Goal: Communication & Community: Ask a question

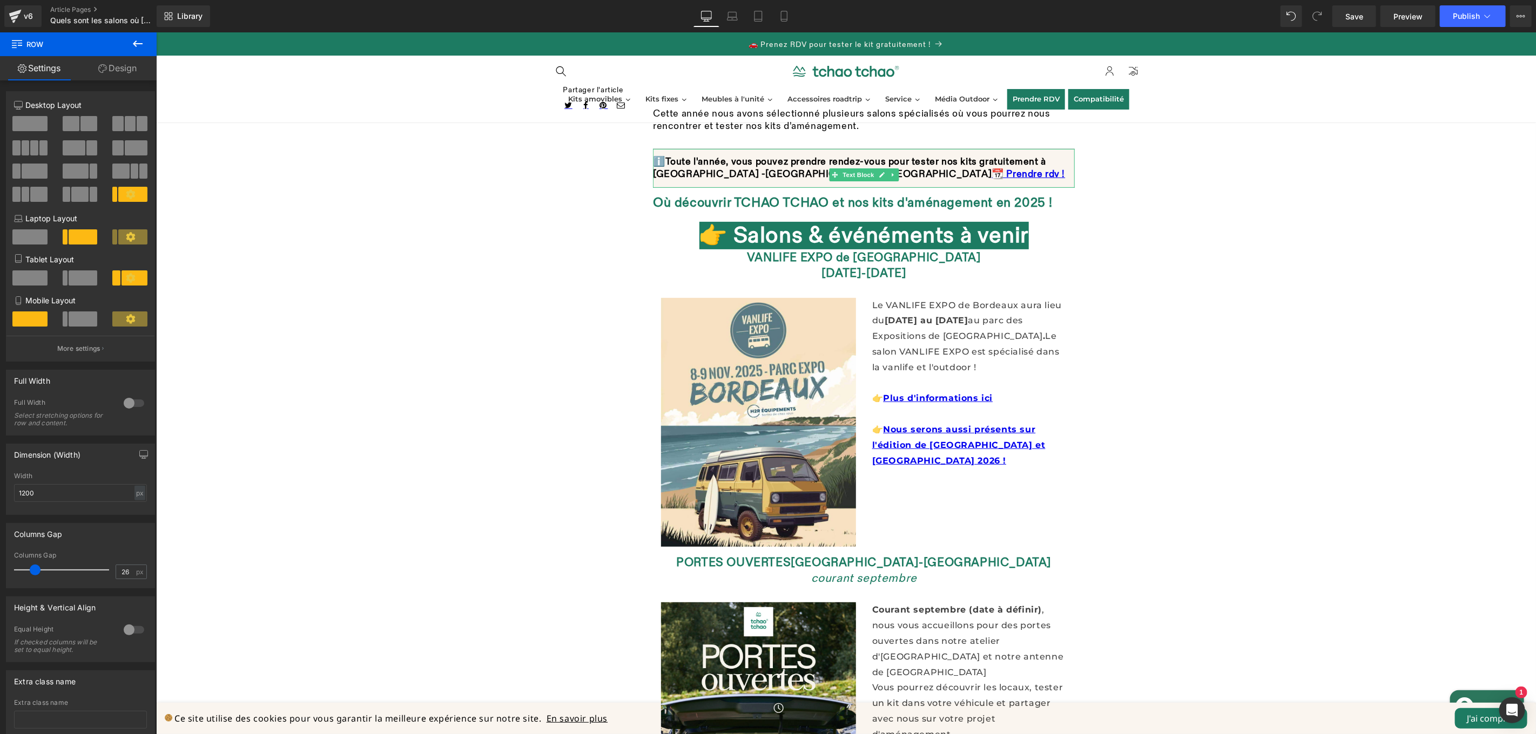
scroll to position [11, 0]
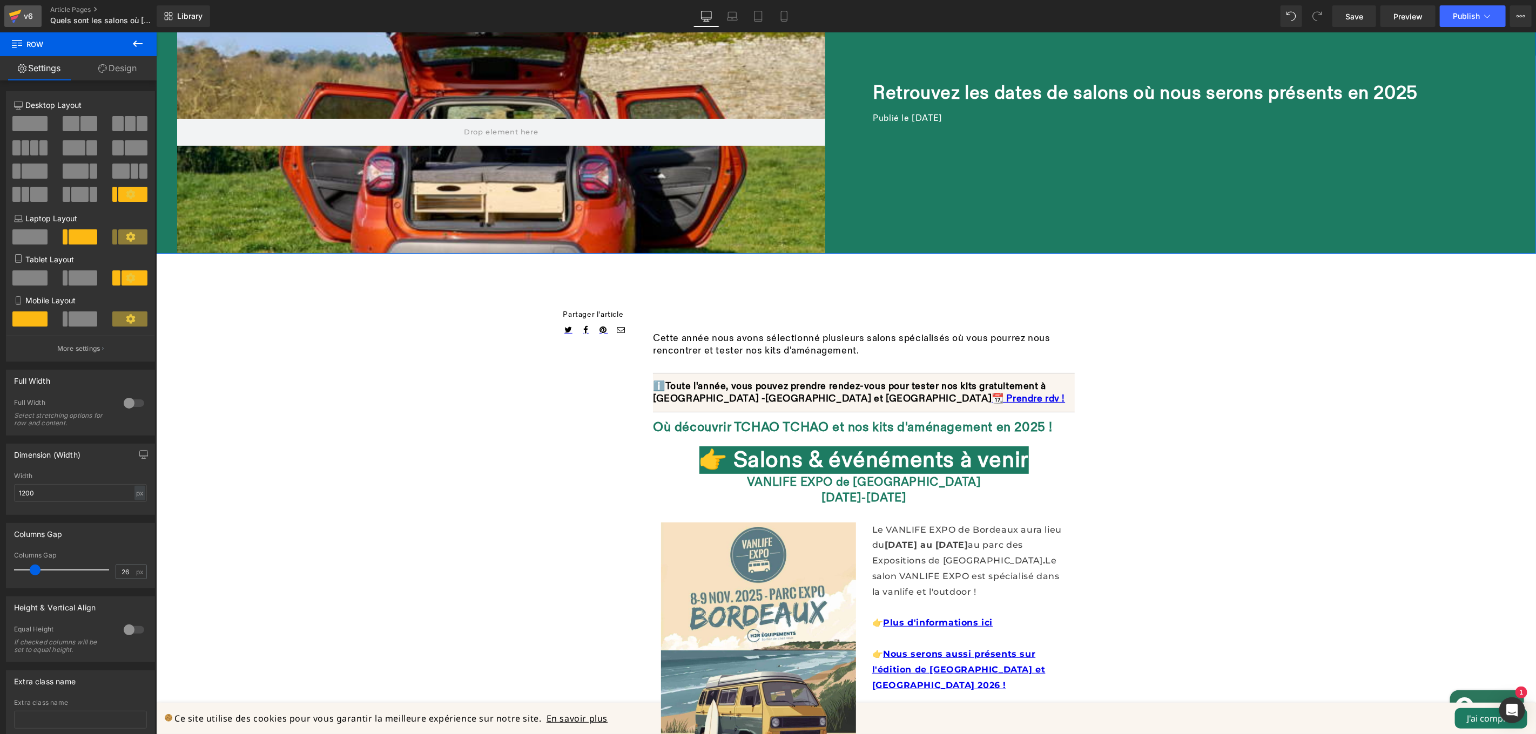
click at [22, 22] on div "v6" at bounding box center [28, 16] width 13 height 14
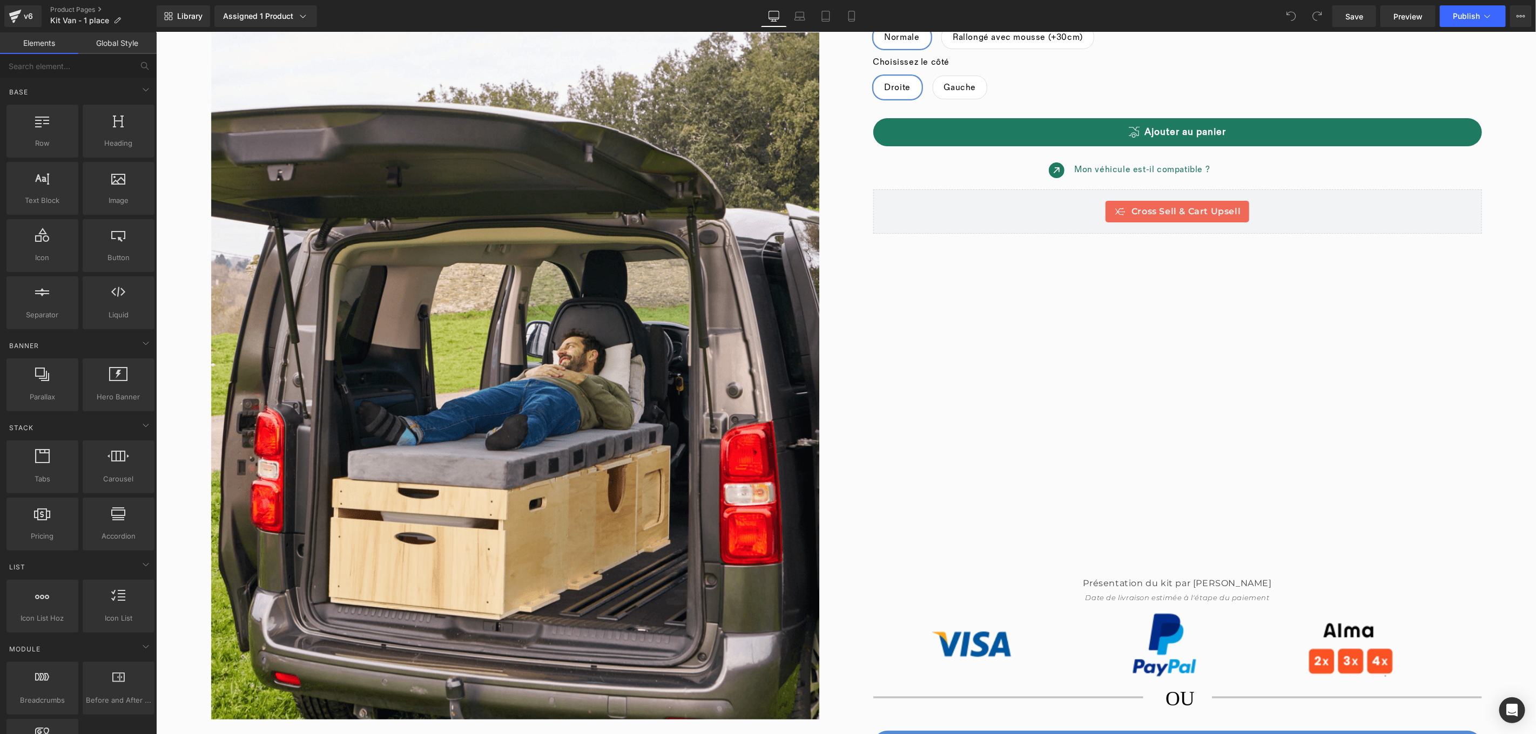
scroll to position [211, 0]
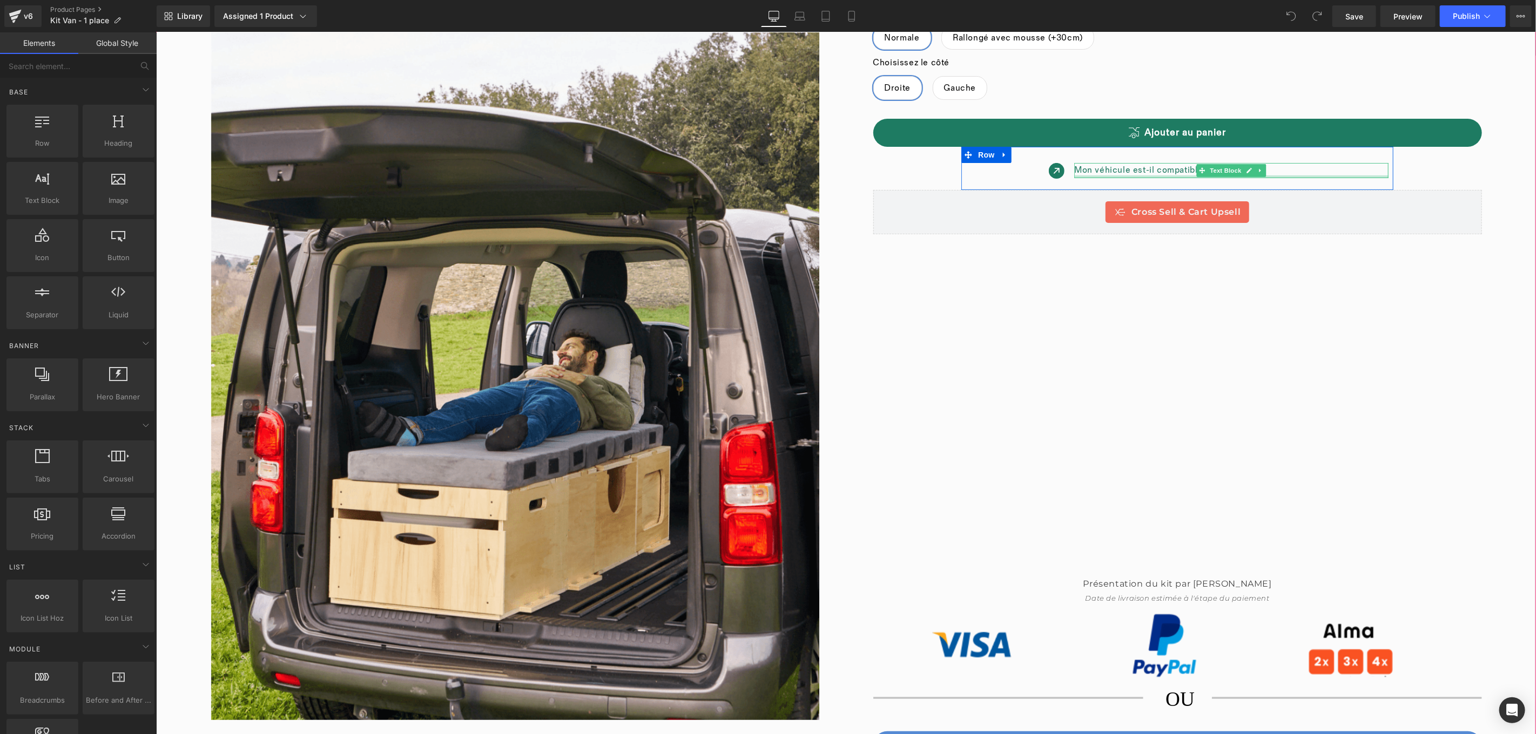
click at [1367, 177] on div at bounding box center [1230, 176] width 314 height 3
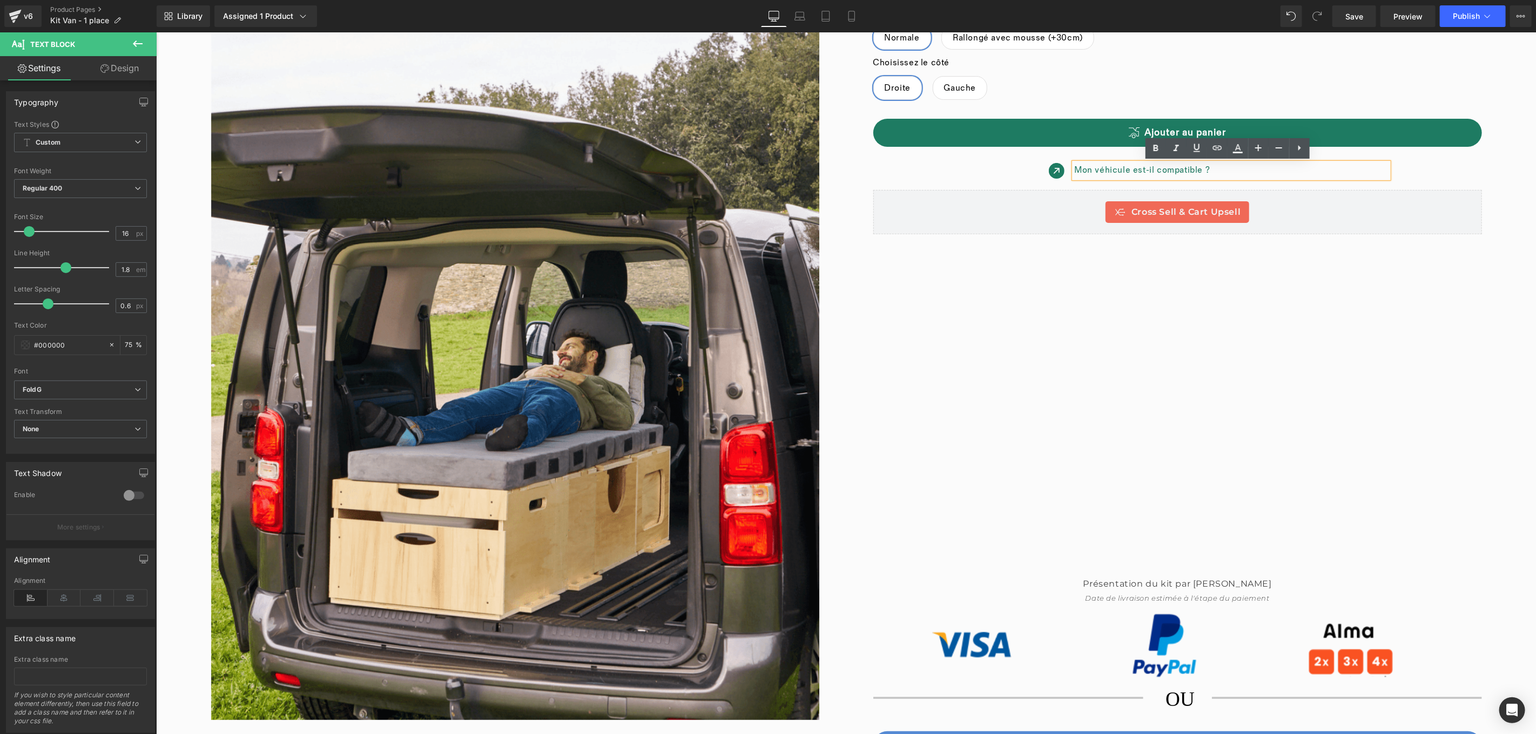
click at [1355, 187] on div "Icon Mon véhicule est-il compatible ? Text Block Row" at bounding box center [1177, 167] width 432 height 43
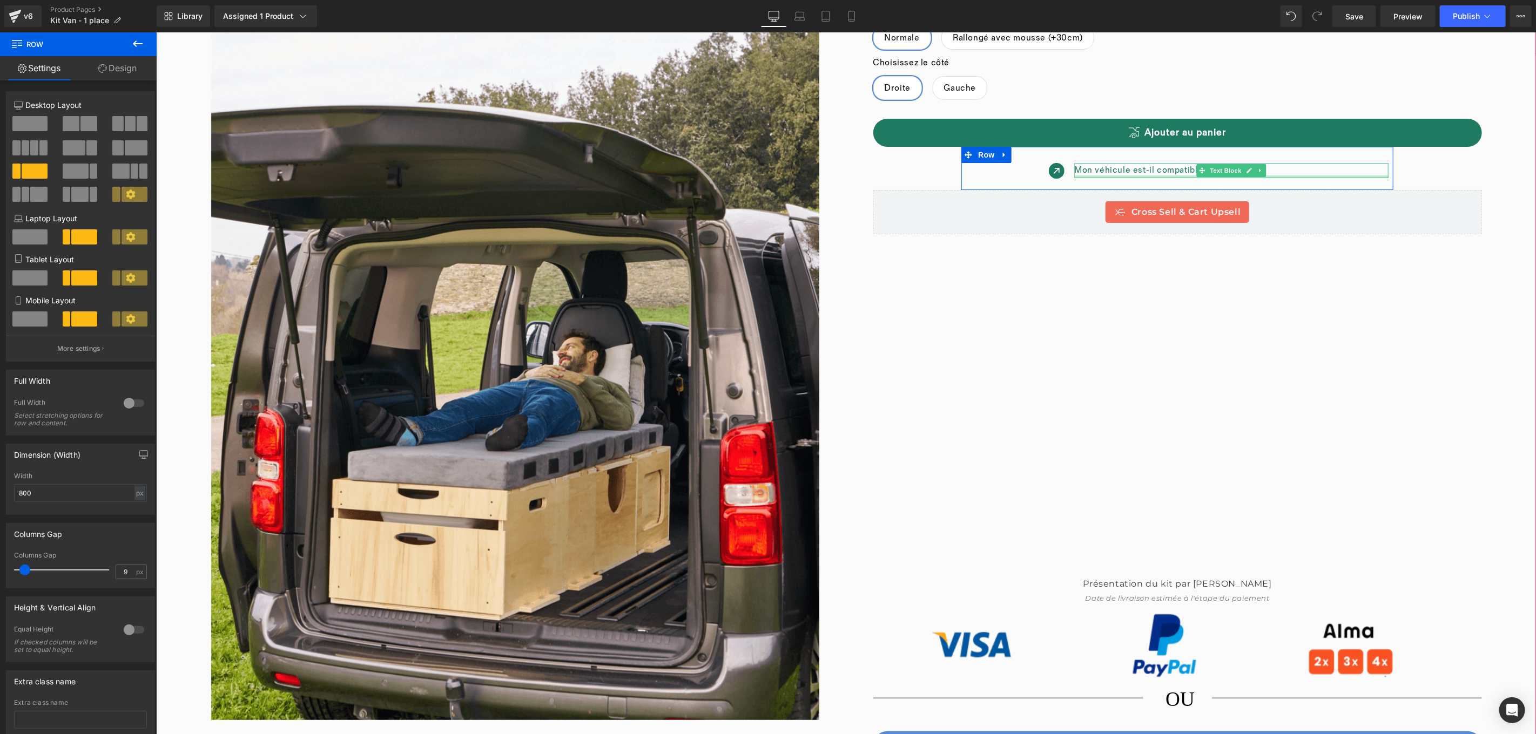
click at [1355, 177] on div at bounding box center [1230, 176] width 314 height 3
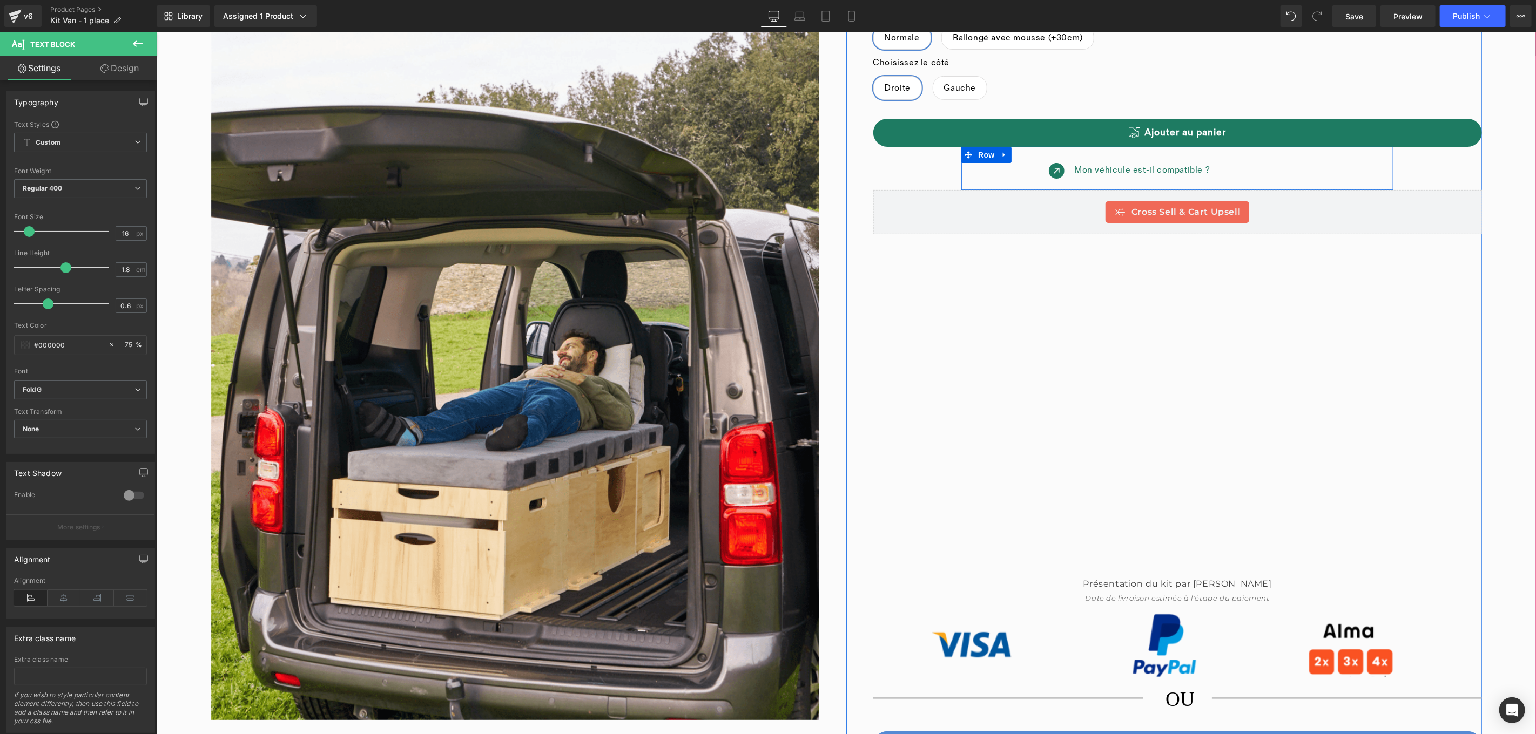
click at [155, 32] on div at bounding box center [155, 32] width 0 height 0
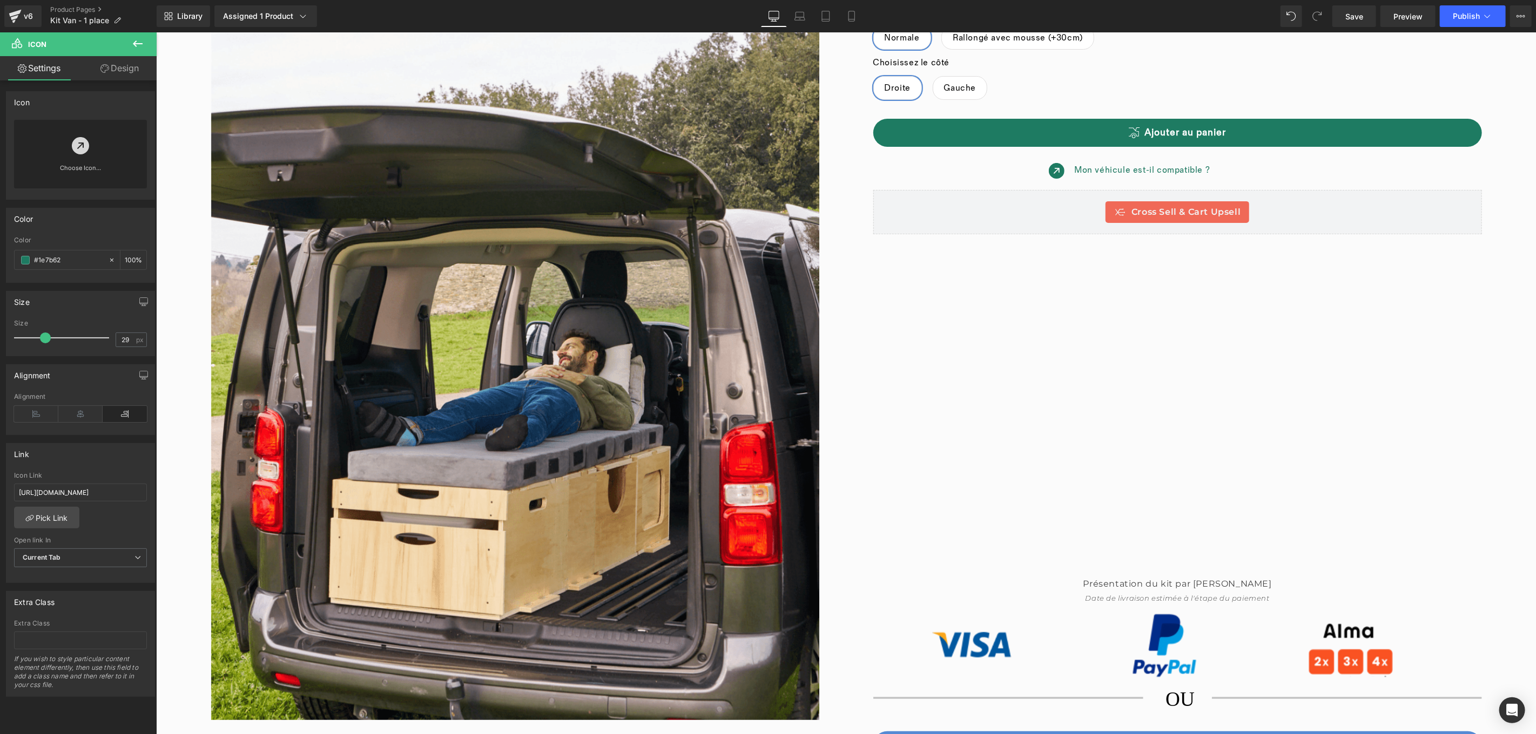
click at [21, 42] on icon at bounding box center [17, 43] width 10 height 10
click at [142, 42] on icon at bounding box center [137, 43] width 13 height 13
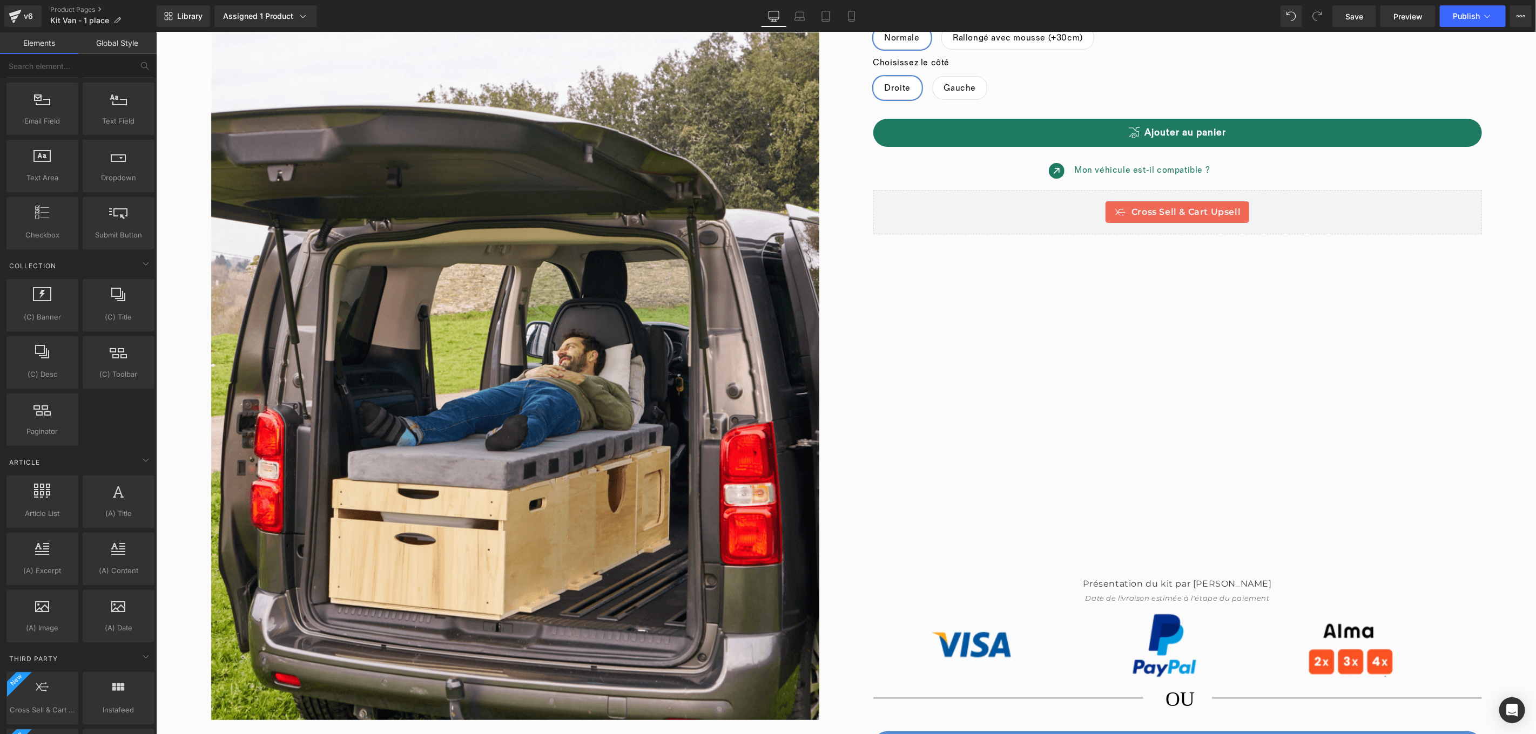
scroll to position [1902, 0]
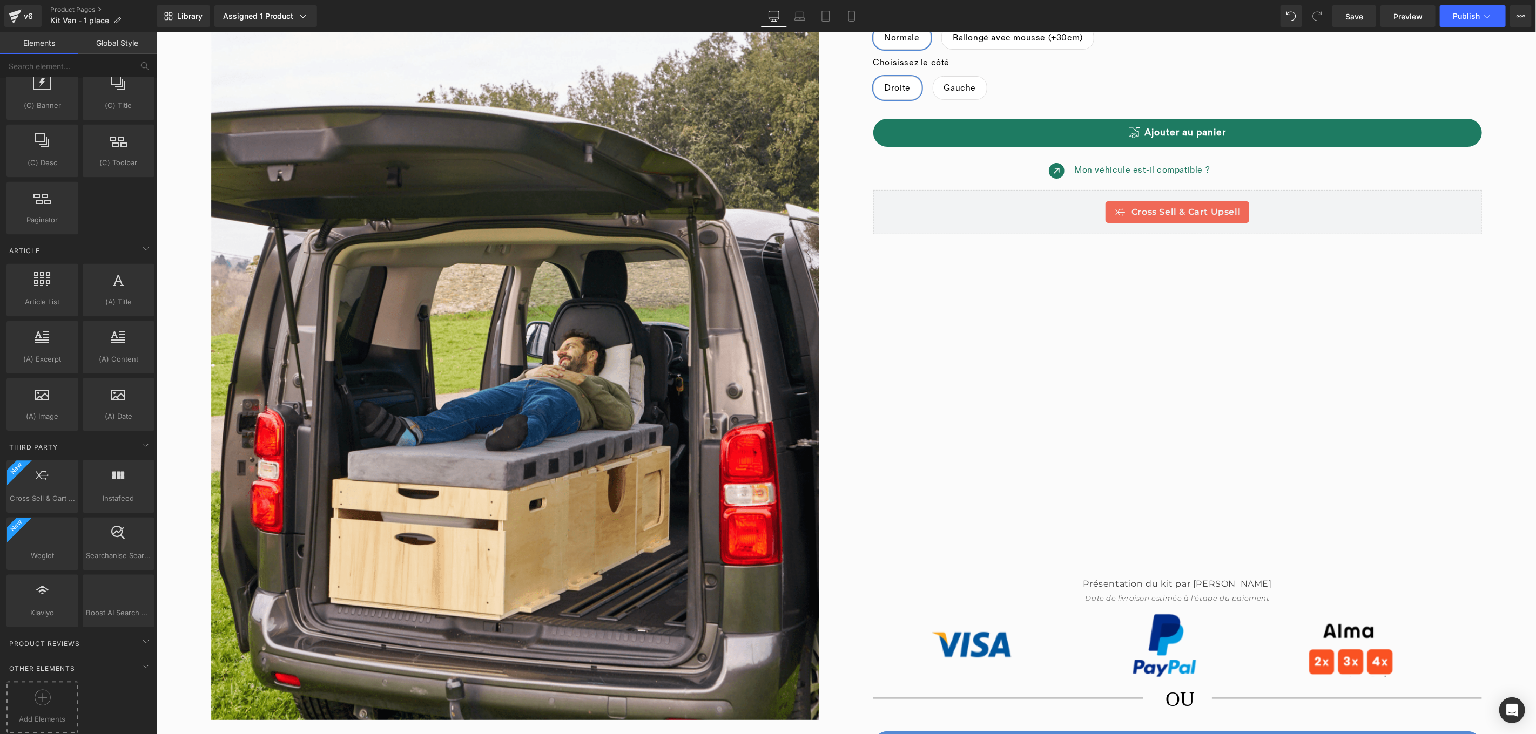
click at [27, 696] on div at bounding box center [42, 701] width 66 height 24
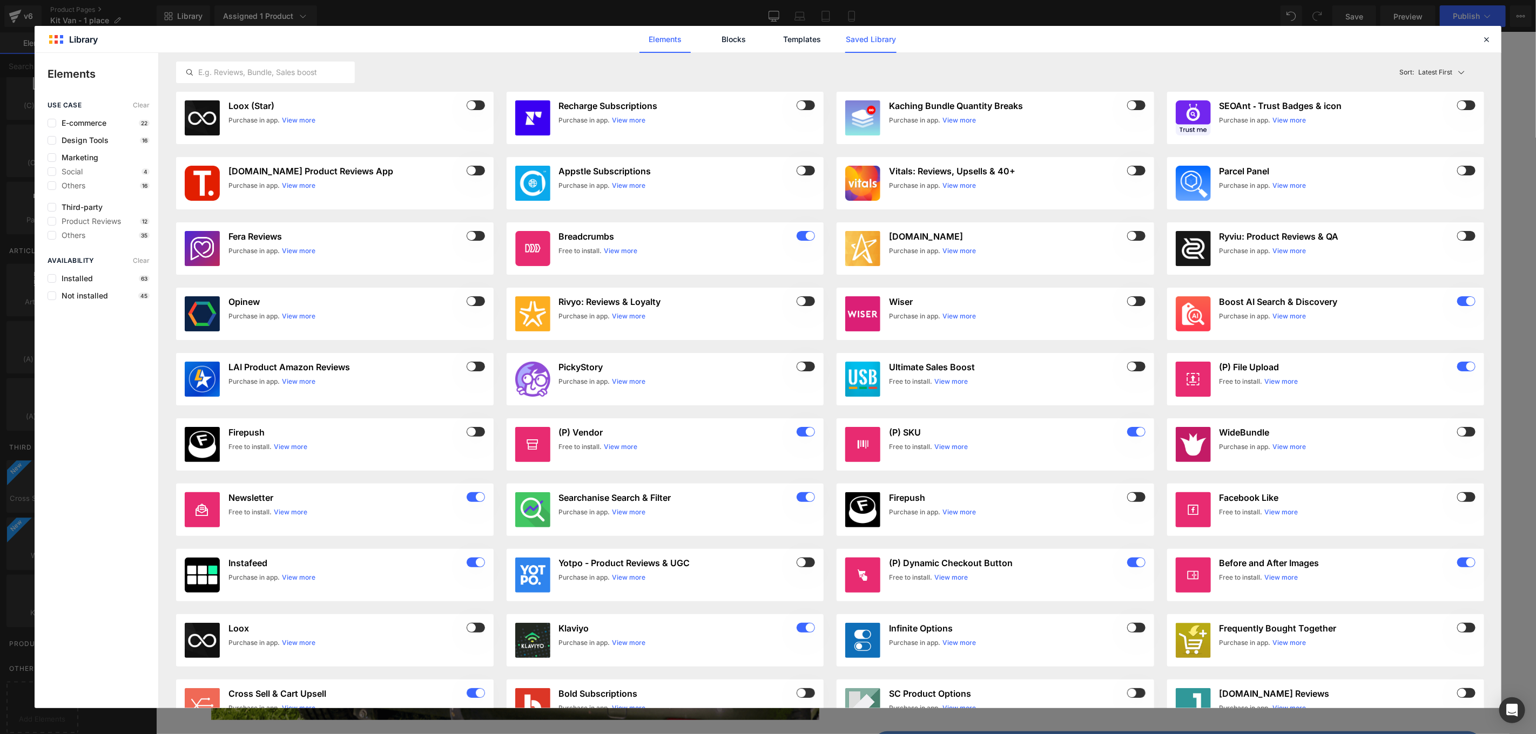
click at [871, 39] on link "Saved Library" at bounding box center [870, 39] width 51 height 27
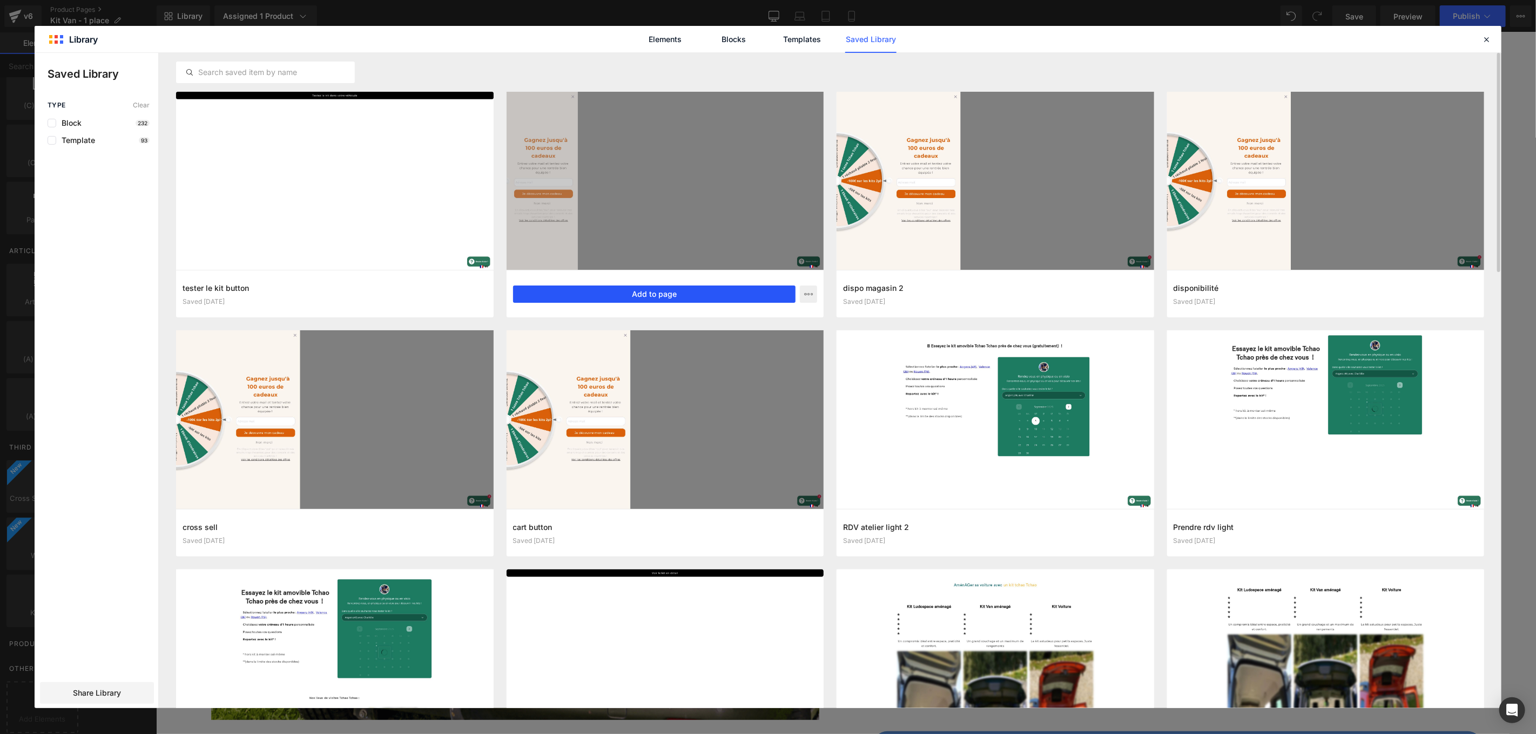
click at [703, 292] on button "Add to page" at bounding box center [654, 294] width 283 height 17
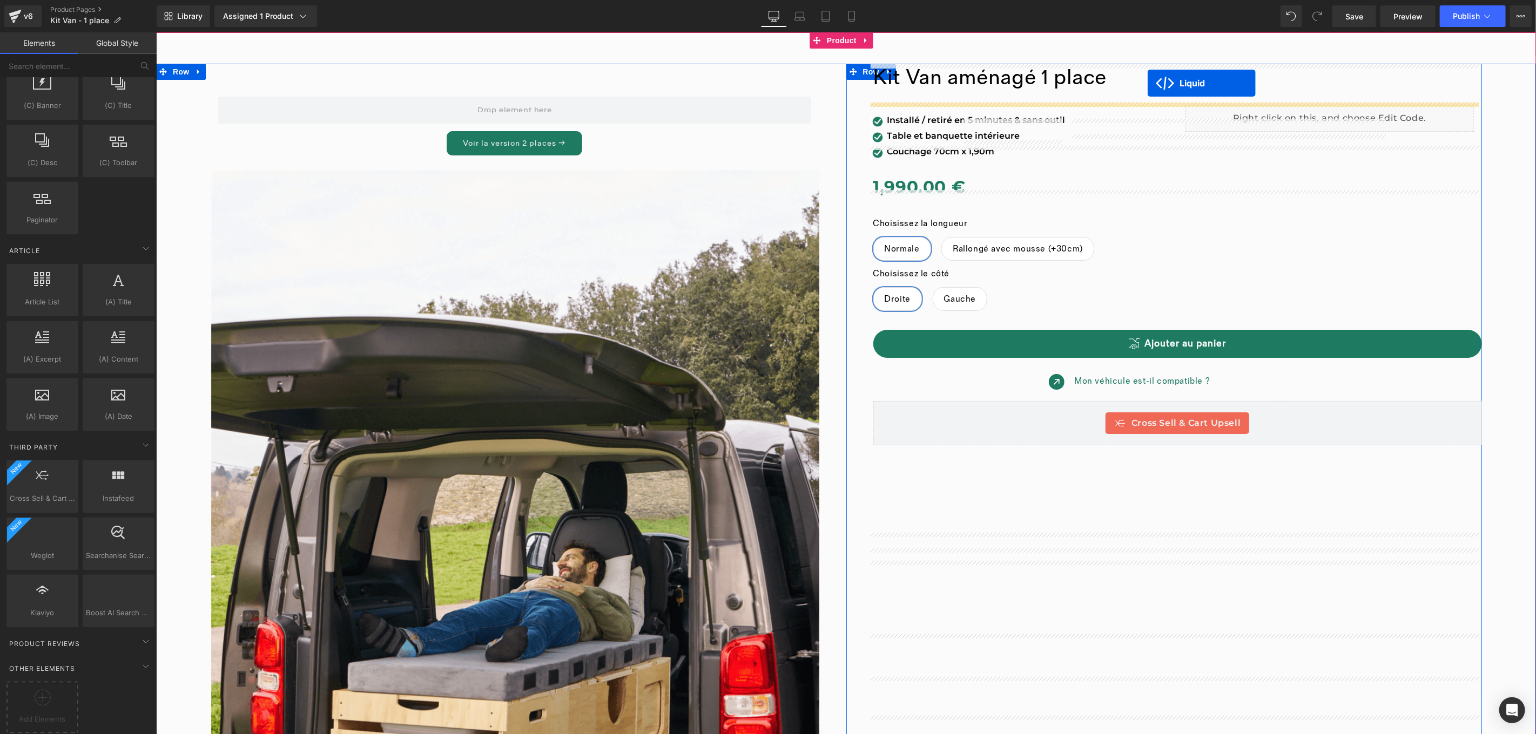
scroll to position [244, 0]
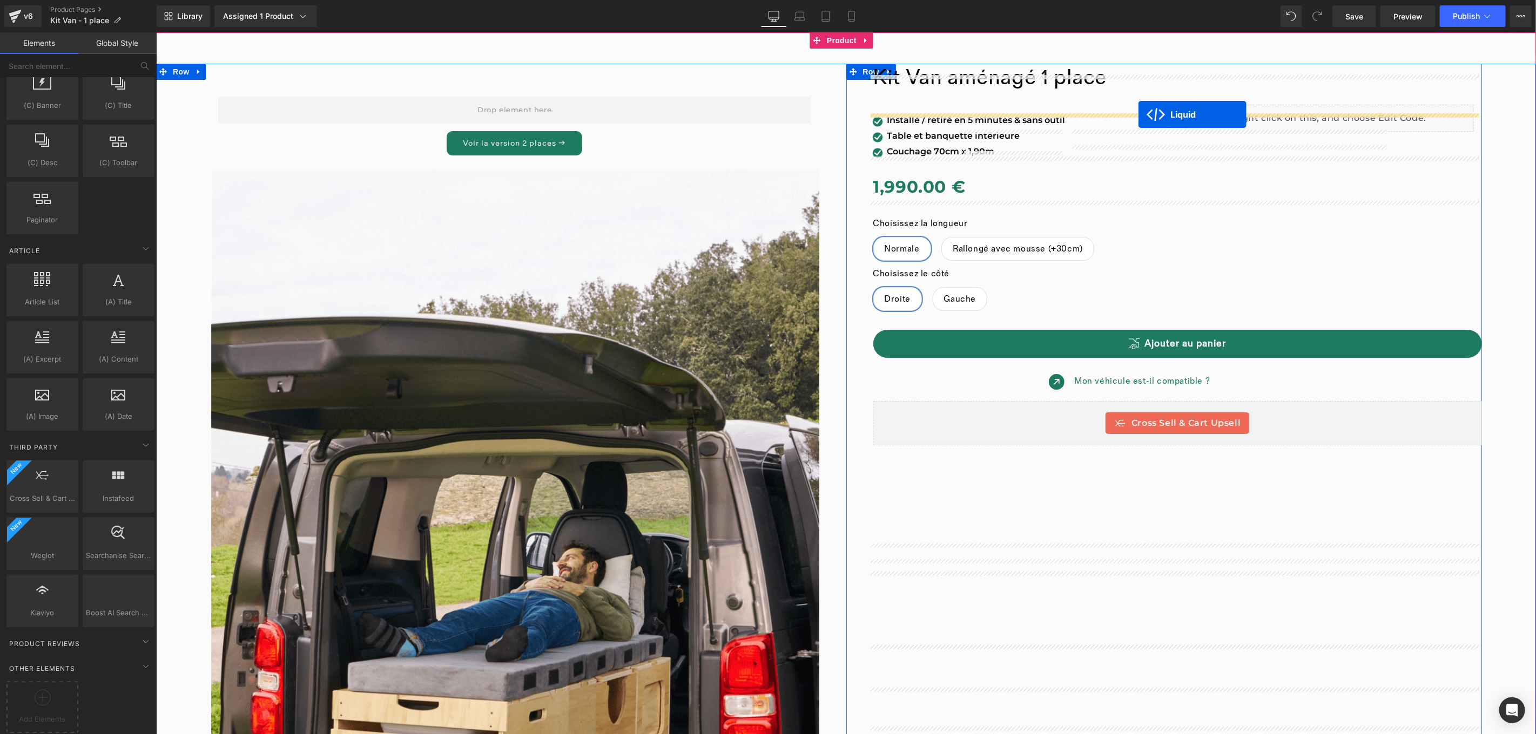
drag, startPoint x: 813, startPoint y: 282, endPoint x: 1138, endPoint y: 114, distance: 366.1
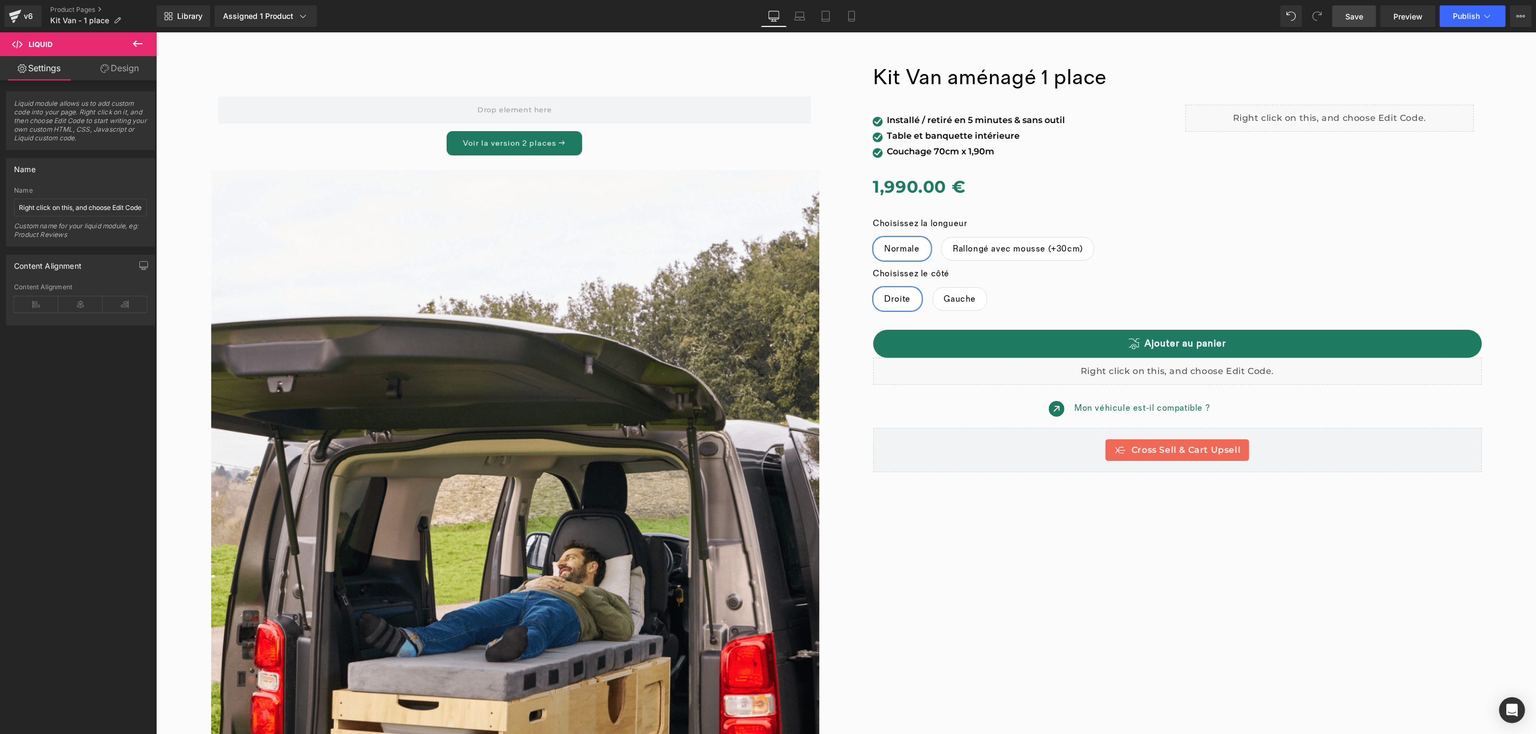
click at [1356, 22] on span "Save" at bounding box center [1354, 16] width 18 height 11
click at [1414, 23] on link "Preview" at bounding box center [1407, 16] width 55 height 22
click at [1461, 21] on button "Publish" at bounding box center [1472, 16] width 66 height 22
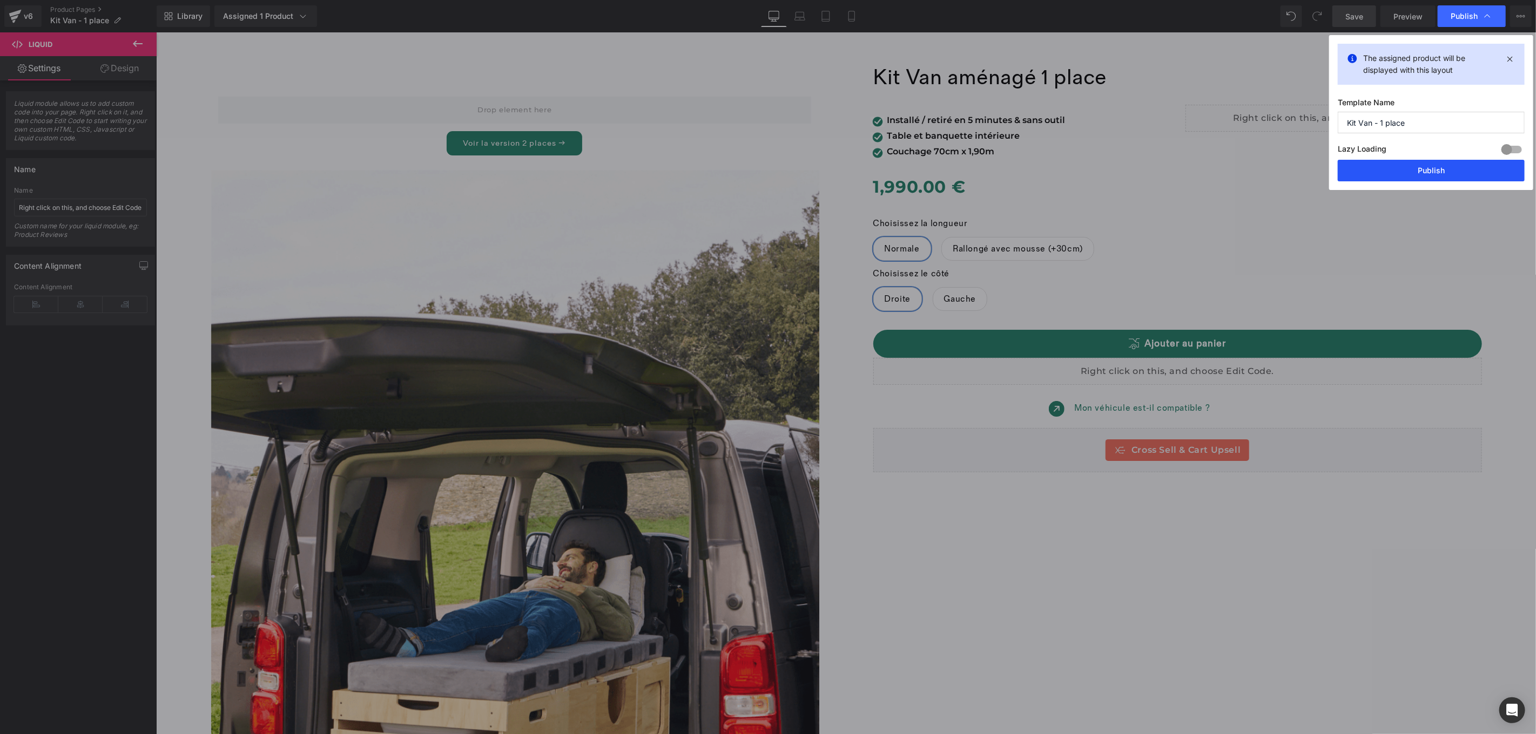
click at [1431, 173] on button "Publish" at bounding box center [1430, 171] width 187 height 22
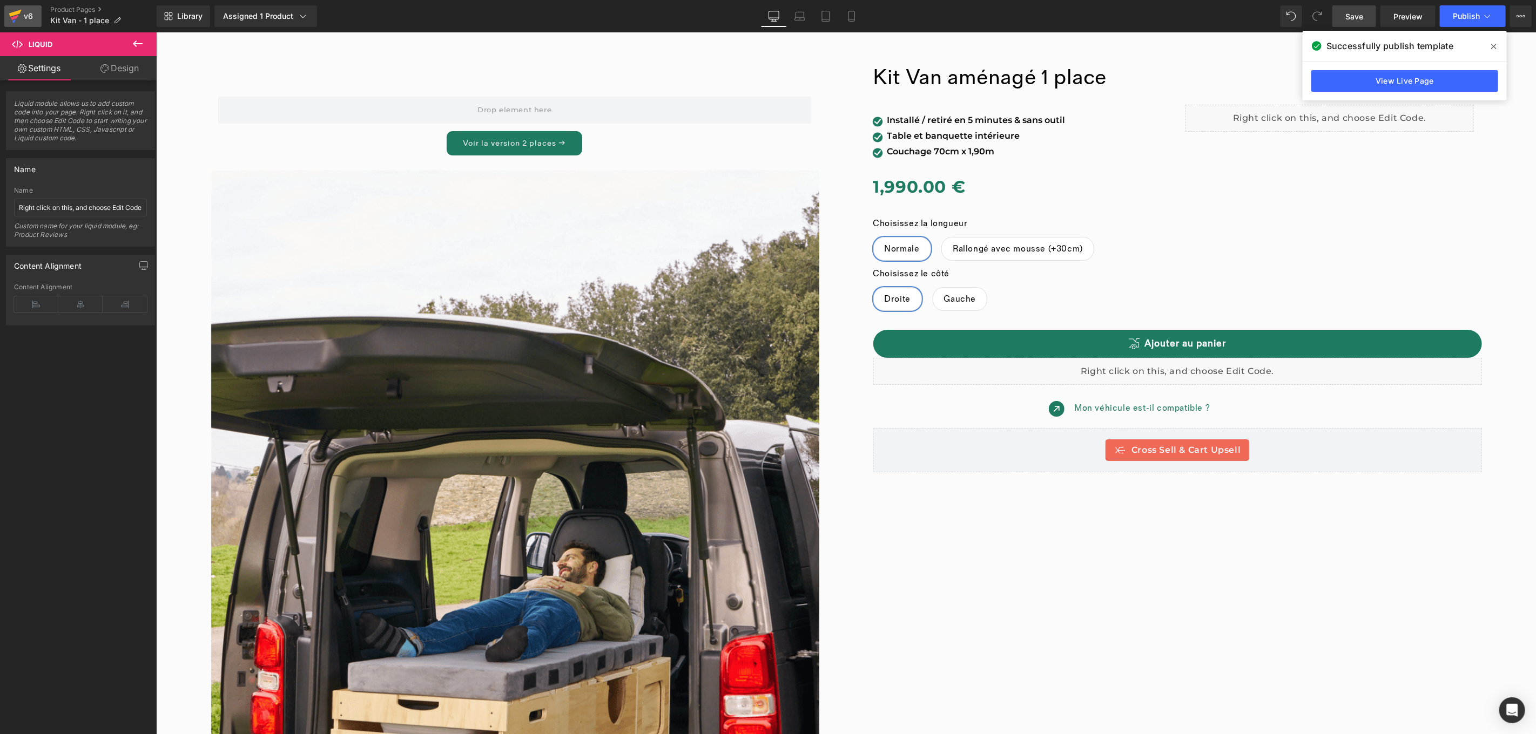
click at [27, 18] on div "v6" at bounding box center [28, 16] width 13 height 14
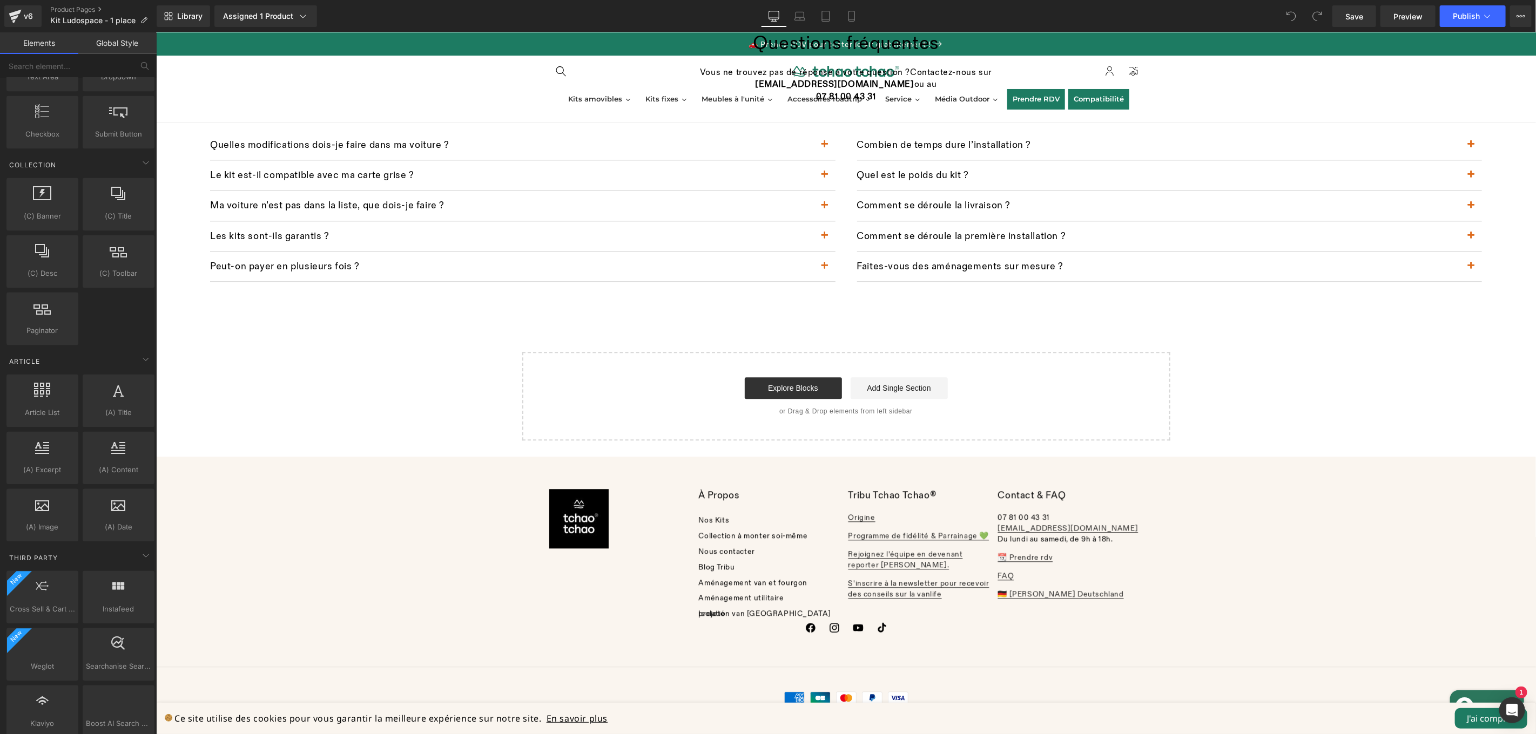
scroll to position [1902, 0]
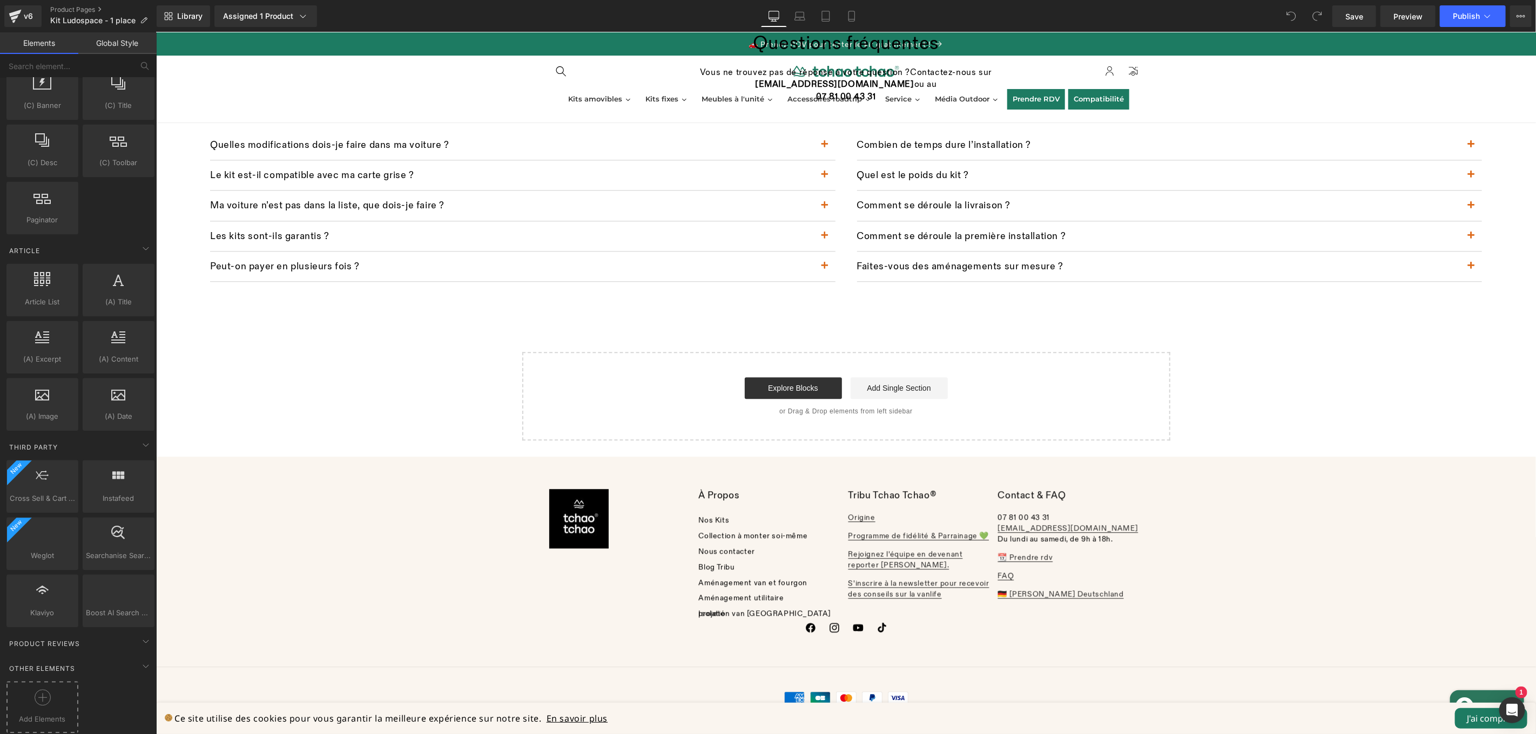
click at [37, 714] on span "Add Elements" at bounding box center [42, 719] width 66 height 11
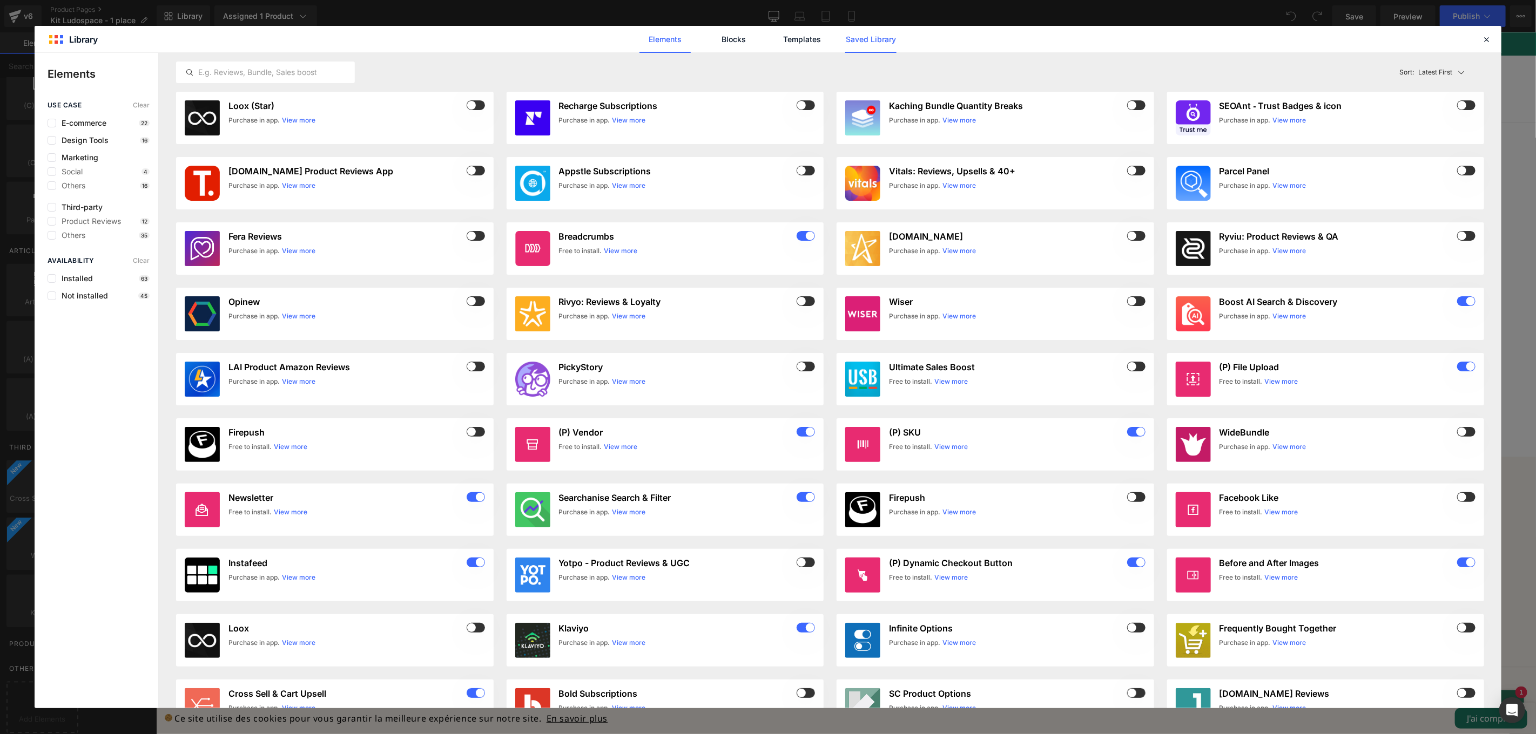
click at [867, 31] on link "Saved Library" at bounding box center [870, 39] width 51 height 27
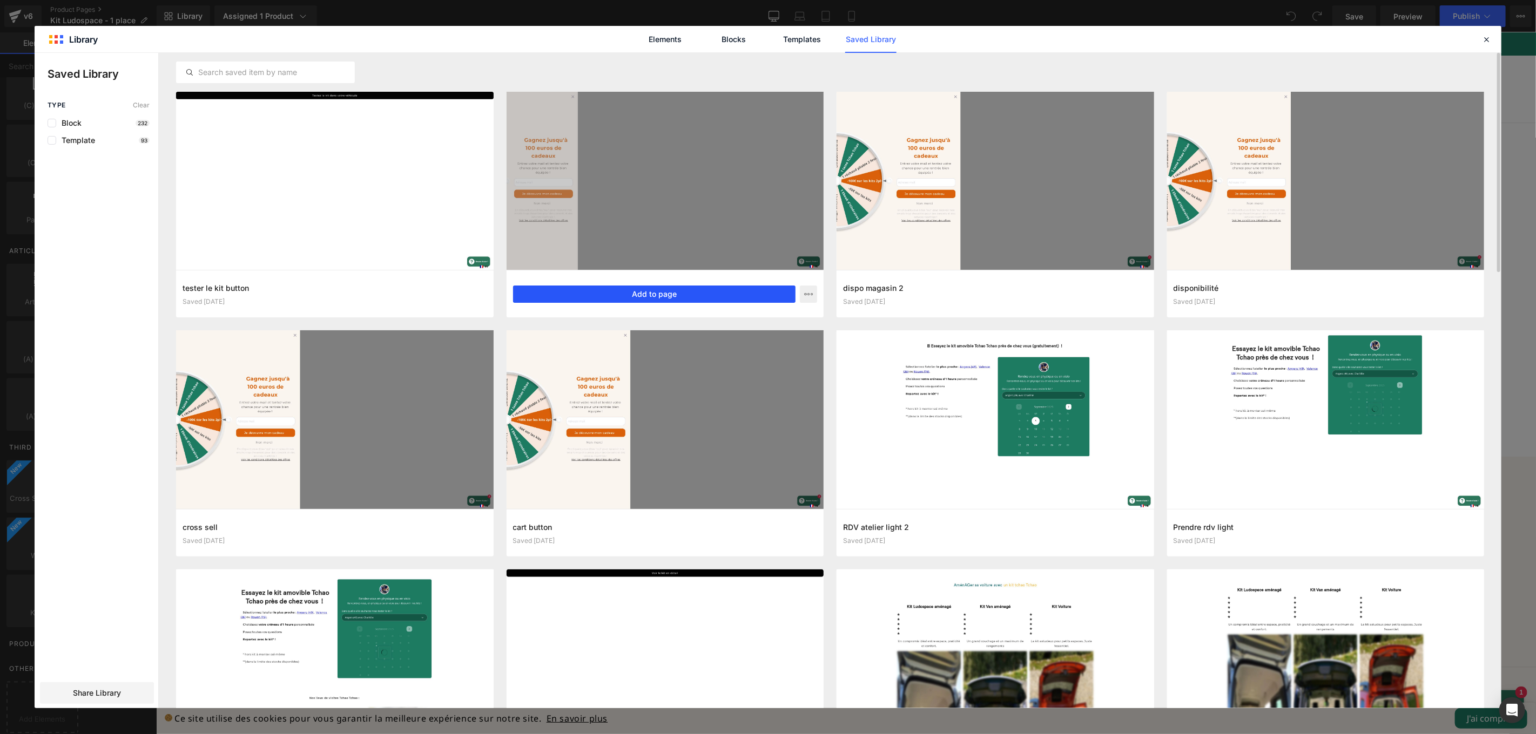
click at [665, 296] on button "Add to page" at bounding box center [654, 294] width 283 height 17
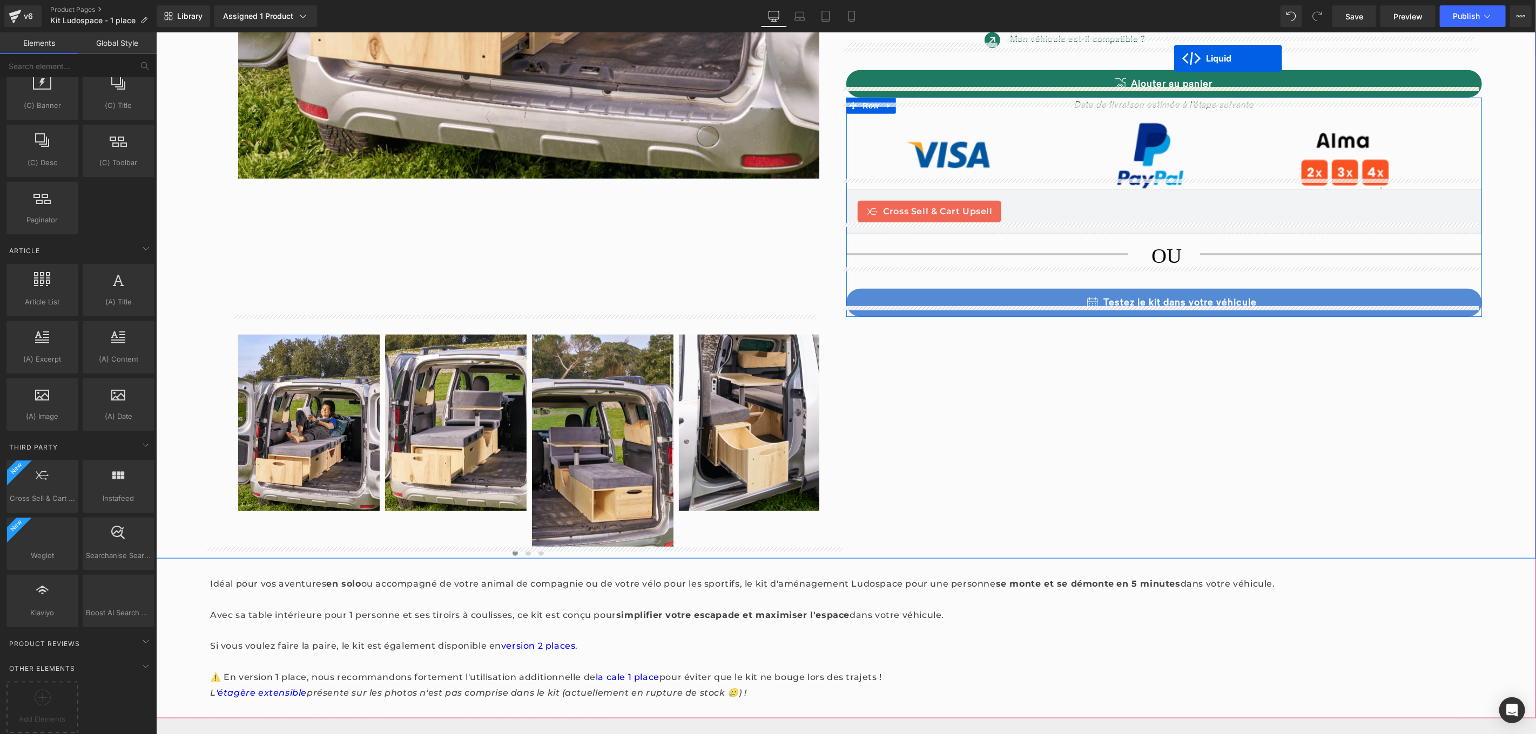
scroll to position [628, 0]
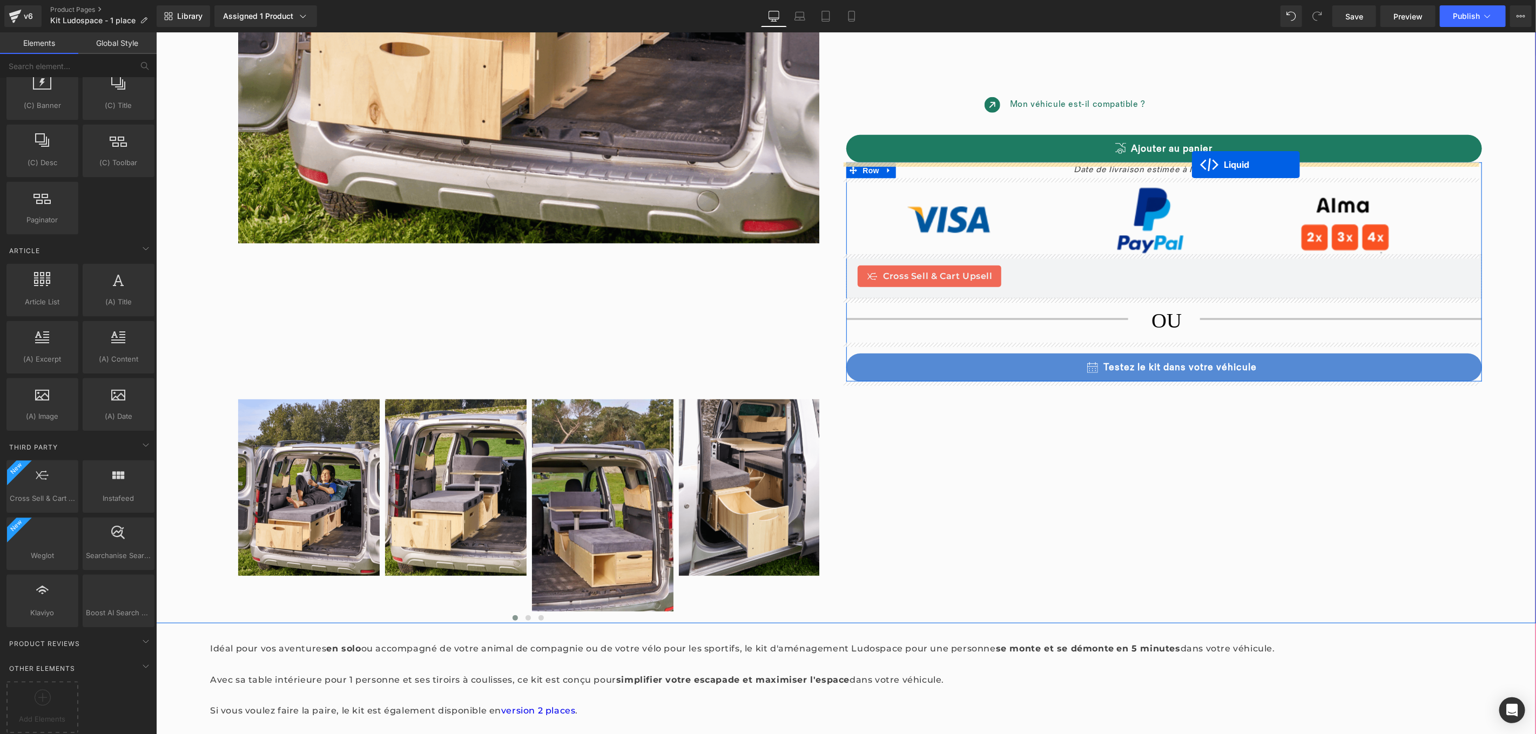
drag, startPoint x: 814, startPoint y: 282, endPoint x: 1191, endPoint y: 164, distance: 395.3
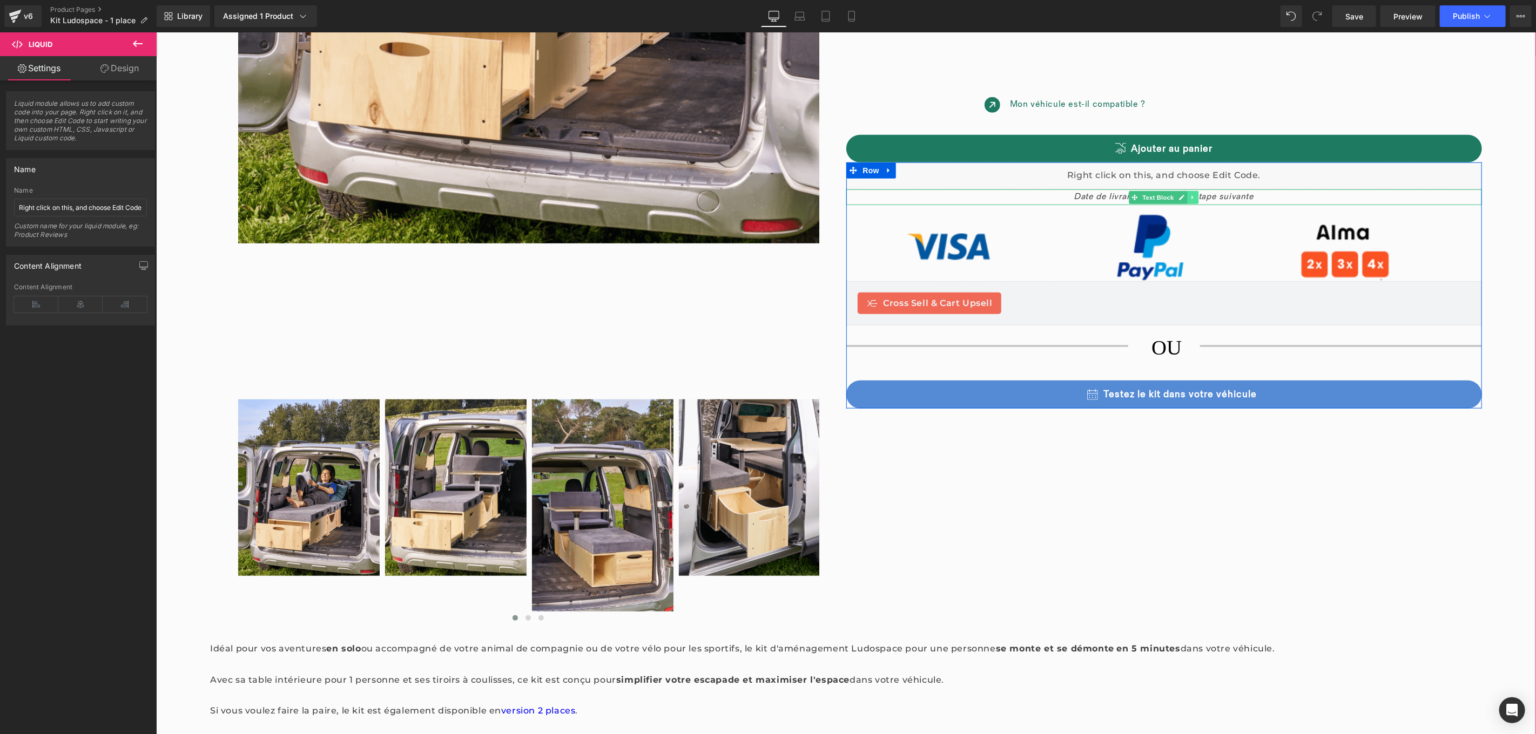
click at [1192, 202] on link at bounding box center [1192, 197] width 11 height 13
click at [1192, 202] on link at bounding box center [1197, 197] width 11 height 13
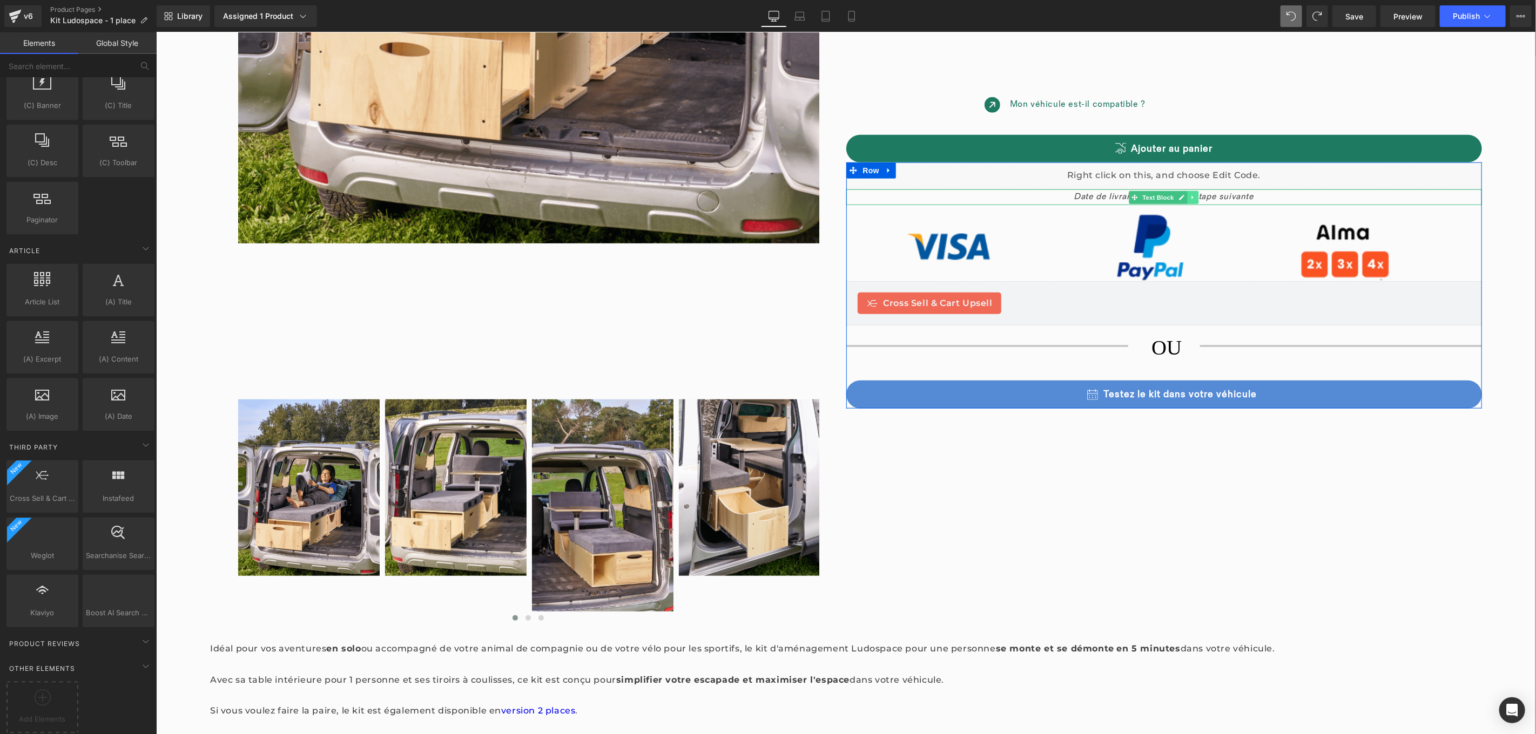
click at [1189, 203] on link at bounding box center [1192, 197] width 11 height 13
click at [1186, 202] on link at bounding box center [1186, 197] width 11 height 13
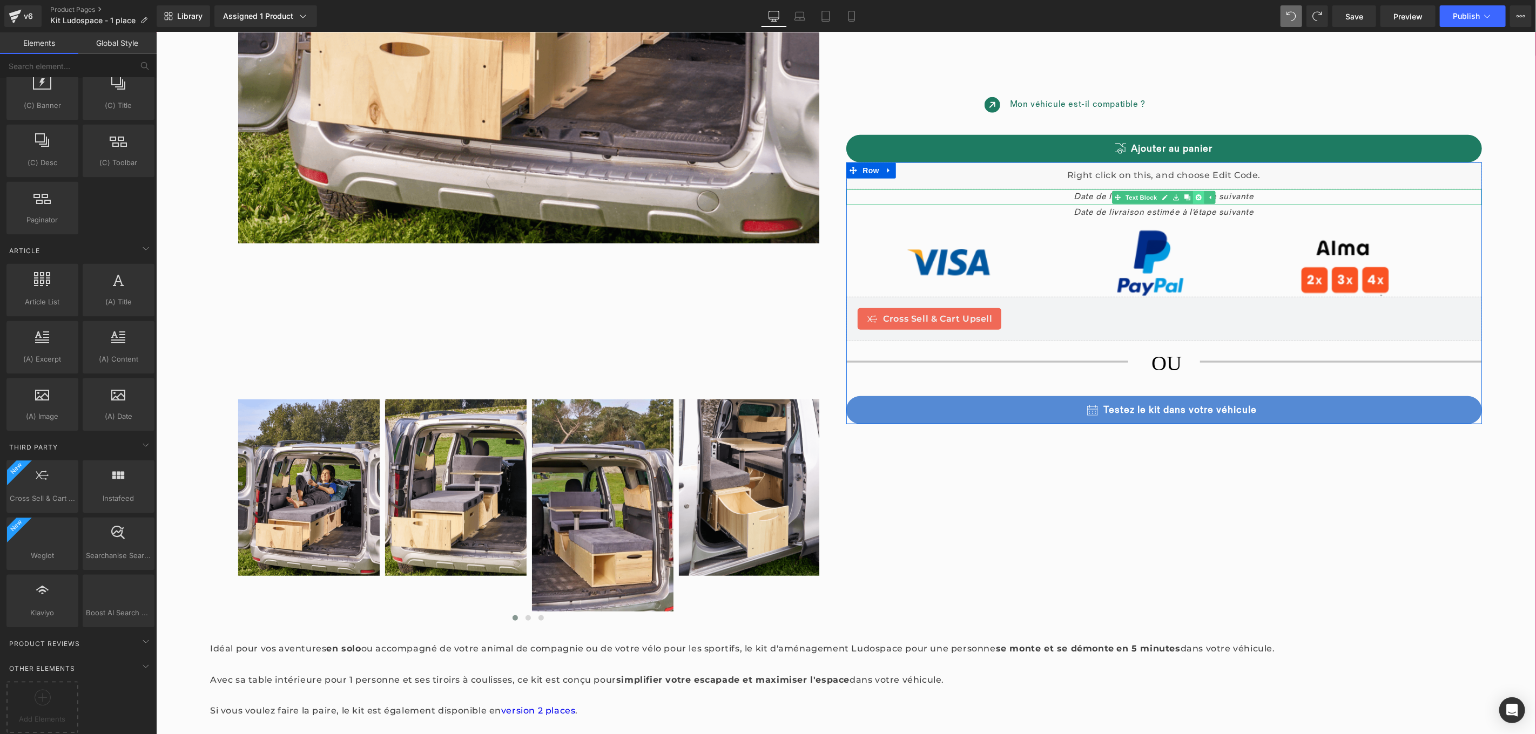
click at [1195, 199] on icon at bounding box center [1198, 197] width 6 height 6
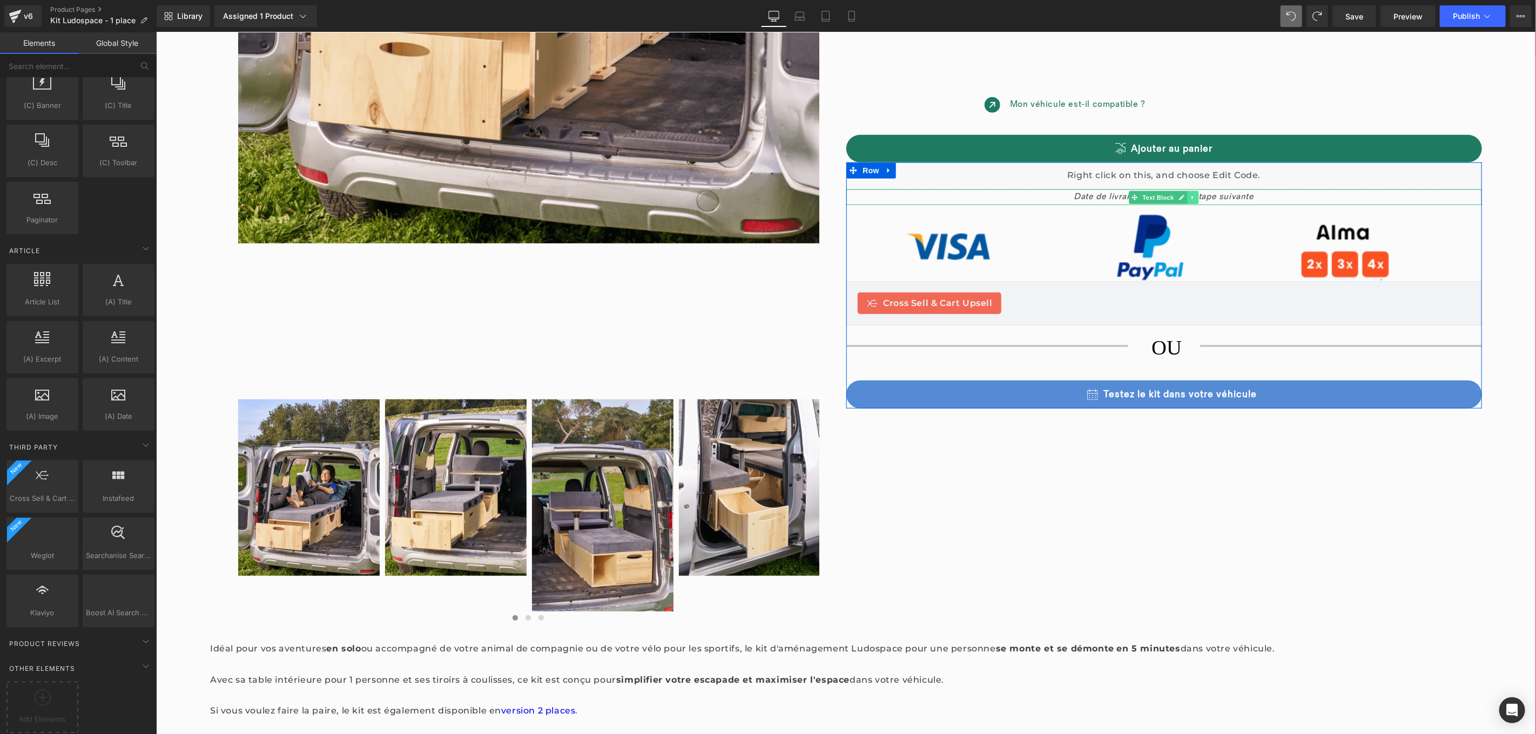
click at [1189, 199] on icon at bounding box center [1192, 197] width 6 height 6
click at [1198, 197] on link at bounding box center [1197, 197] width 11 height 13
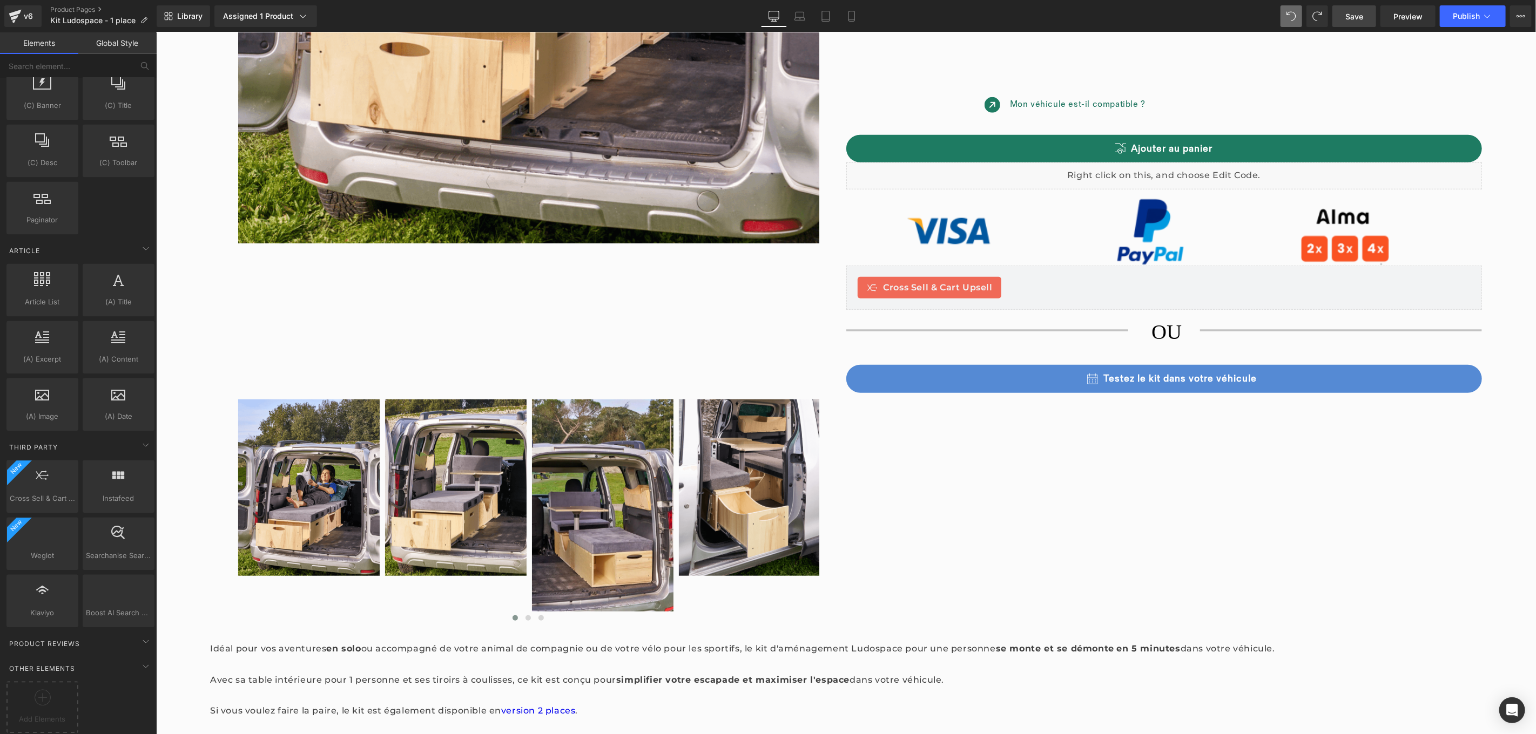
click at [1357, 24] on link "Save" at bounding box center [1354, 16] width 44 height 22
click at [1407, 19] on span "Preview" at bounding box center [1407, 16] width 29 height 11
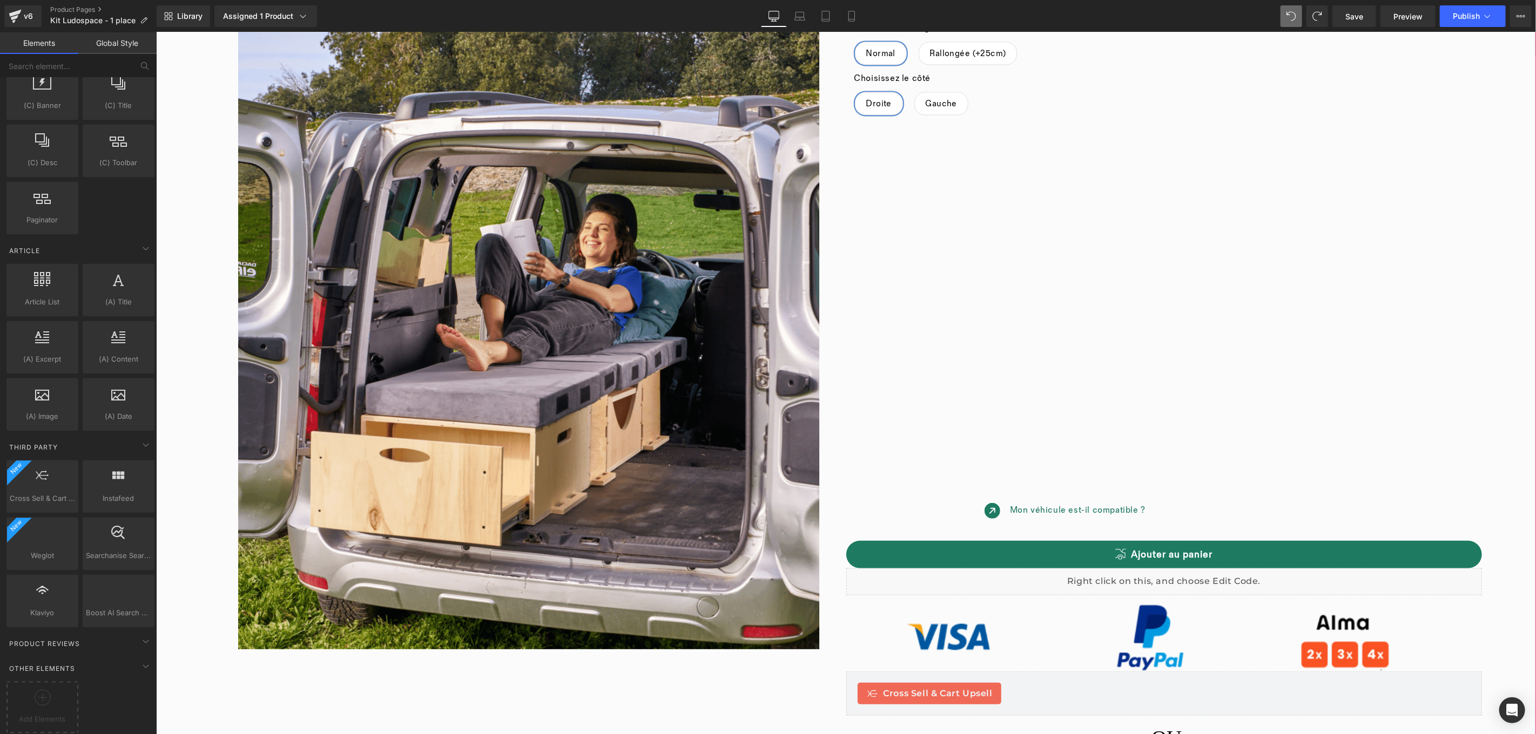
scroll to position [228, 0]
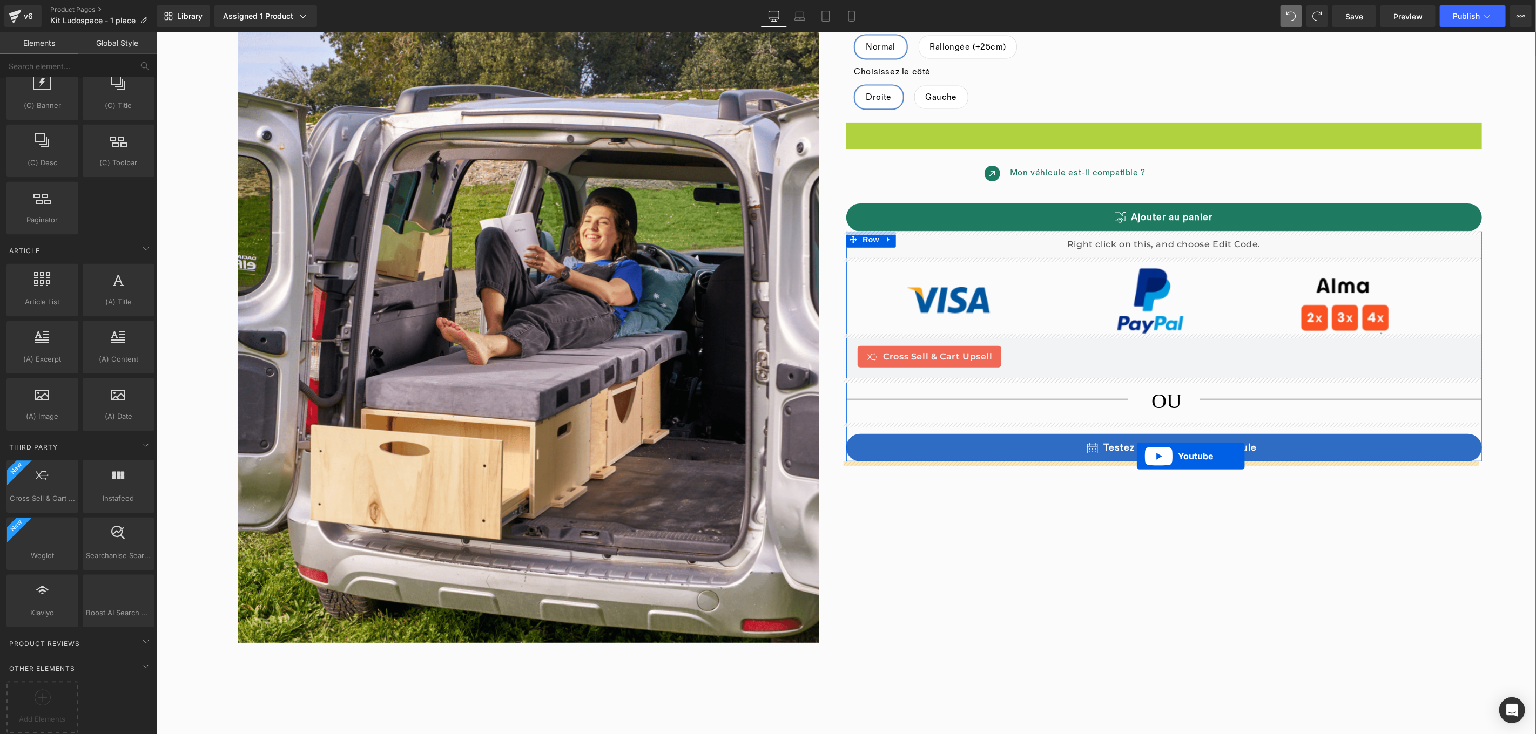
drag, startPoint x: 1132, startPoint y: 130, endPoint x: 1136, endPoint y: 455, distance: 325.6
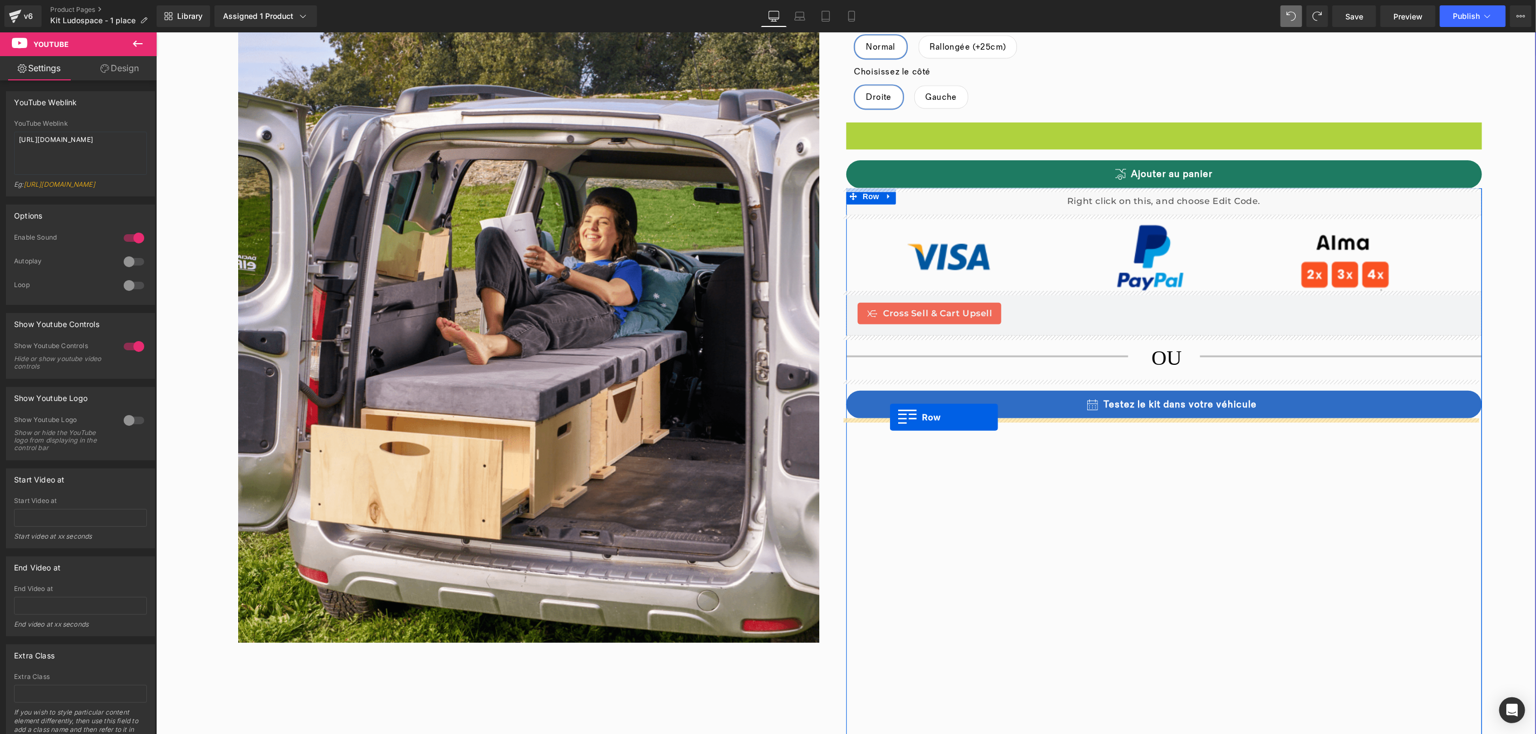
drag, startPoint x: 850, startPoint y: 130, endPoint x: 889, endPoint y: 416, distance: 288.9
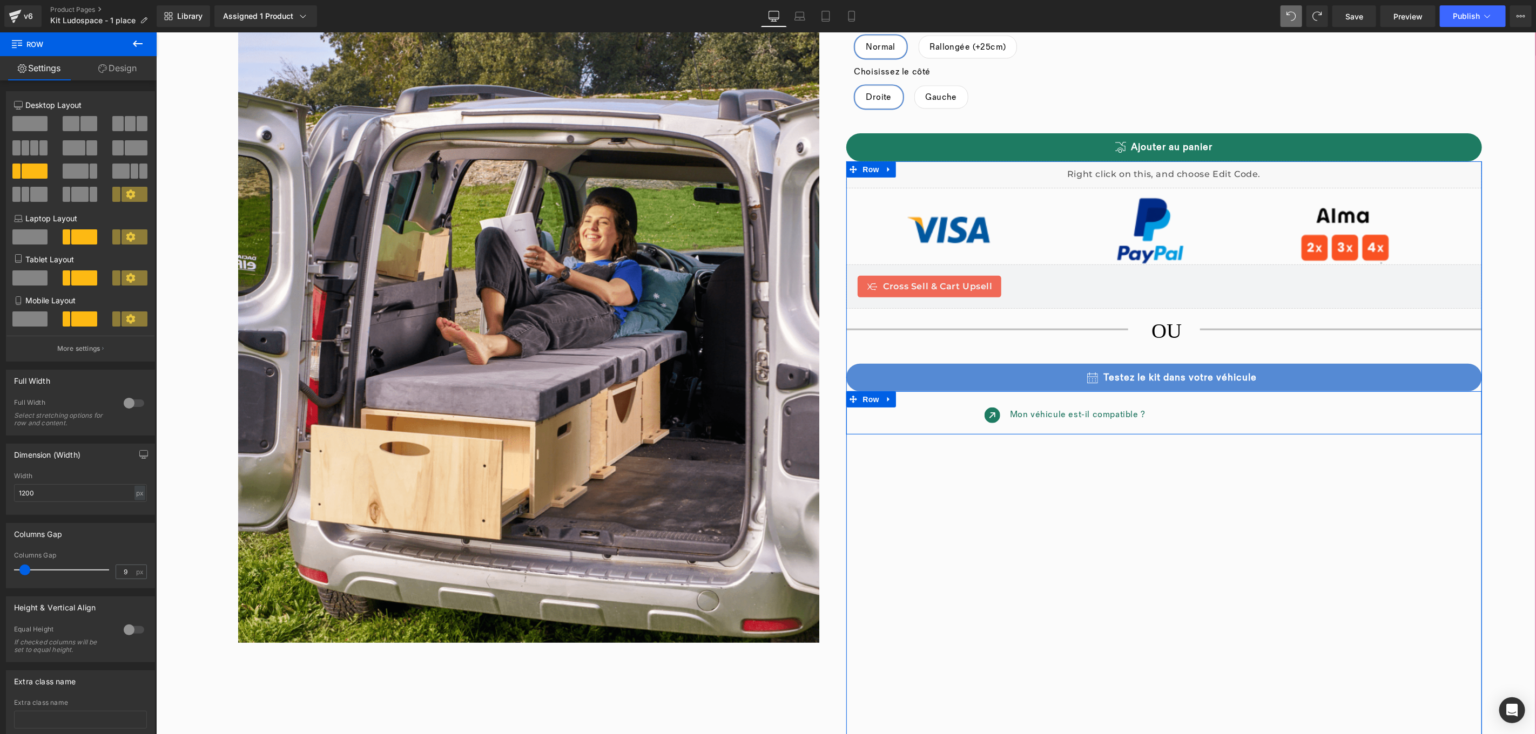
click at [887, 402] on icon at bounding box center [888, 399] width 8 height 8
click at [912, 419] on div at bounding box center [924, 418] width 149 height 22
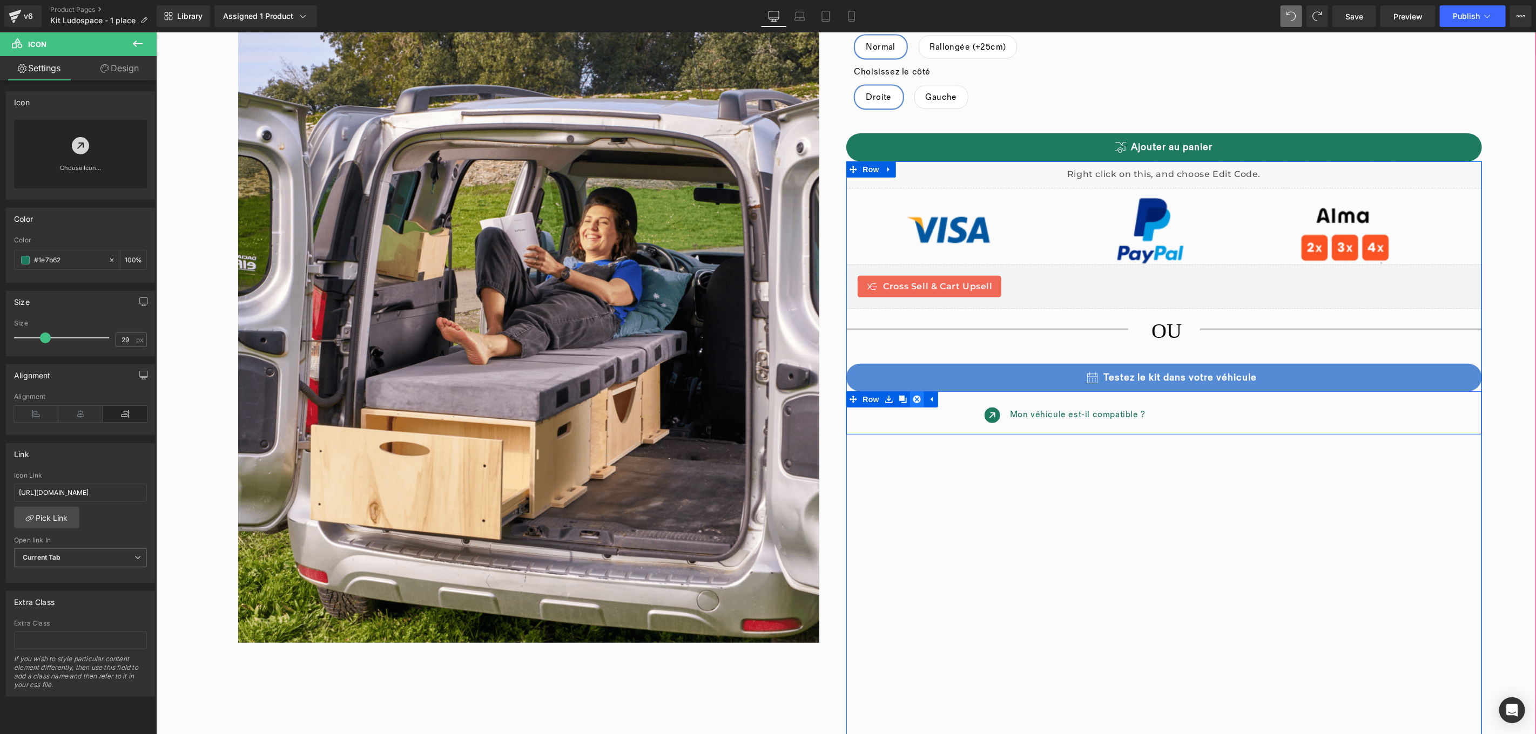
click at [912, 401] on icon at bounding box center [916, 399] width 8 height 8
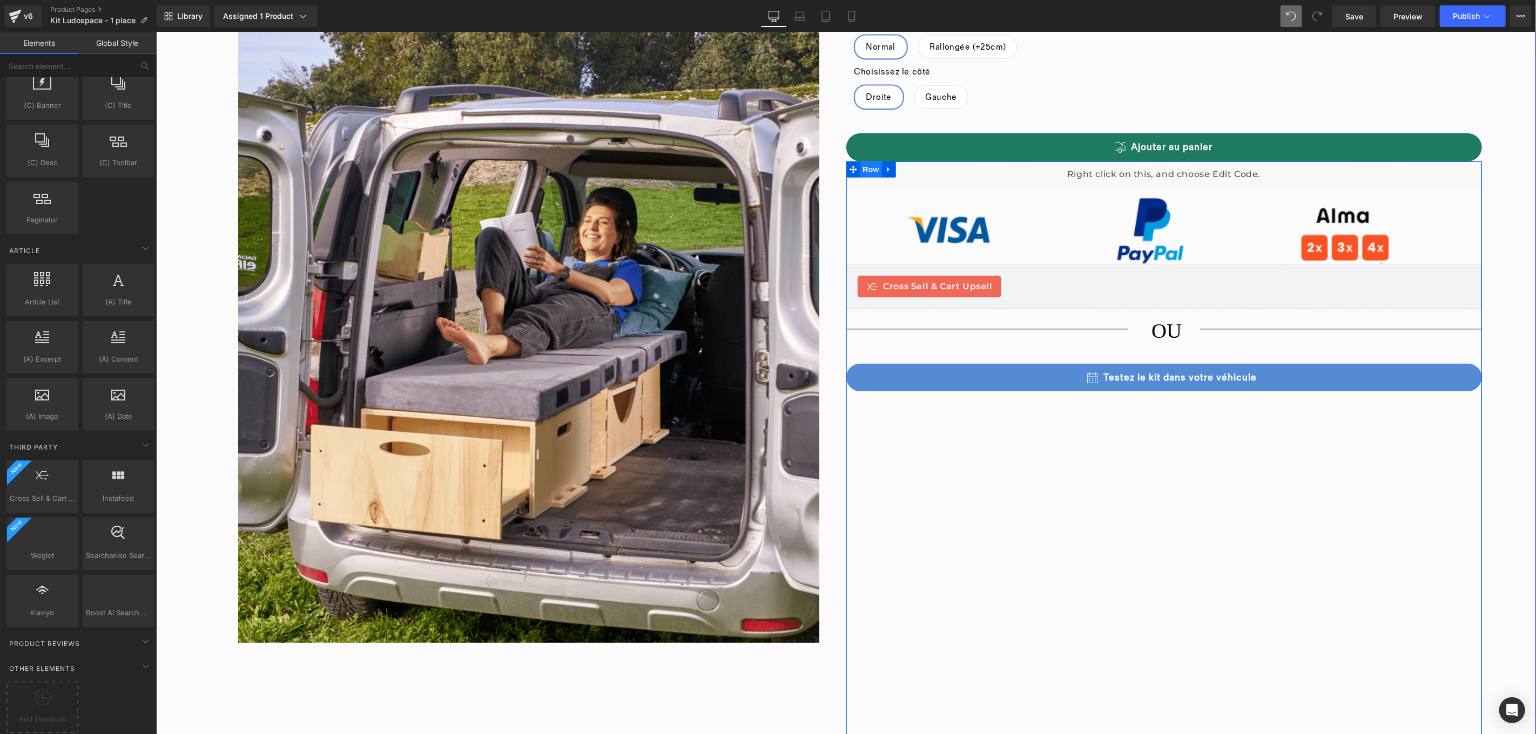
click at [865, 171] on span "Row" at bounding box center [871, 169] width 22 height 16
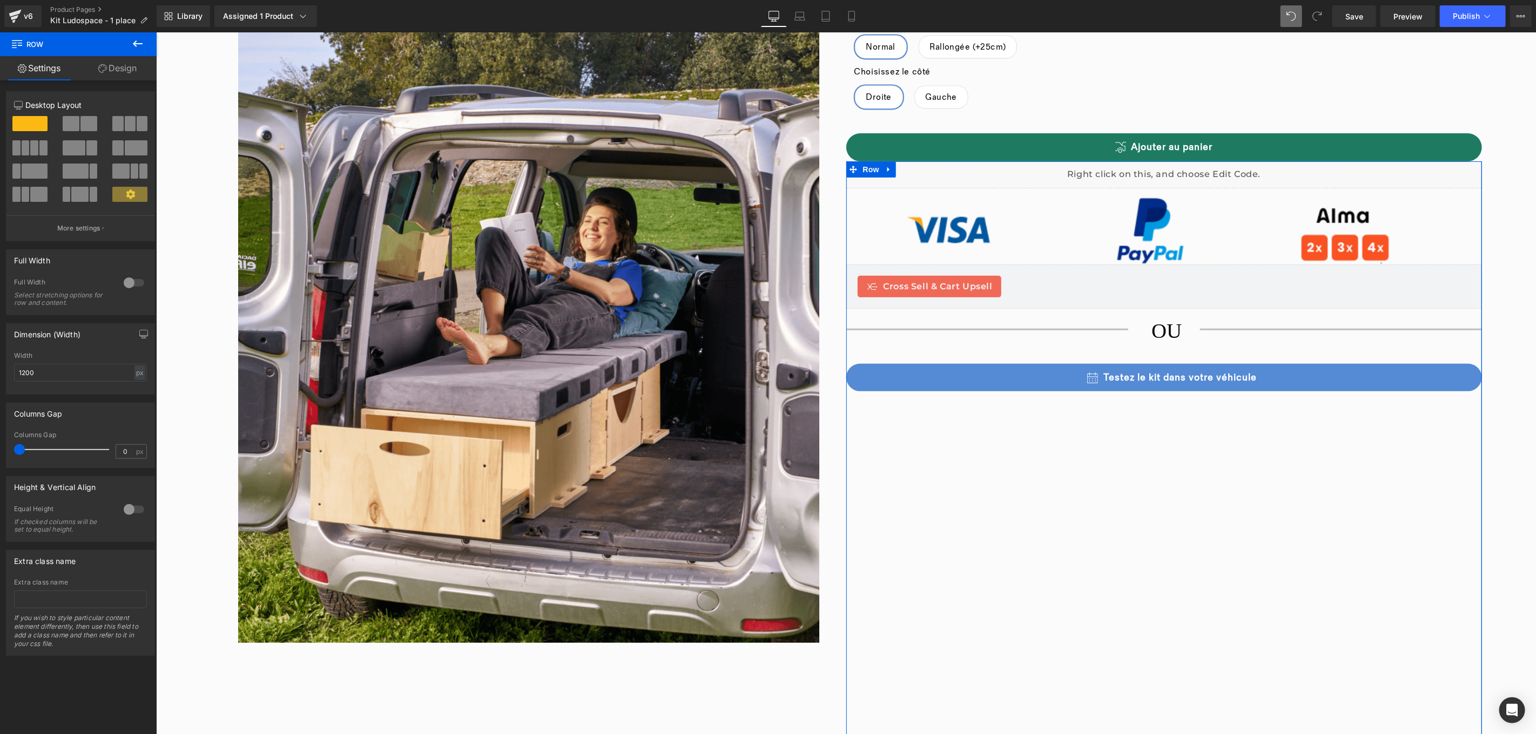
drag, startPoint x: 134, startPoint y: 67, endPoint x: 118, endPoint y: 108, distance: 43.4
click at [133, 67] on link "Design" at bounding box center [117, 68] width 78 height 24
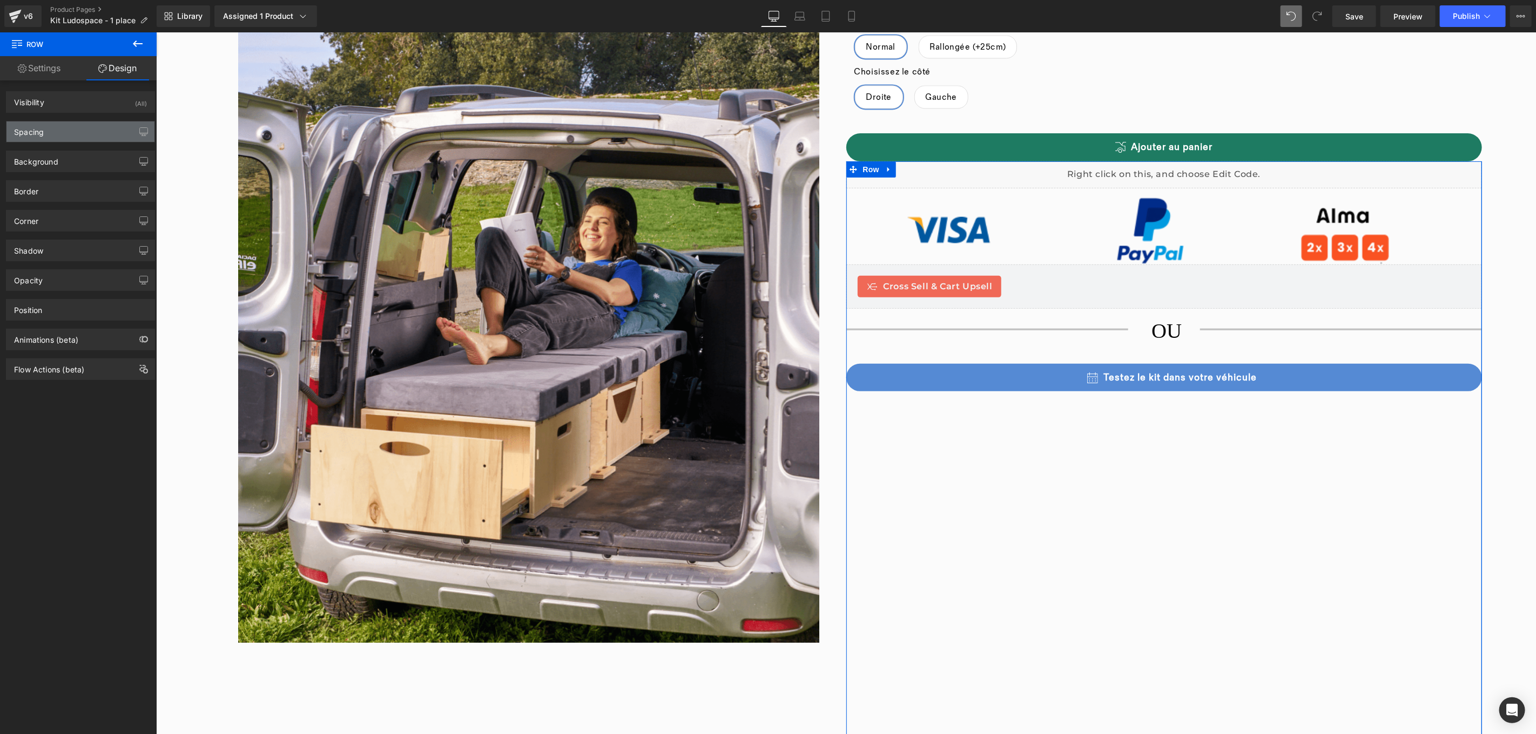
click at [79, 138] on div "Spacing" at bounding box center [80, 131] width 148 height 21
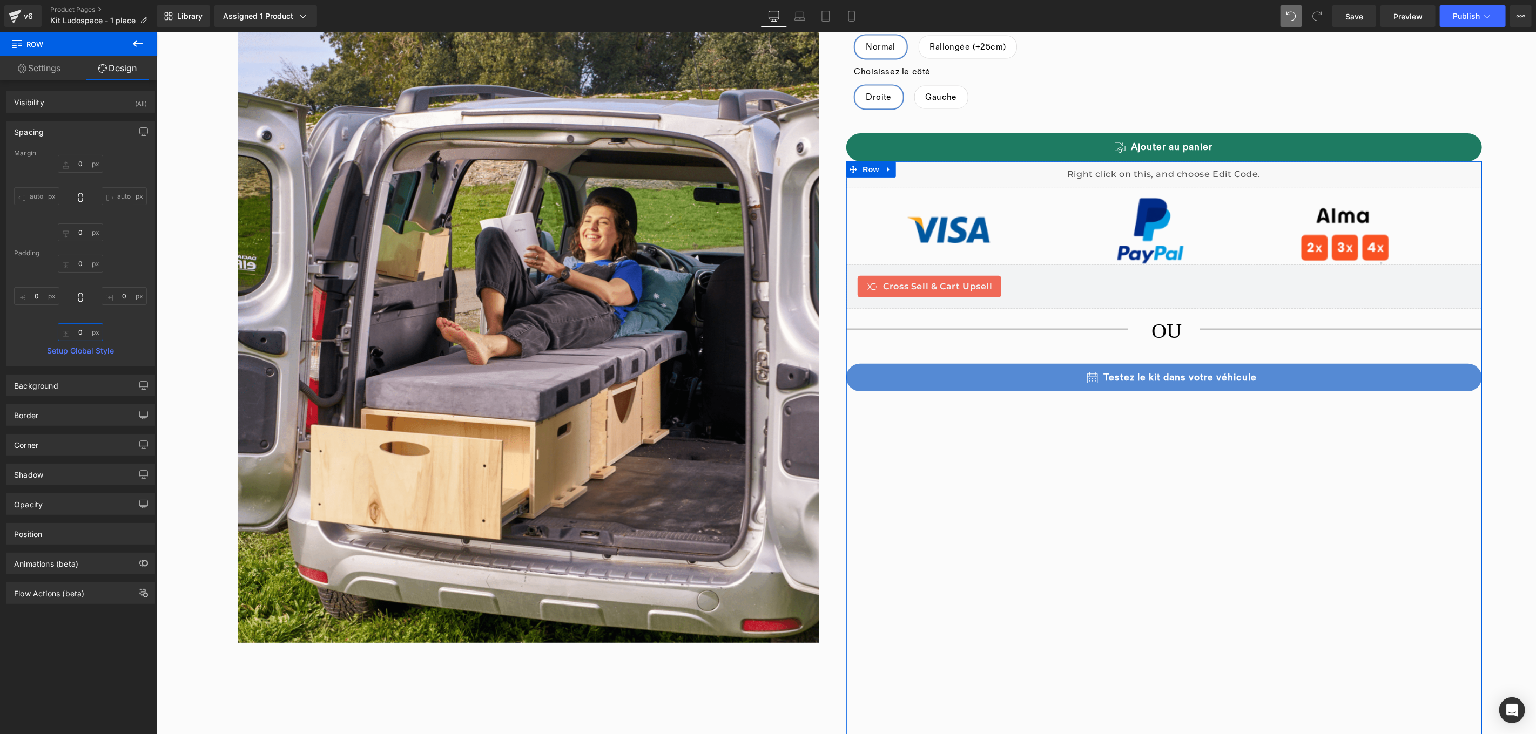
click at [79, 335] on input "0" at bounding box center [80, 332] width 45 height 18
type input "12"
click at [82, 235] on input "0" at bounding box center [80, 233] width 45 height 18
type input "12"
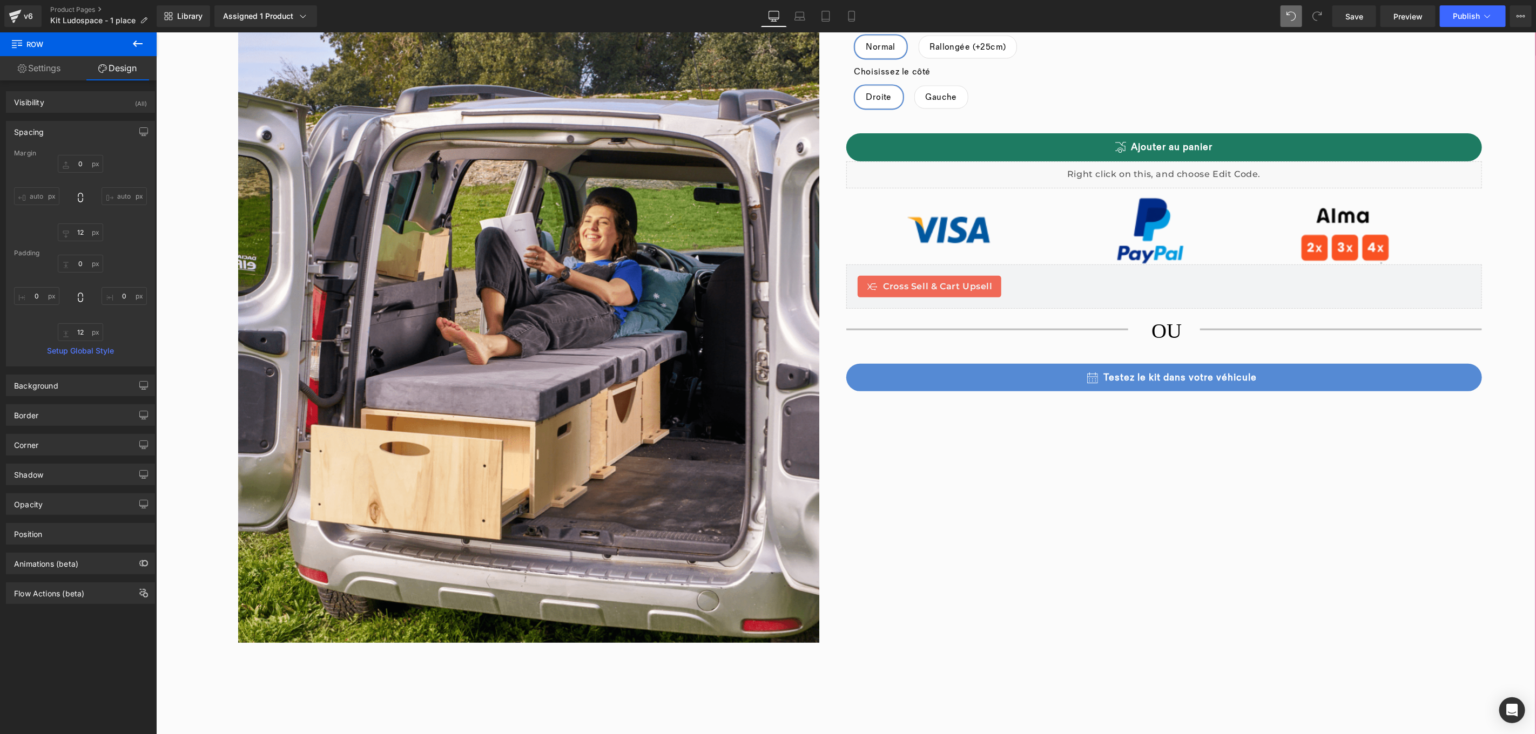
click at [1496, 346] on div "Kit Ludospace 1 place Heading Image Installé et retiré en 5 minutes & sans outi…" at bounding box center [845, 434] width 1380 height 1178
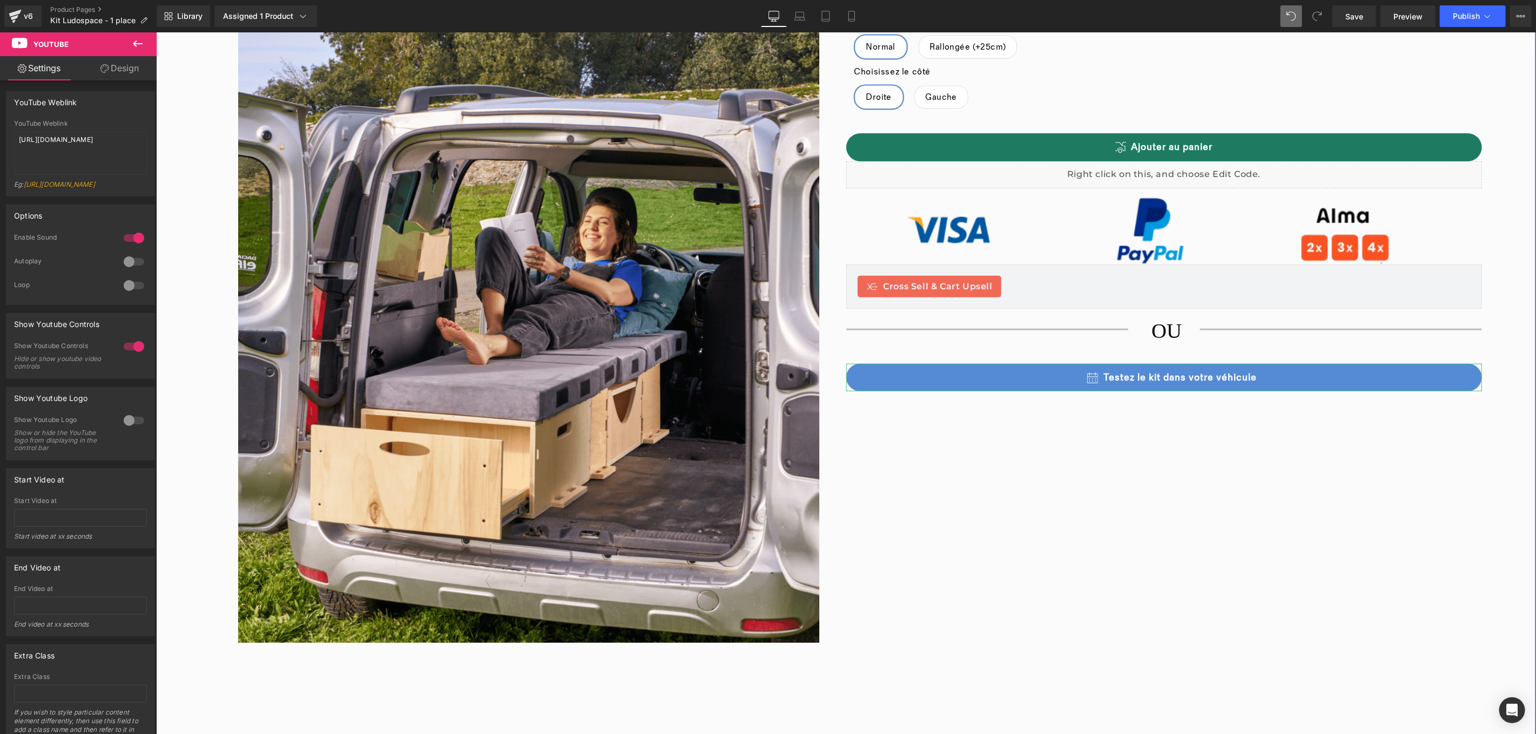
click at [1513, 394] on div "Kit Ludospace 1 place Heading Image Installé et retiré en 5 minutes & sans outi…" at bounding box center [845, 434] width 1380 height 1178
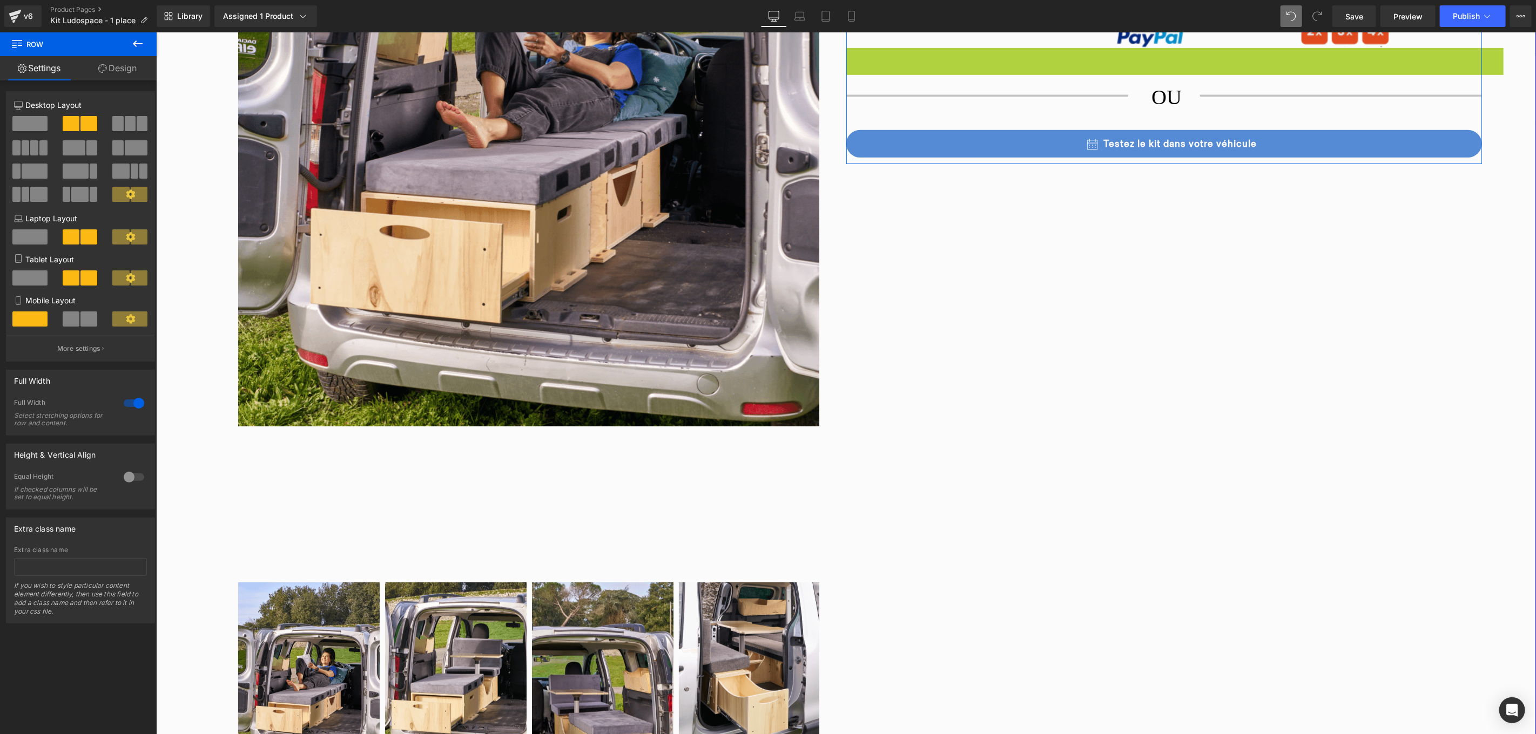
scroll to position [359, 0]
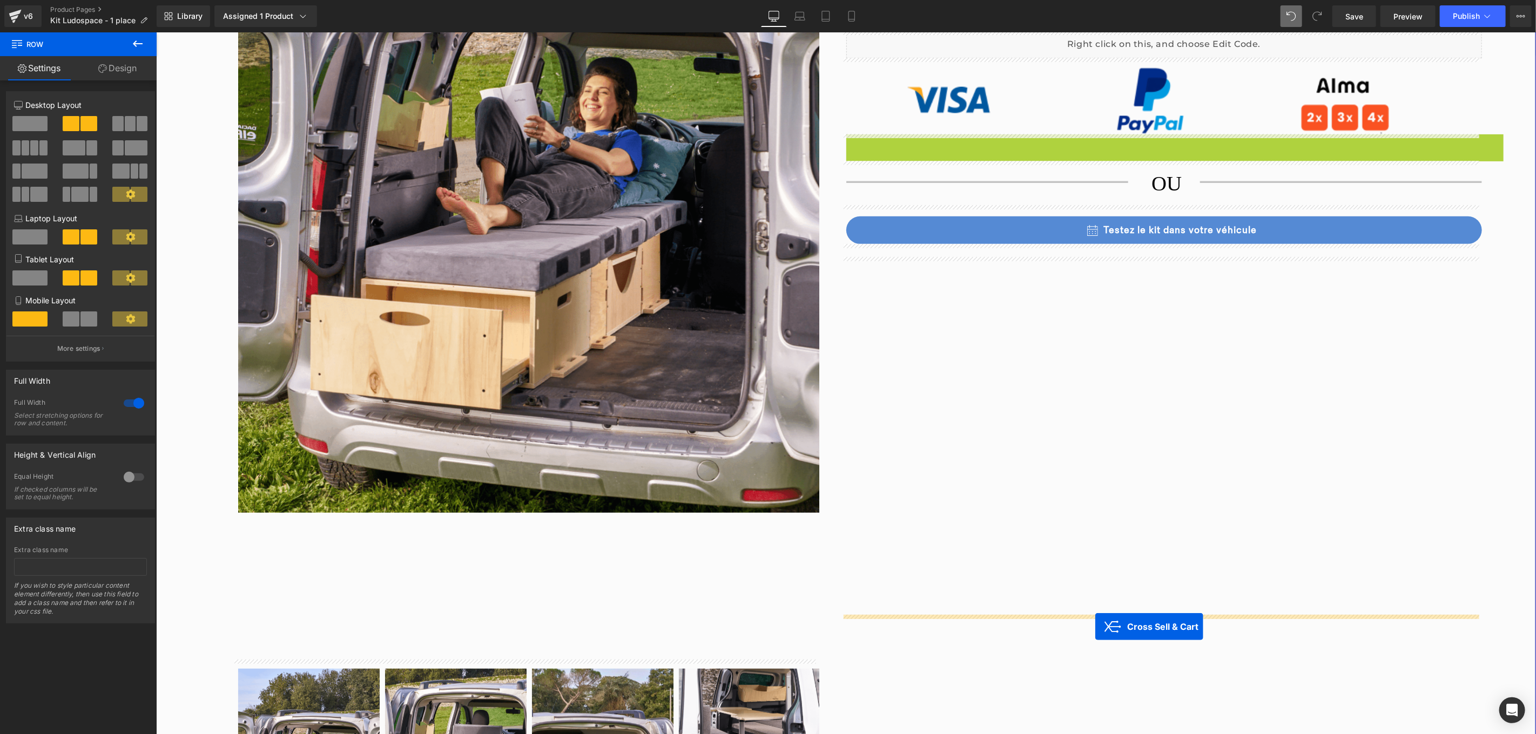
drag, startPoint x: 1115, startPoint y: 56, endPoint x: 1094, endPoint y: 626, distance: 571.1
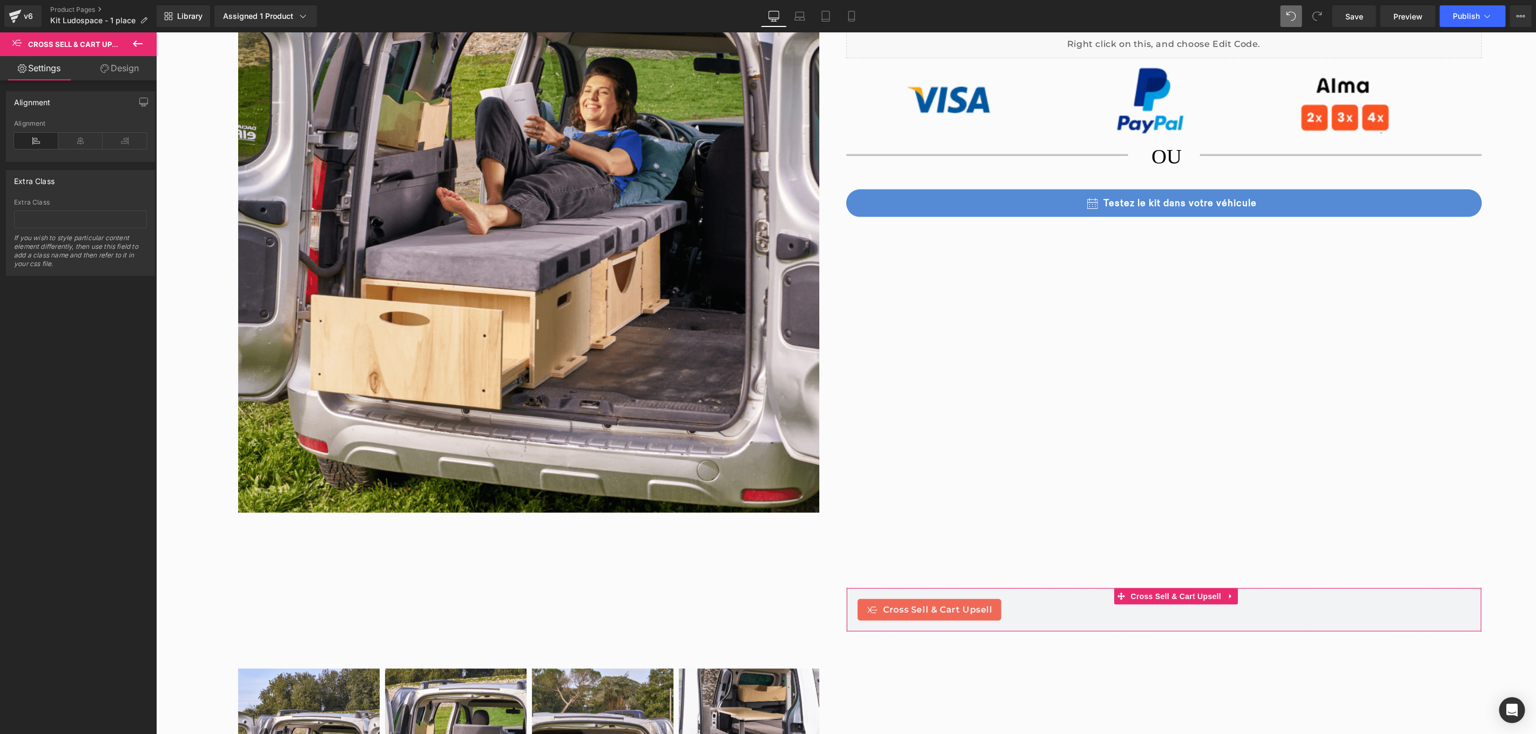
click at [124, 72] on link "Design" at bounding box center [119, 68] width 78 height 24
drag, startPoint x: 84, startPoint y: 137, endPoint x: 105, endPoint y: 146, distance: 22.7
click at [84, 136] on div "Spacing" at bounding box center [80, 131] width 148 height 21
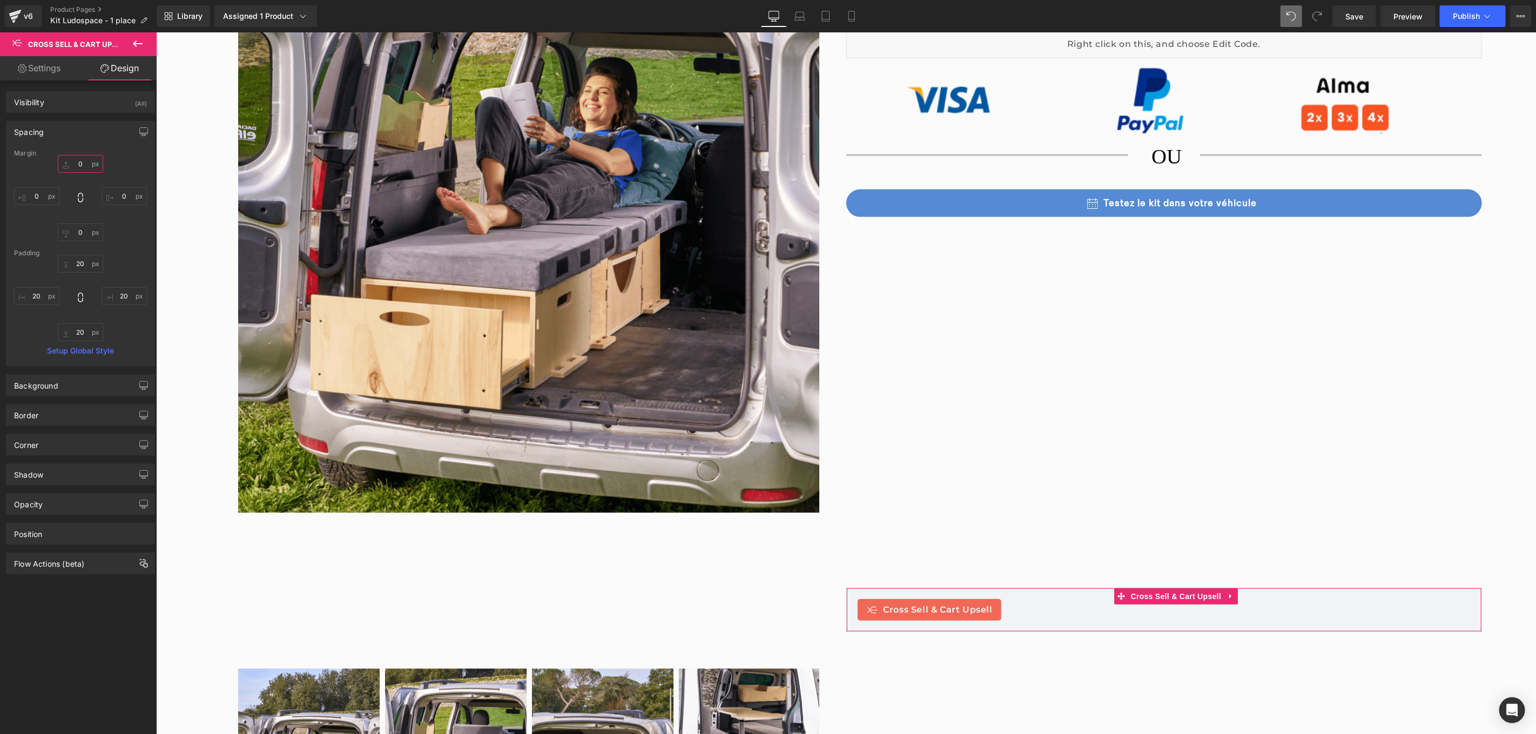
click at [82, 164] on input "0" at bounding box center [80, 164] width 45 height 18
type input "12"
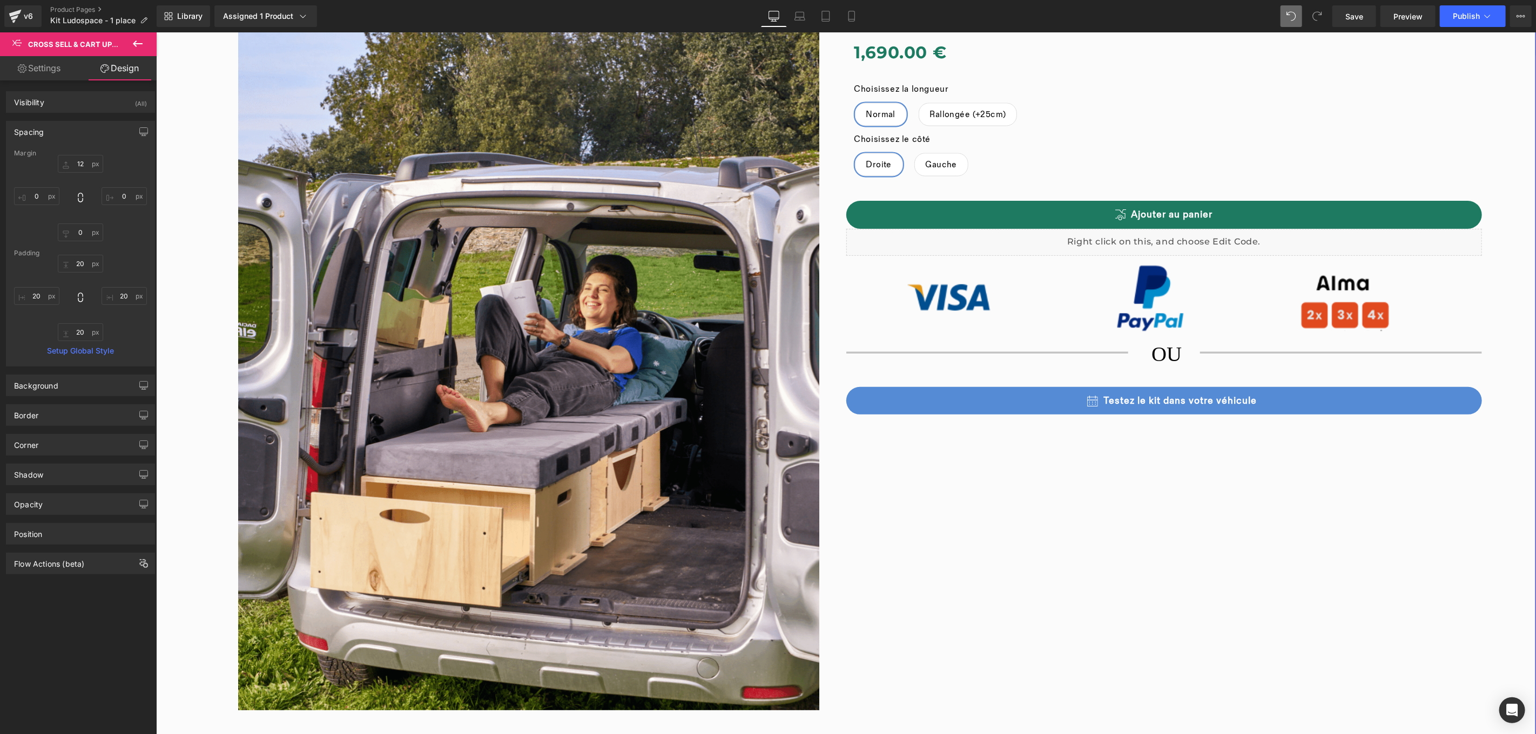
scroll to position [160, 0]
click at [1227, 294] on img at bounding box center [1163, 298] width 550 height 68
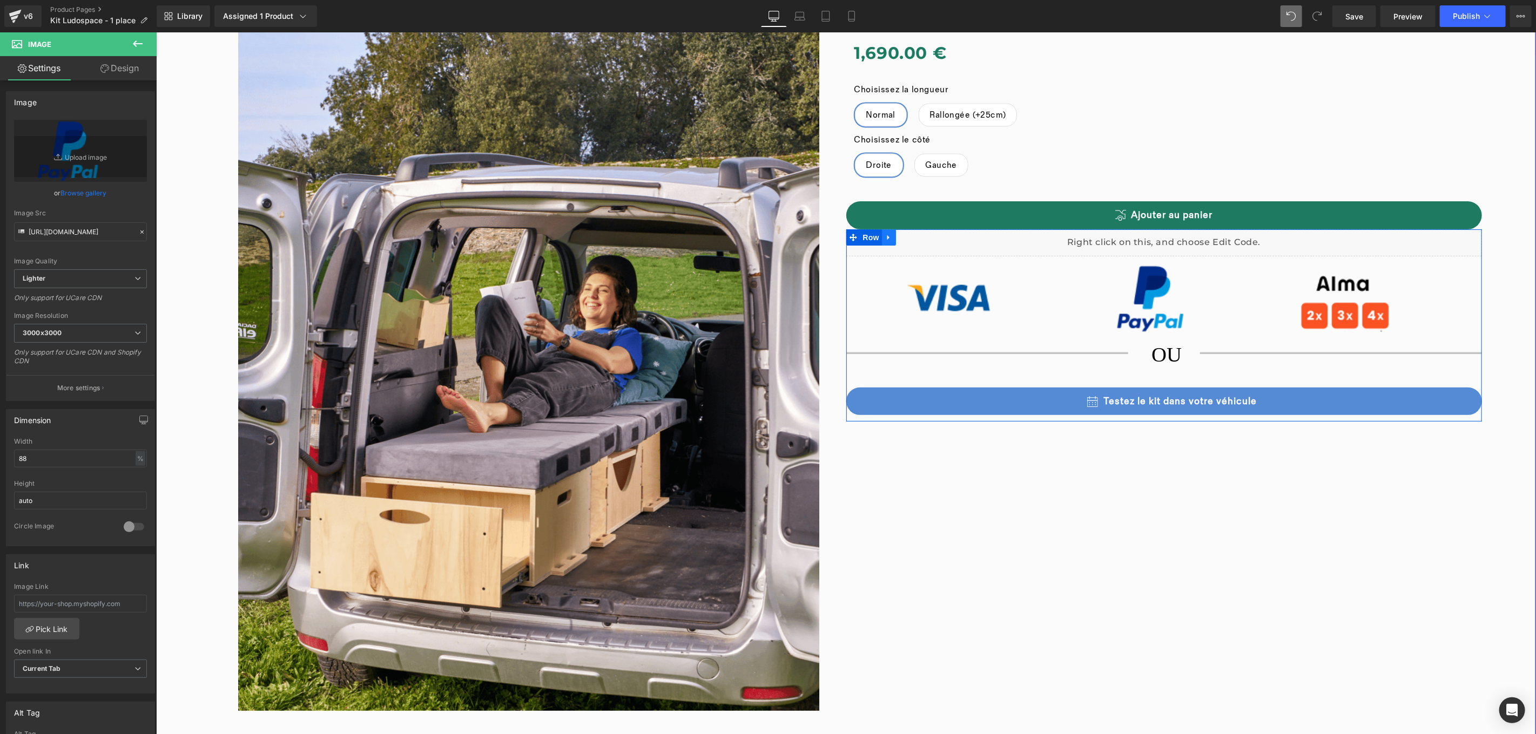
click at [885, 238] on icon at bounding box center [888, 237] width 8 height 8
click at [912, 239] on icon at bounding box center [916, 237] width 8 height 8
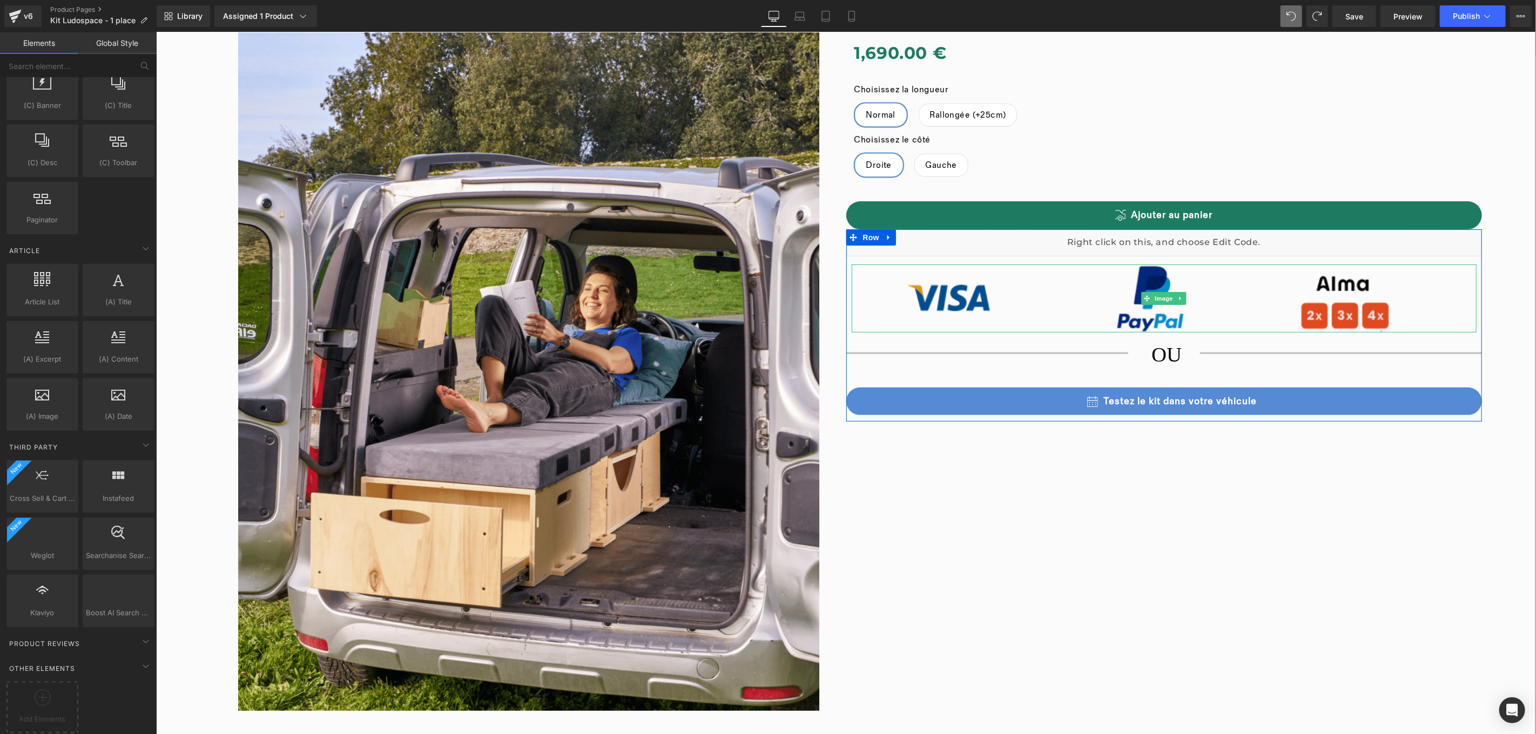
click at [1161, 293] on div "Image" at bounding box center [1163, 298] width 625 height 68
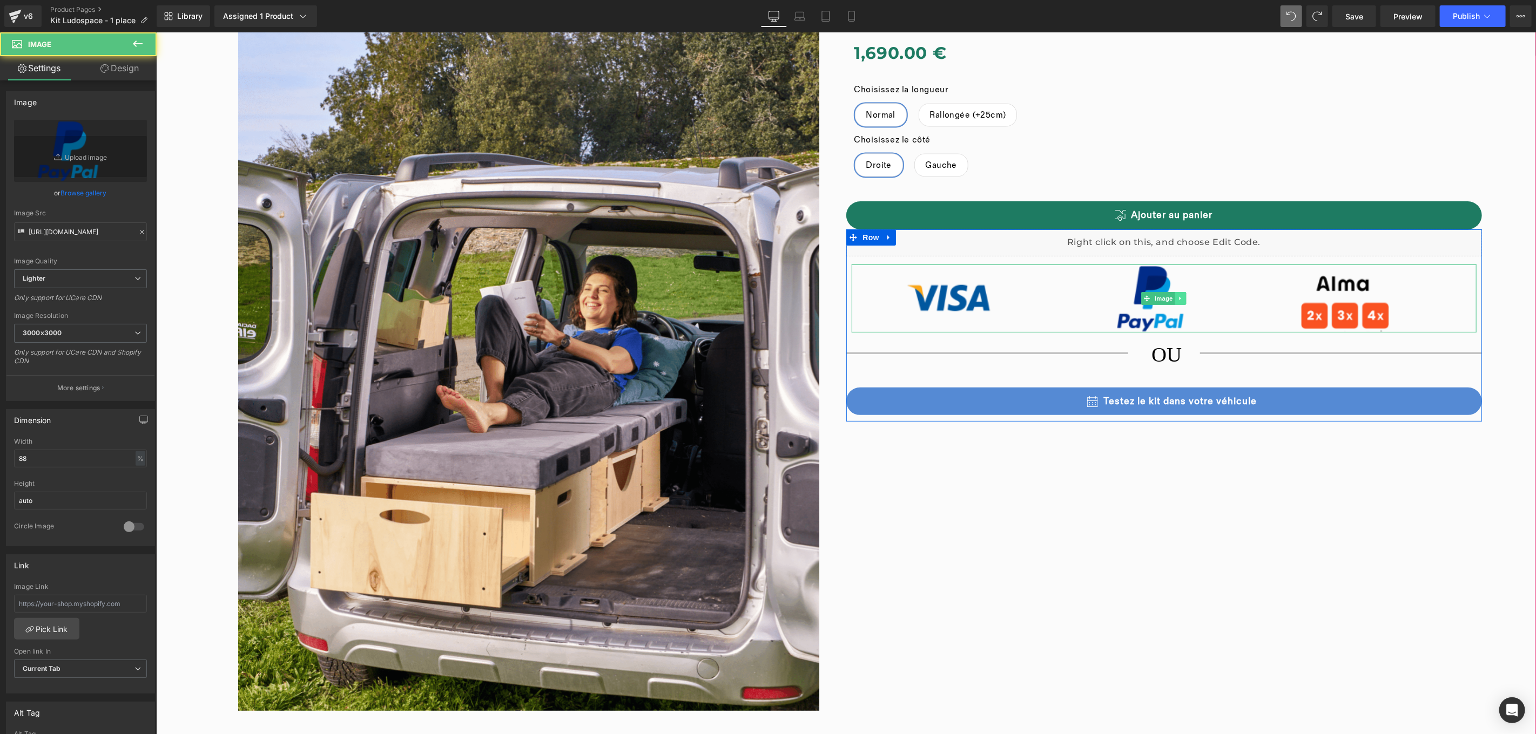
click at [1180, 300] on link at bounding box center [1179, 298] width 11 height 13
click at [1182, 300] on icon at bounding box center [1185, 298] width 6 height 6
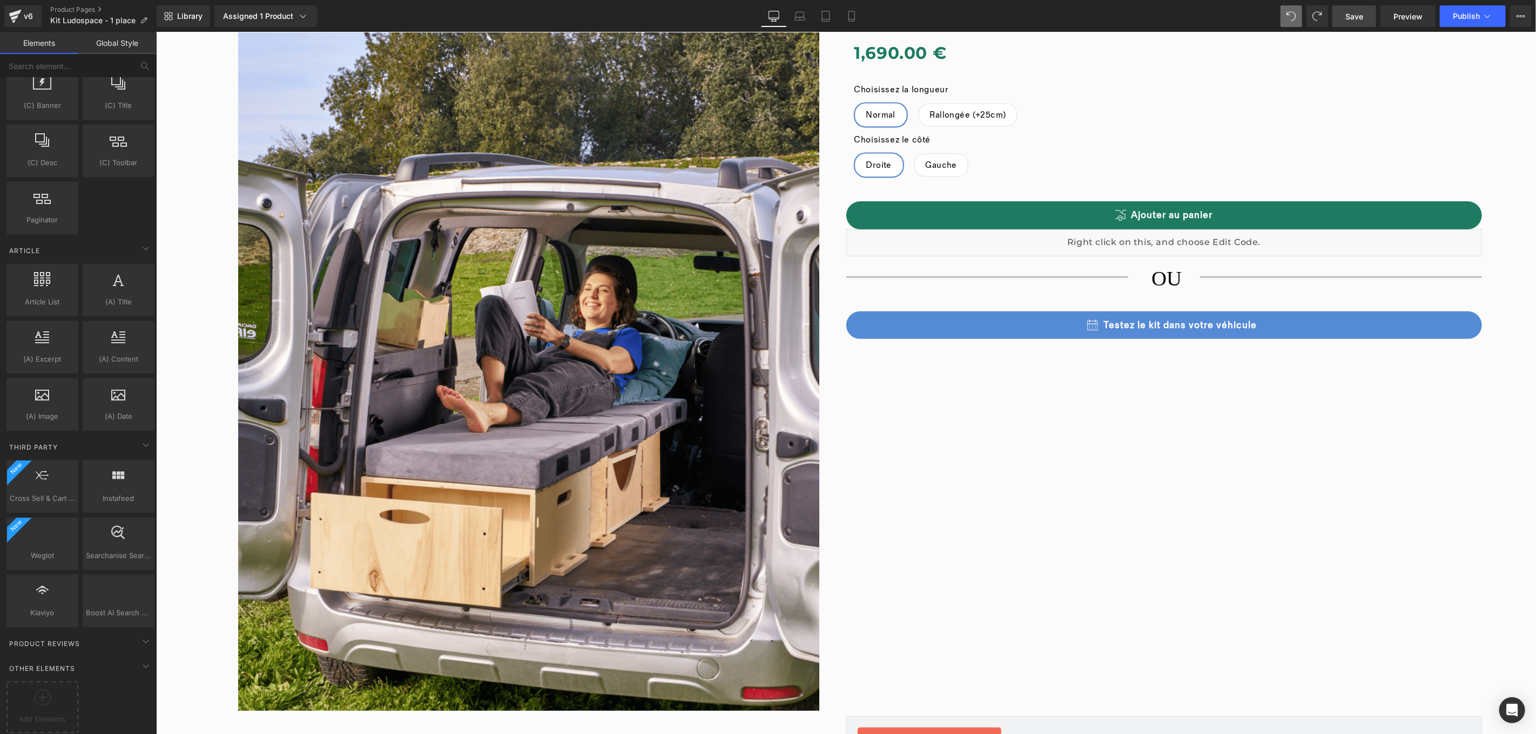
click at [1341, 15] on link "Save" at bounding box center [1354, 16] width 44 height 22
click at [1400, 16] on span "Preview" at bounding box center [1407, 16] width 29 height 11
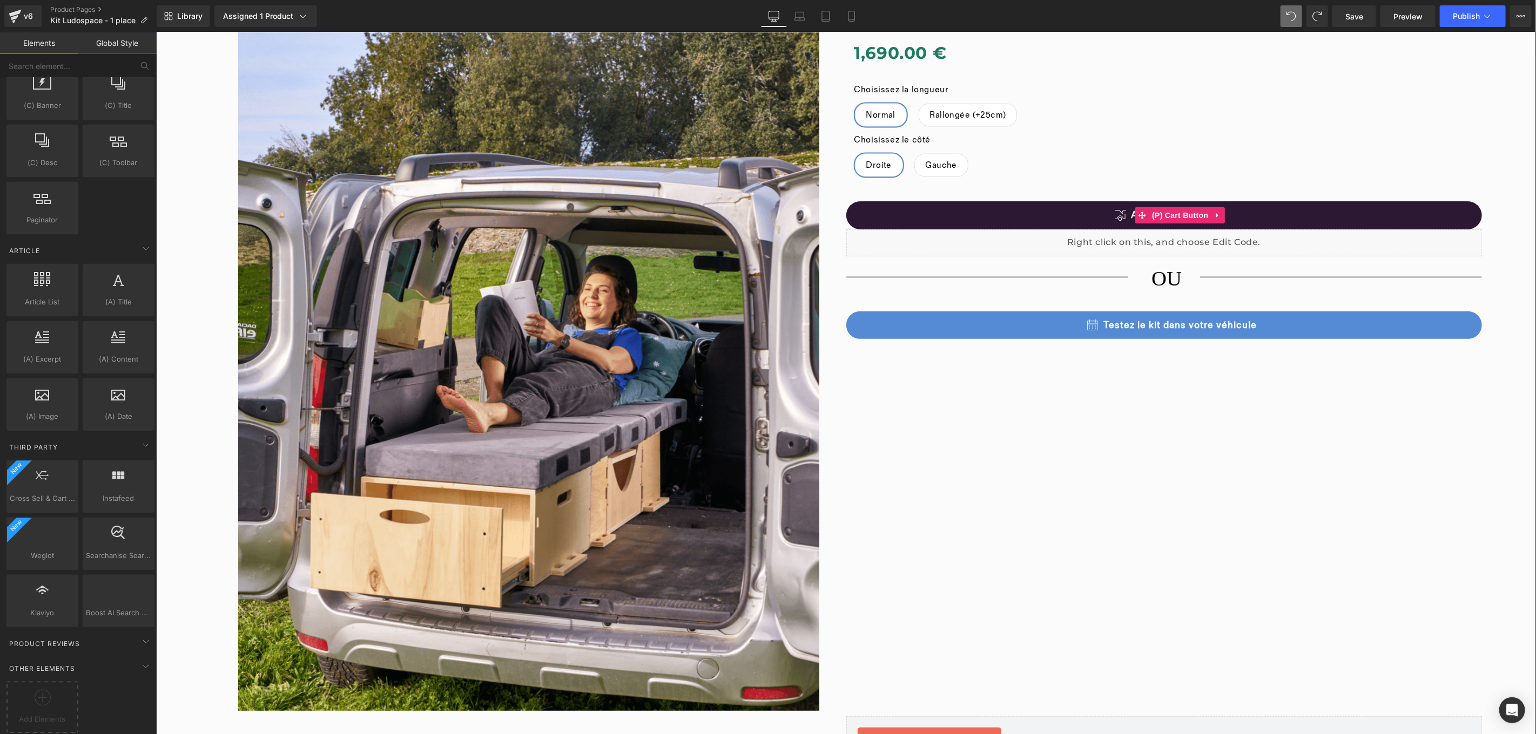
click at [1121, 213] on button "Ajouter au panier" at bounding box center [1164, 215] width 636 height 28
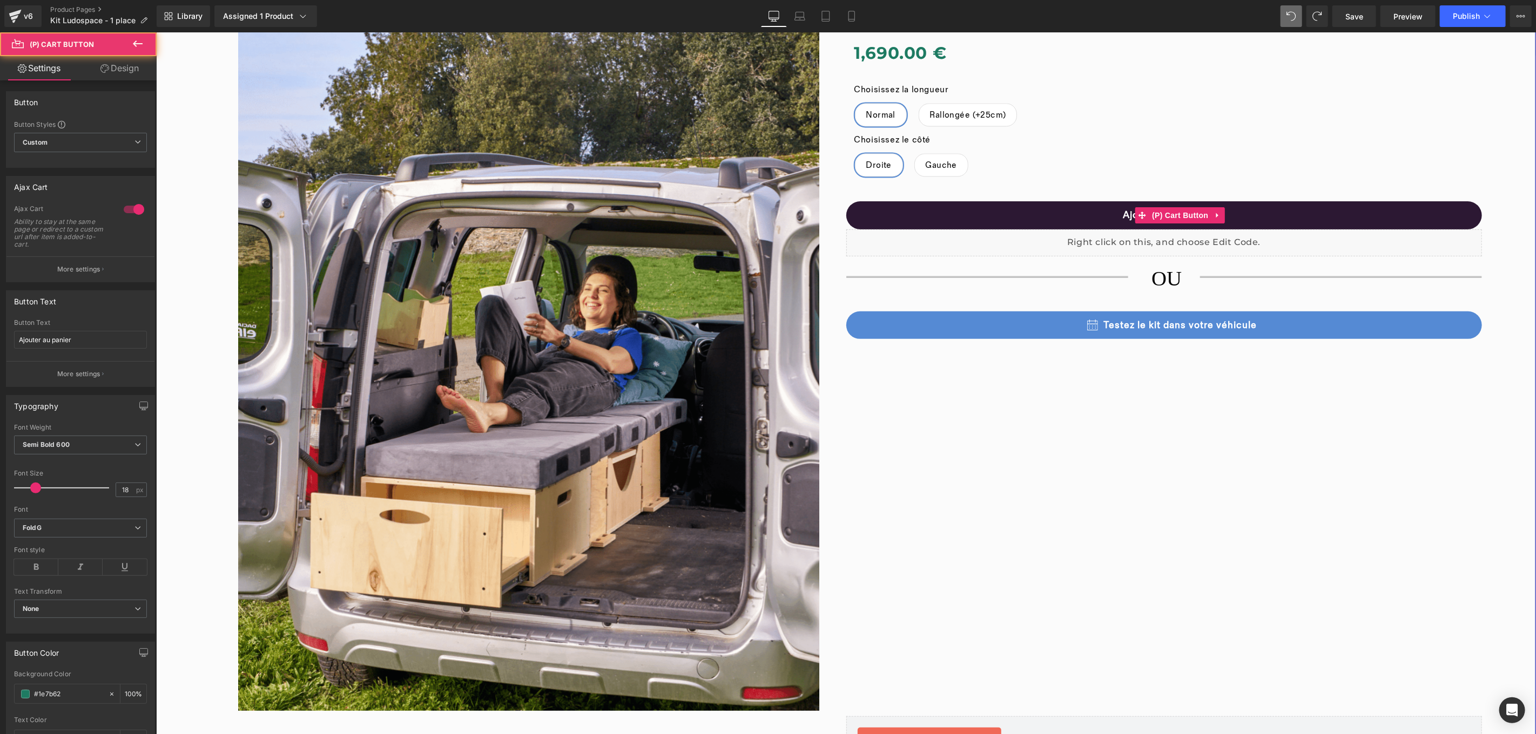
click at [1265, 221] on button "Ajouter au panier" at bounding box center [1164, 215] width 636 height 28
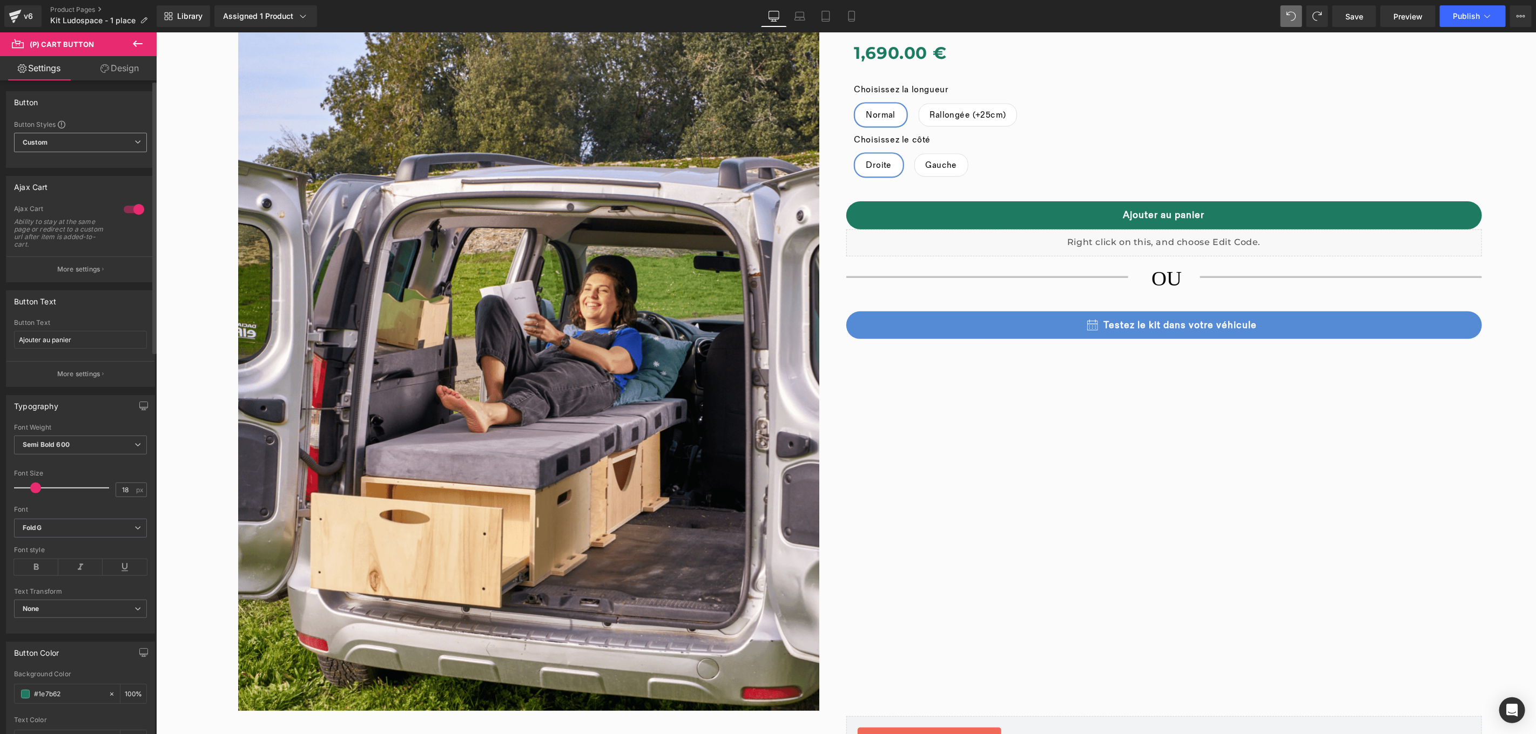
click at [54, 144] on span "Custom Setup Global Style" at bounding box center [80, 142] width 133 height 19
click at [54, 144] on span "Custom Setup Global Style" at bounding box center [78, 142] width 129 height 19
click at [125, 213] on div at bounding box center [134, 209] width 26 height 17
click at [1359, 14] on span "Save" at bounding box center [1354, 16] width 18 height 11
click at [1401, 16] on span "Preview" at bounding box center [1407, 16] width 29 height 11
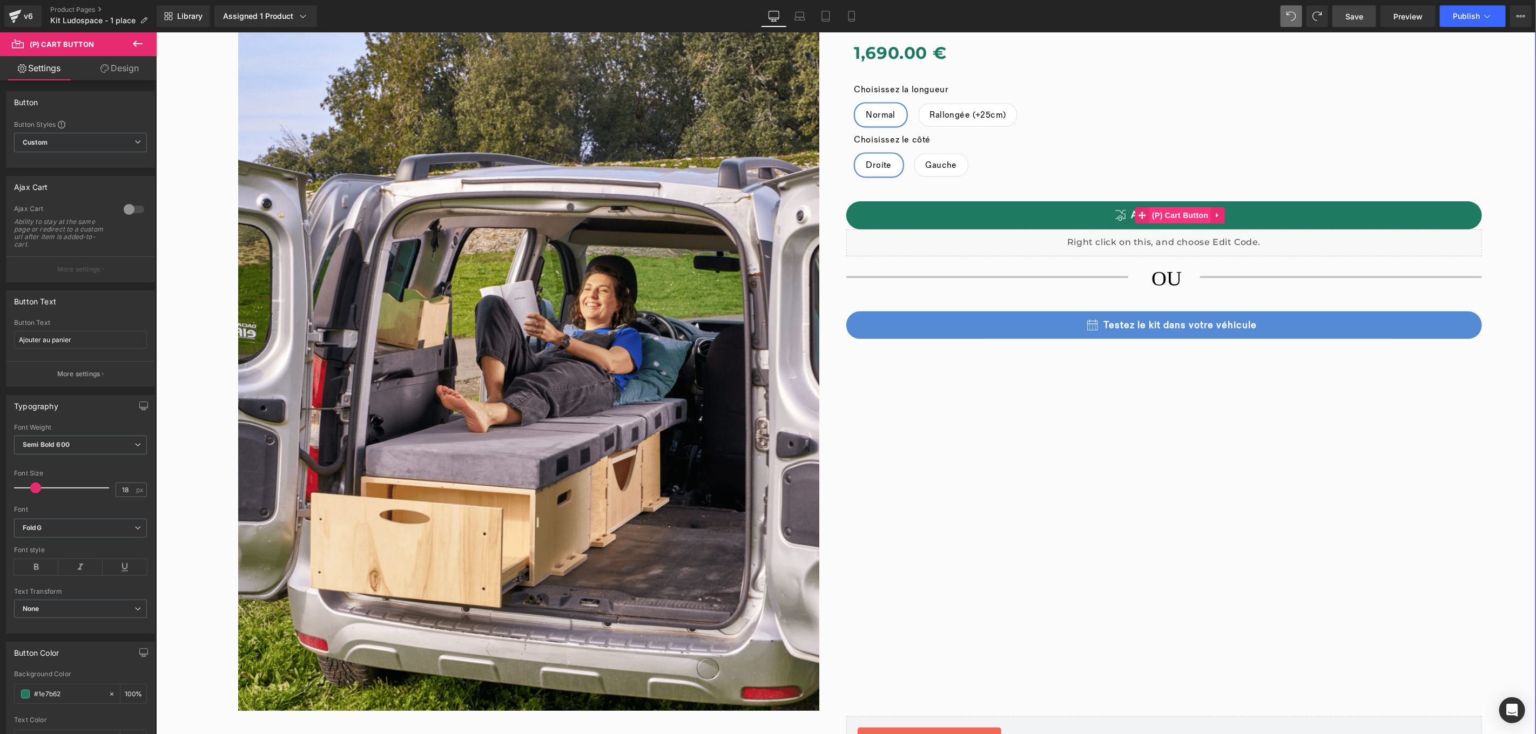
click at [1168, 209] on span "(P) Cart Button" at bounding box center [1179, 215] width 62 height 16
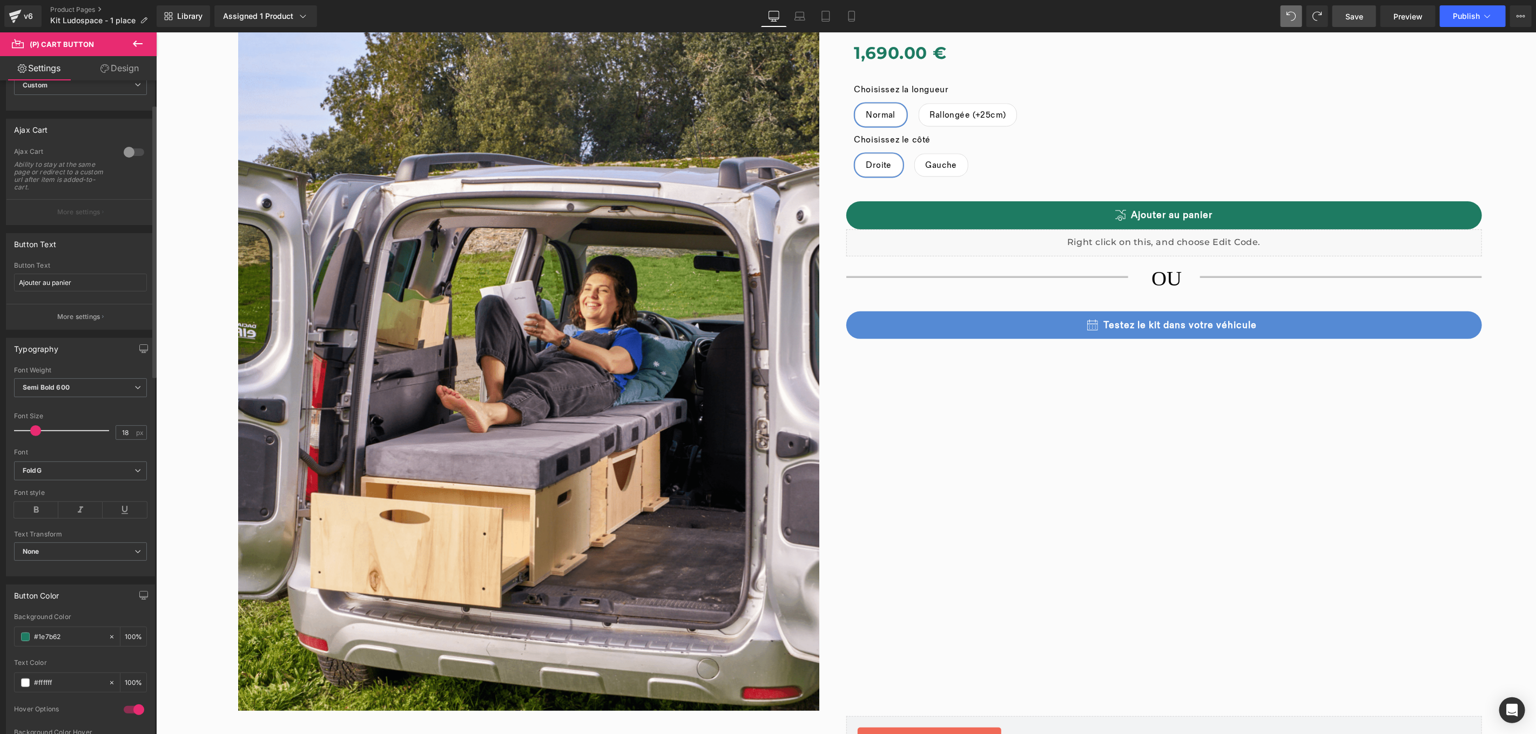
scroll to position [0, 0]
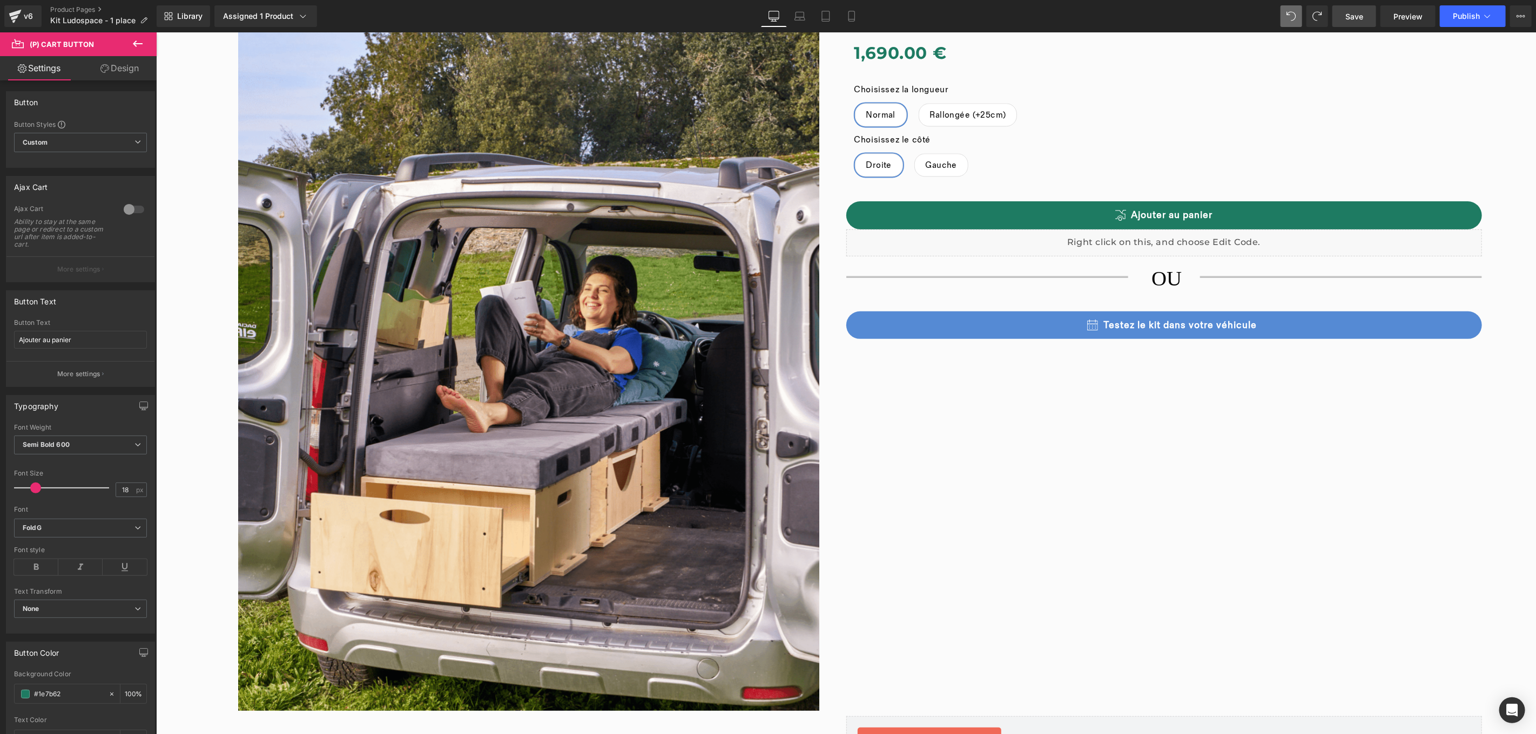
click at [121, 72] on link "Design" at bounding box center [119, 68] width 78 height 24
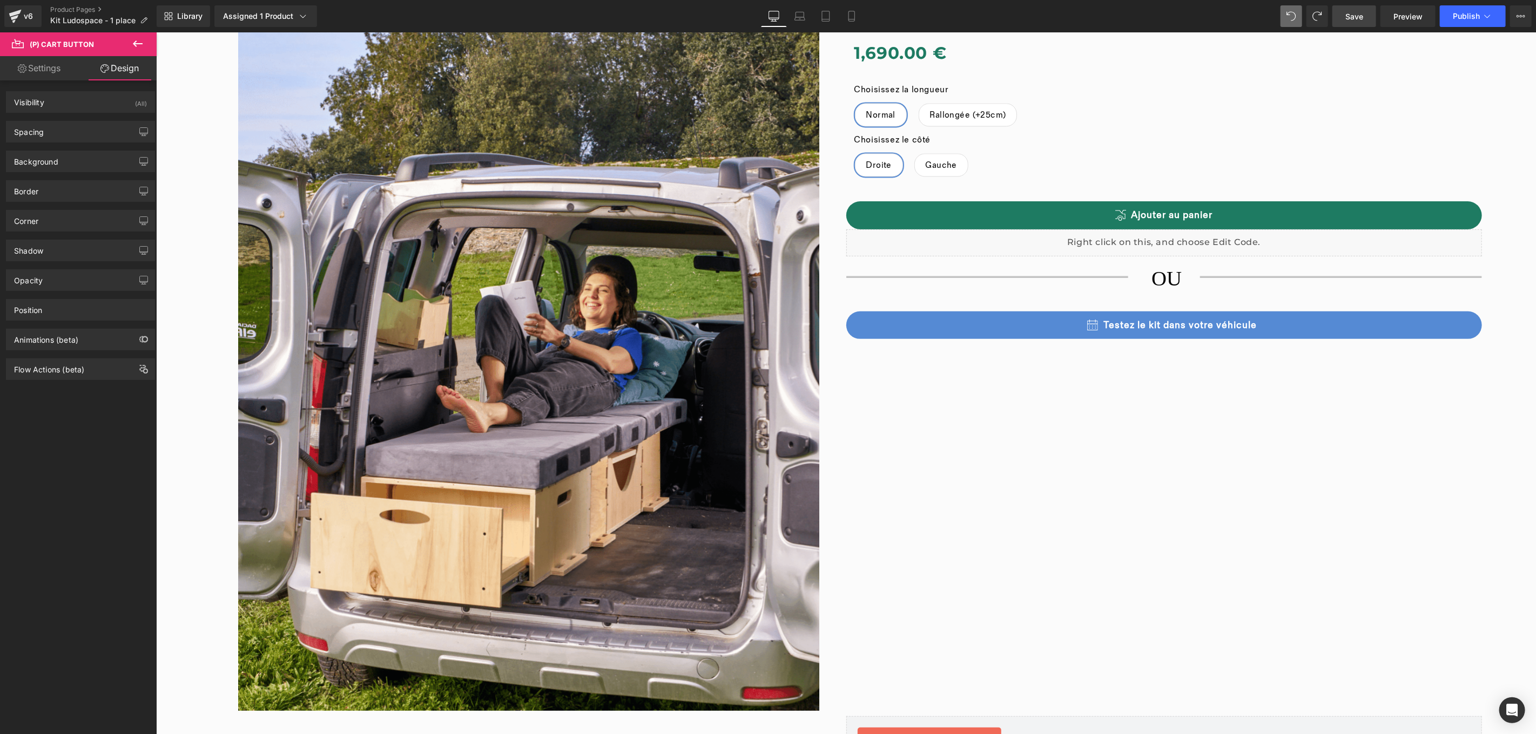
click at [50, 70] on link "Settings" at bounding box center [39, 68] width 78 height 24
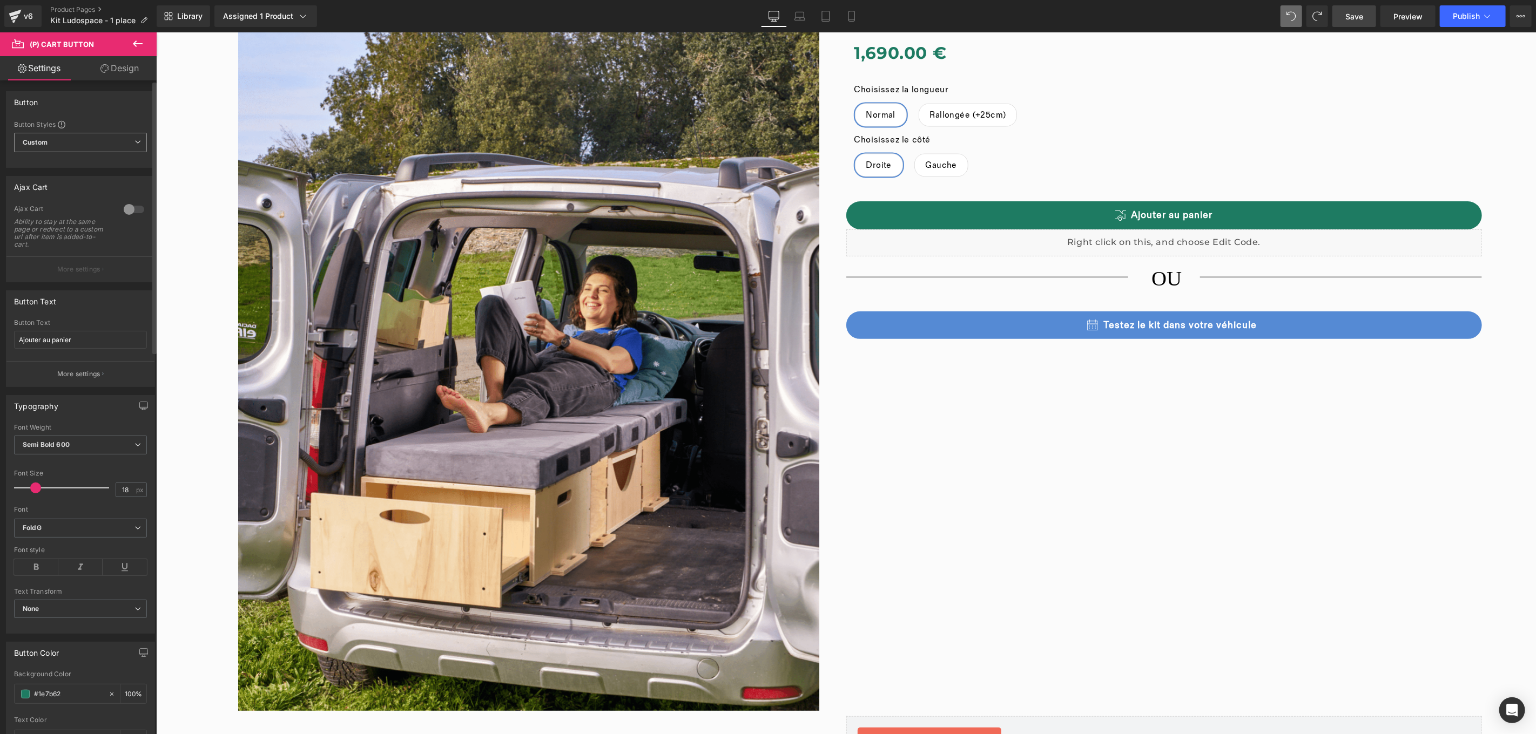
click at [83, 145] on span "Custom Setup Global Style" at bounding box center [80, 142] width 133 height 19
click at [83, 145] on span "Custom Setup Global Style" at bounding box center [78, 142] width 129 height 19
click at [83, 145] on span "Custom Setup Global Style" at bounding box center [80, 142] width 133 height 19
click at [69, 187] on div "Setup Global Style" at bounding box center [78, 185] width 129 height 25
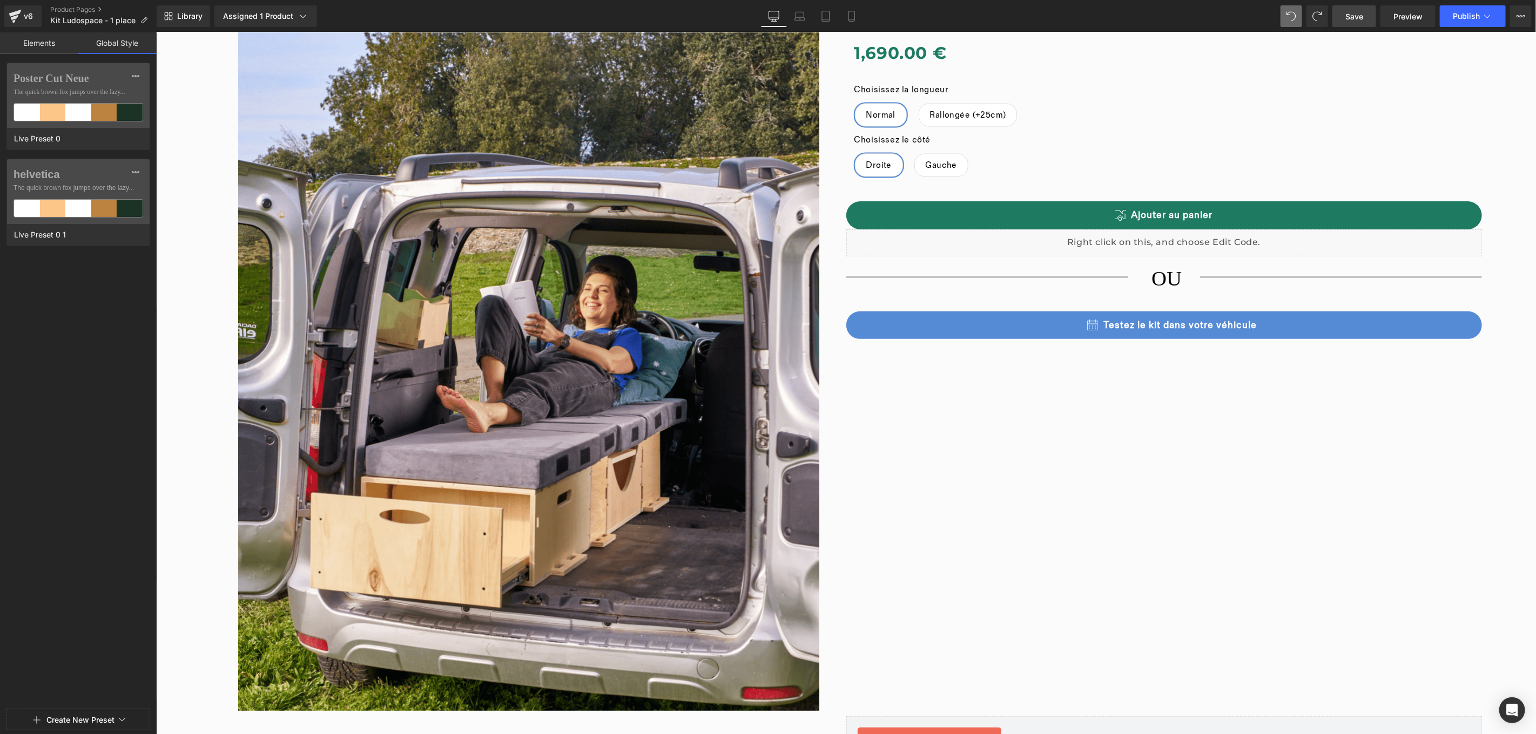
click at [26, 42] on link "Elements" at bounding box center [39, 43] width 78 height 22
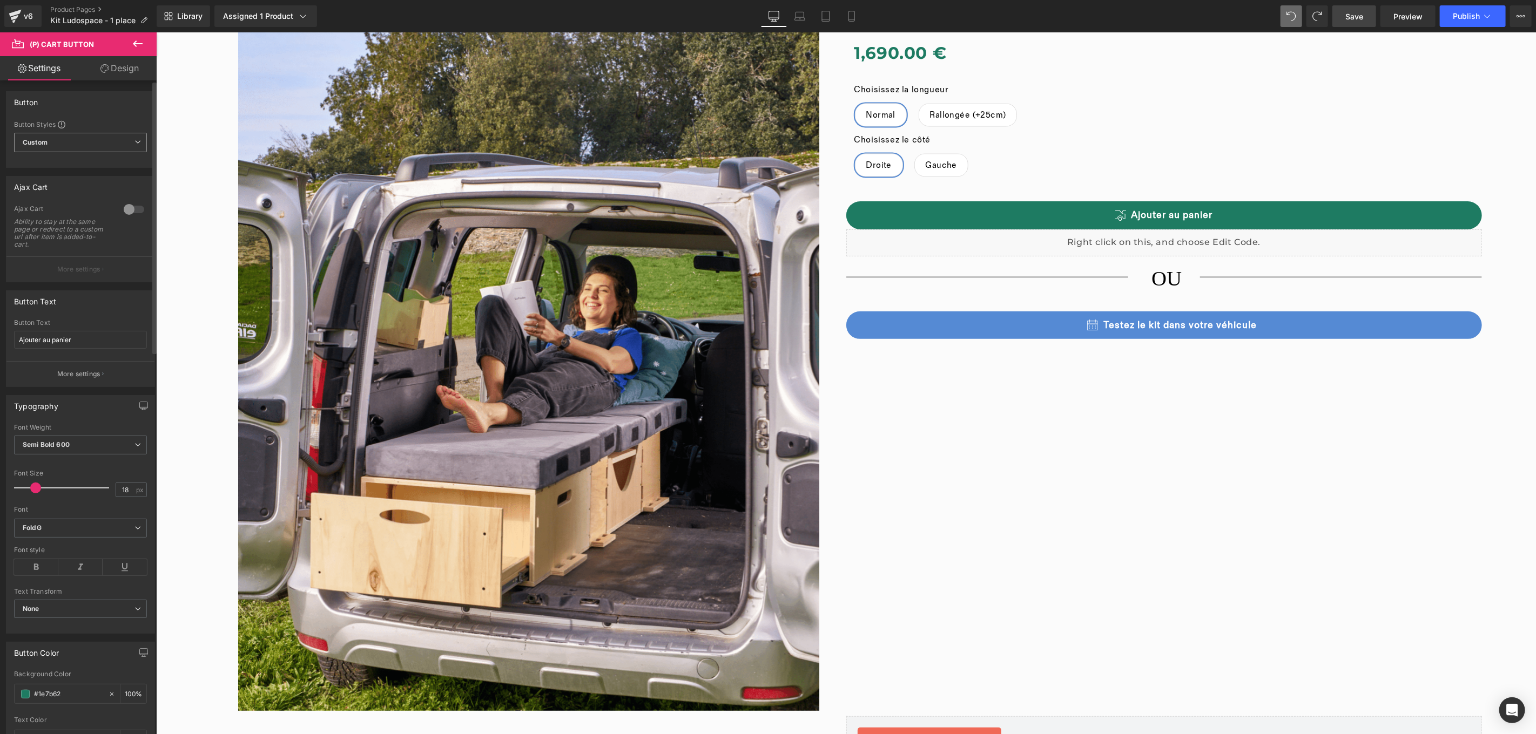
click at [107, 147] on span "Custom Setup Global Style" at bounding box center [80, 142] width 133 height 19
click at [89, 188] on div "Setup Global Style" at bounding box center [78, 185] width 129 height 25
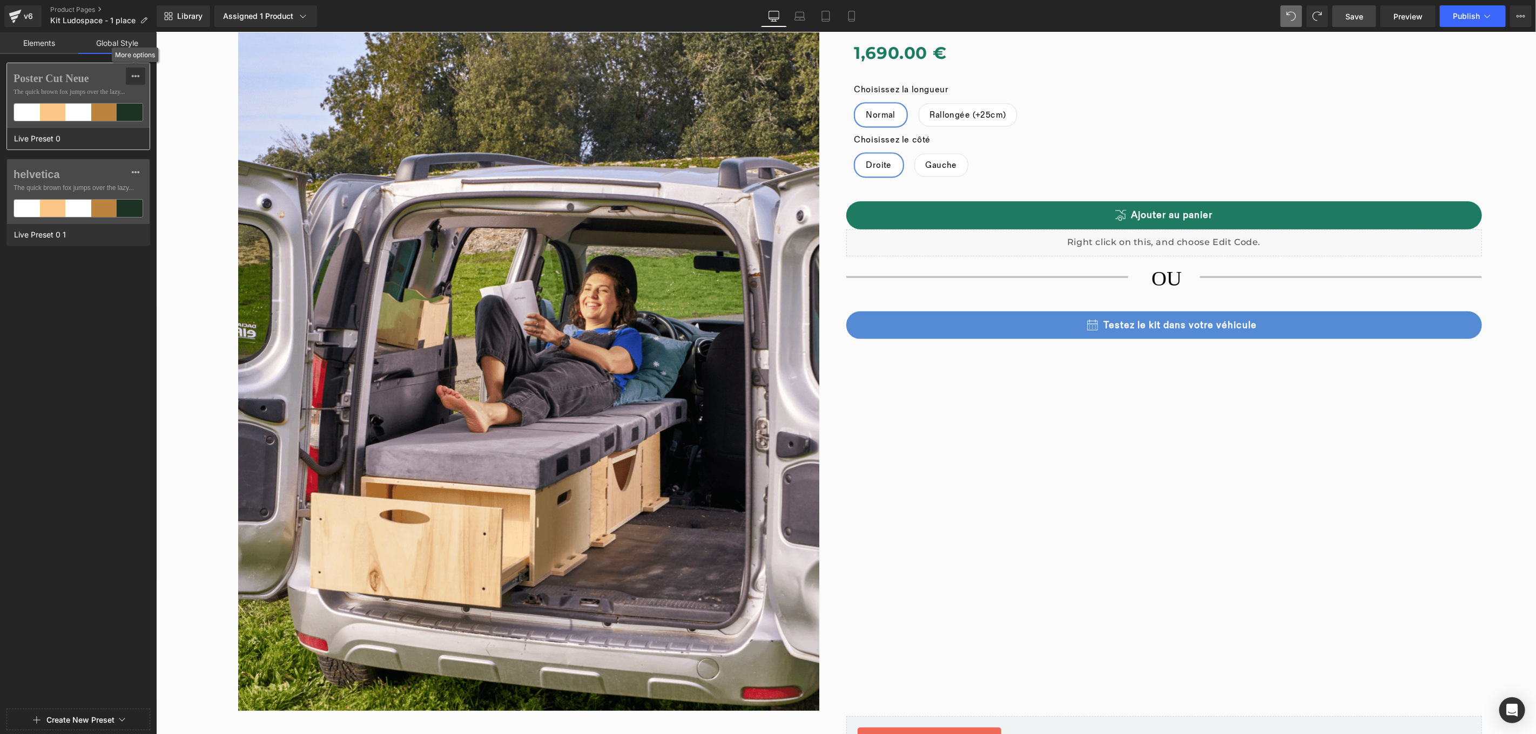
click at [134, 78] on icon at bounding box center [135, 76] width 9 height 9
click at [89, 92] on span "The quick brown fox jumps over the lazy..." at bounding box center [78, 92] width 130 height 10
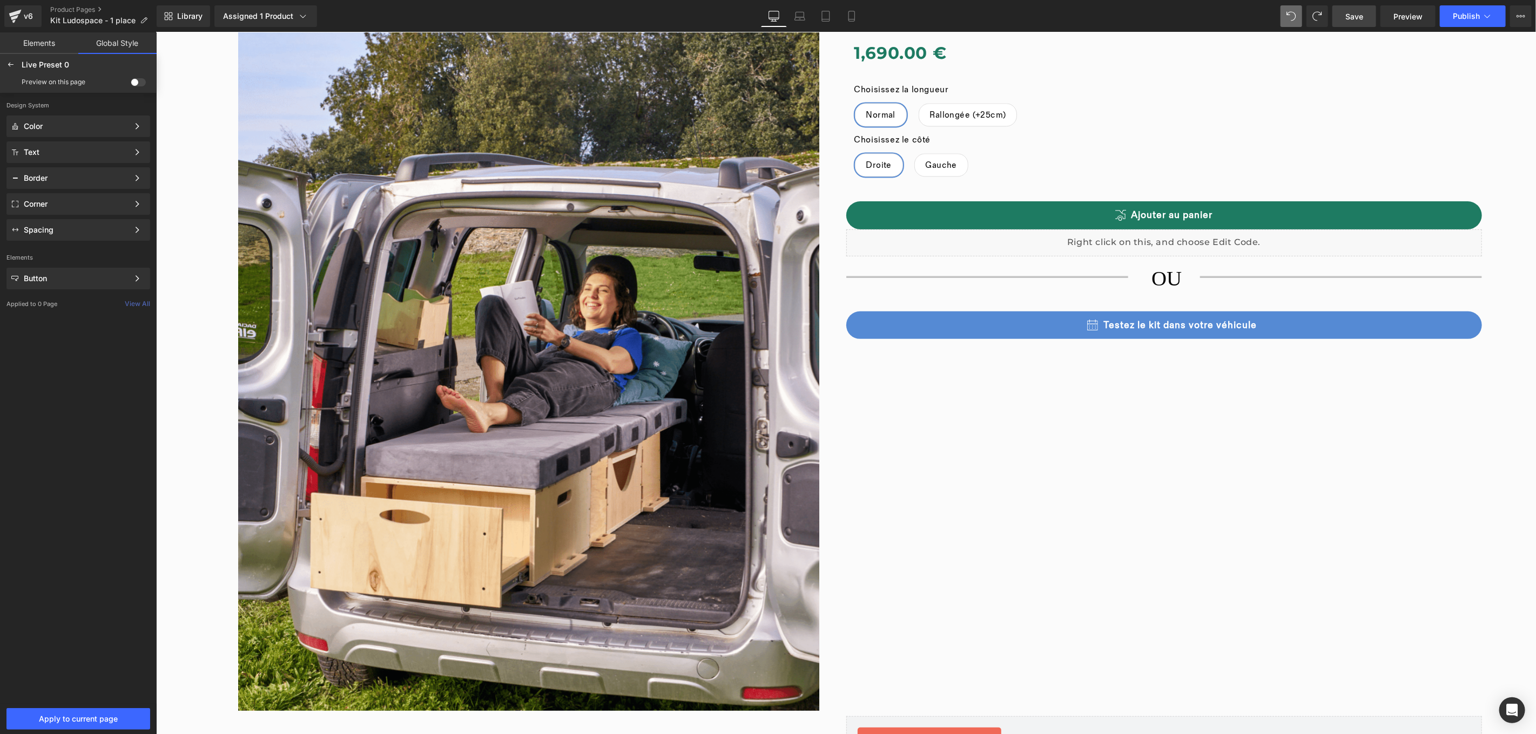
click at [44, 37] on link "Elements" at bounding box center [39, 43] width 78 height 22
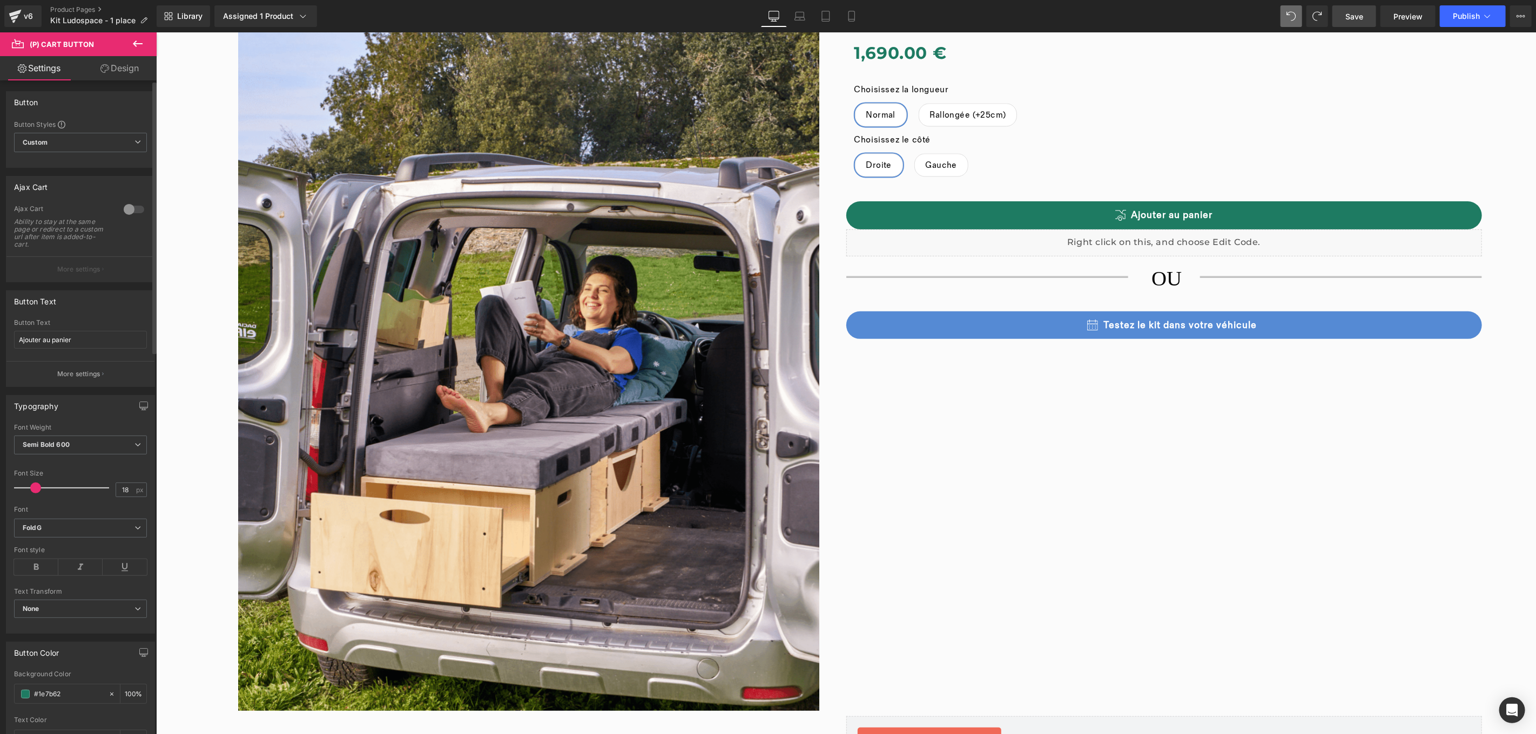
click at [85, 263] on button "More settings" at bounding box center [80, 268] width 148 height 25
click at [138, 208] on div at bounding box center [134, 209] width 26 height 17
click at [90, 263] on button "More settings" at bounding box center [80, 268] width 148 height 25
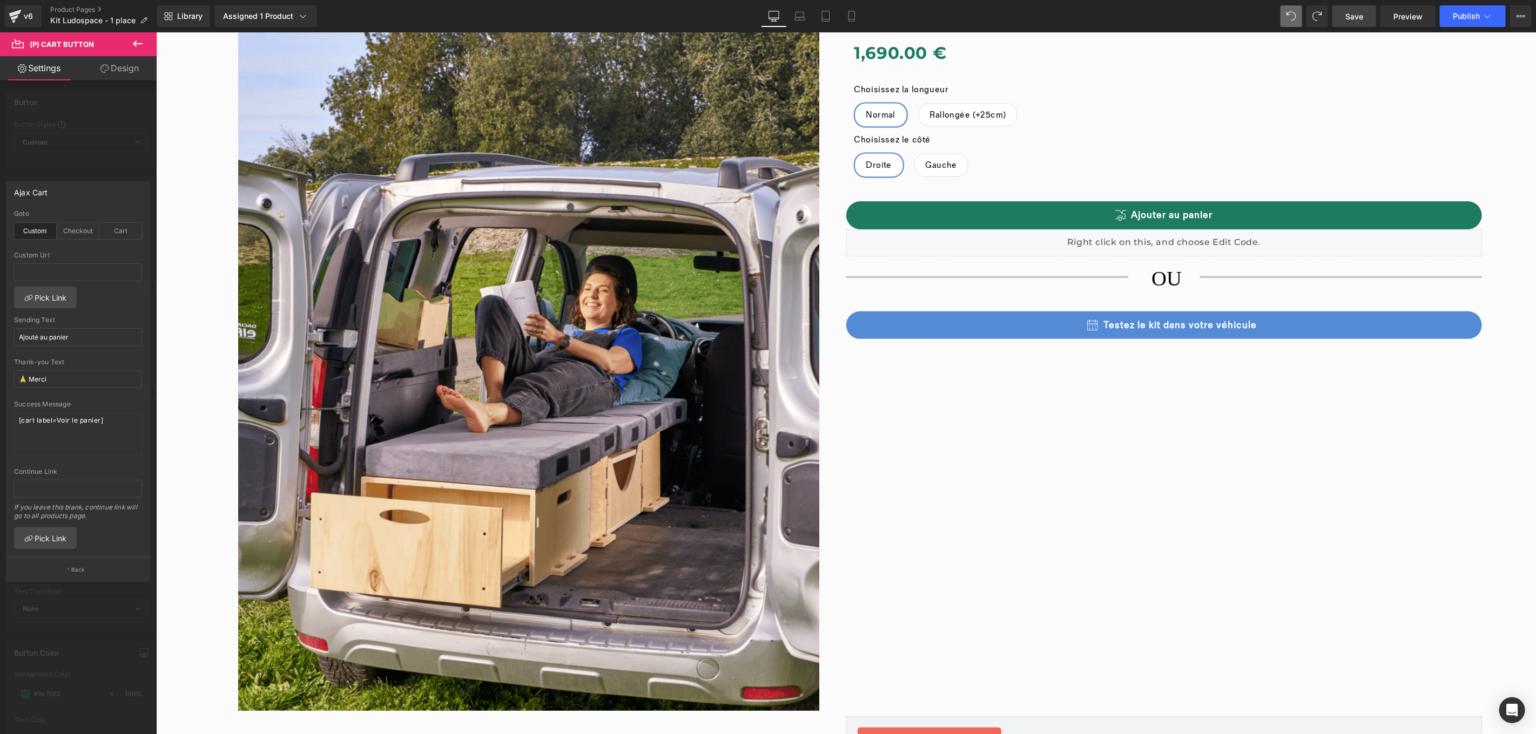
click at [66, 130] on div at bounding box center [78, 385] width 157 height 707
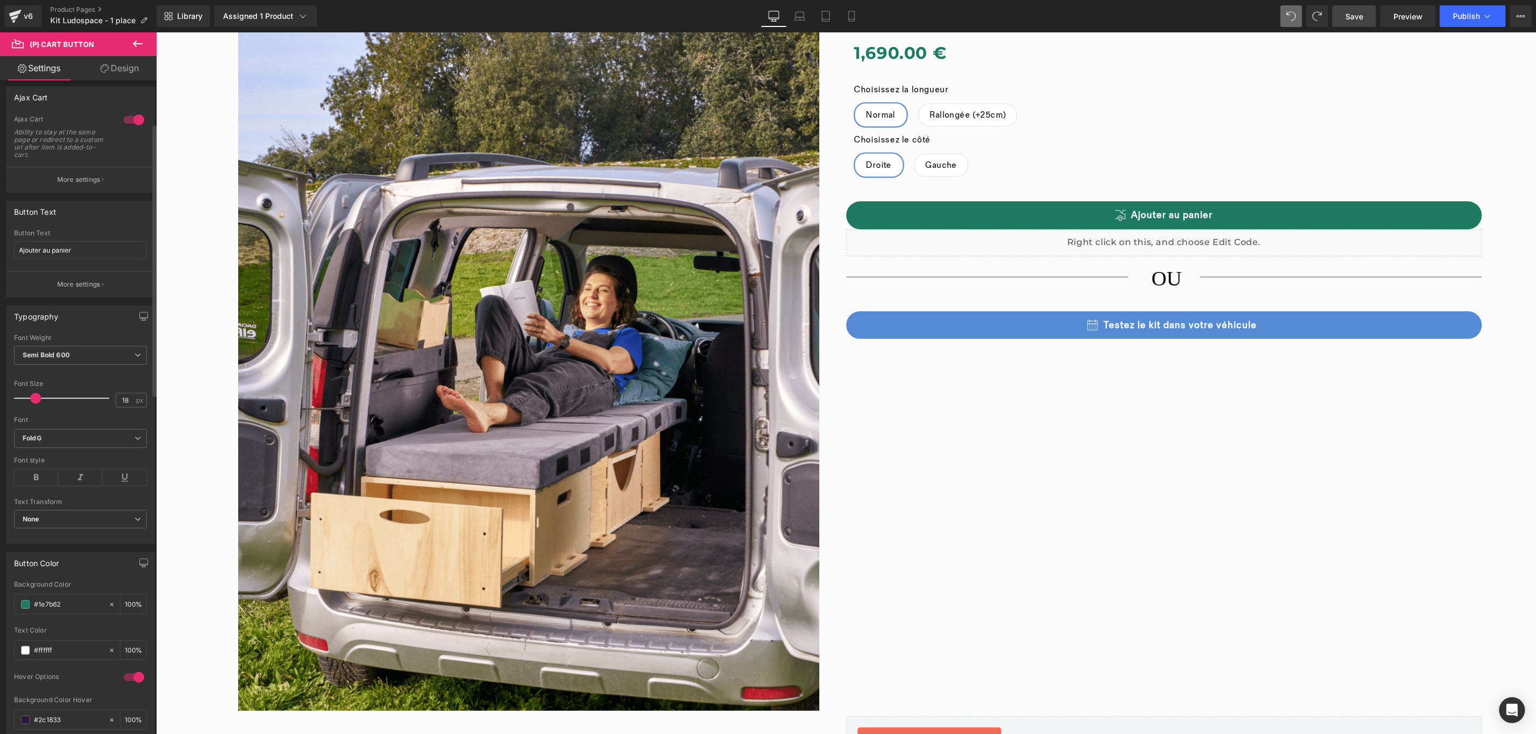
scroll to position [303, 0]
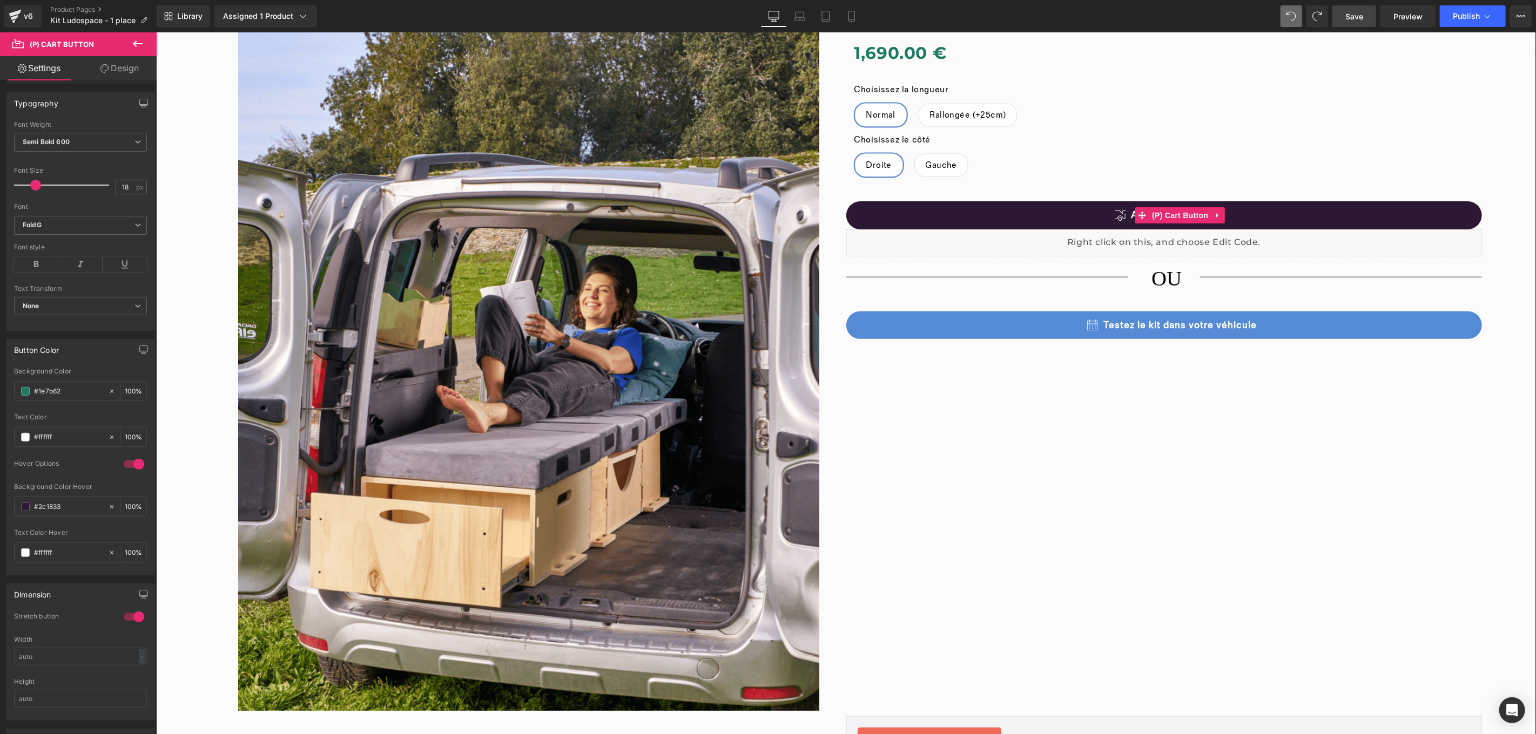
click at [1362, 212] on button "Ajouter au panier" at bounding box center [1164, 215] width 636 height 28
click at [1362, 212] on button "Ajouté au panier" at bounding box center [1164, 215] width 636 height 28
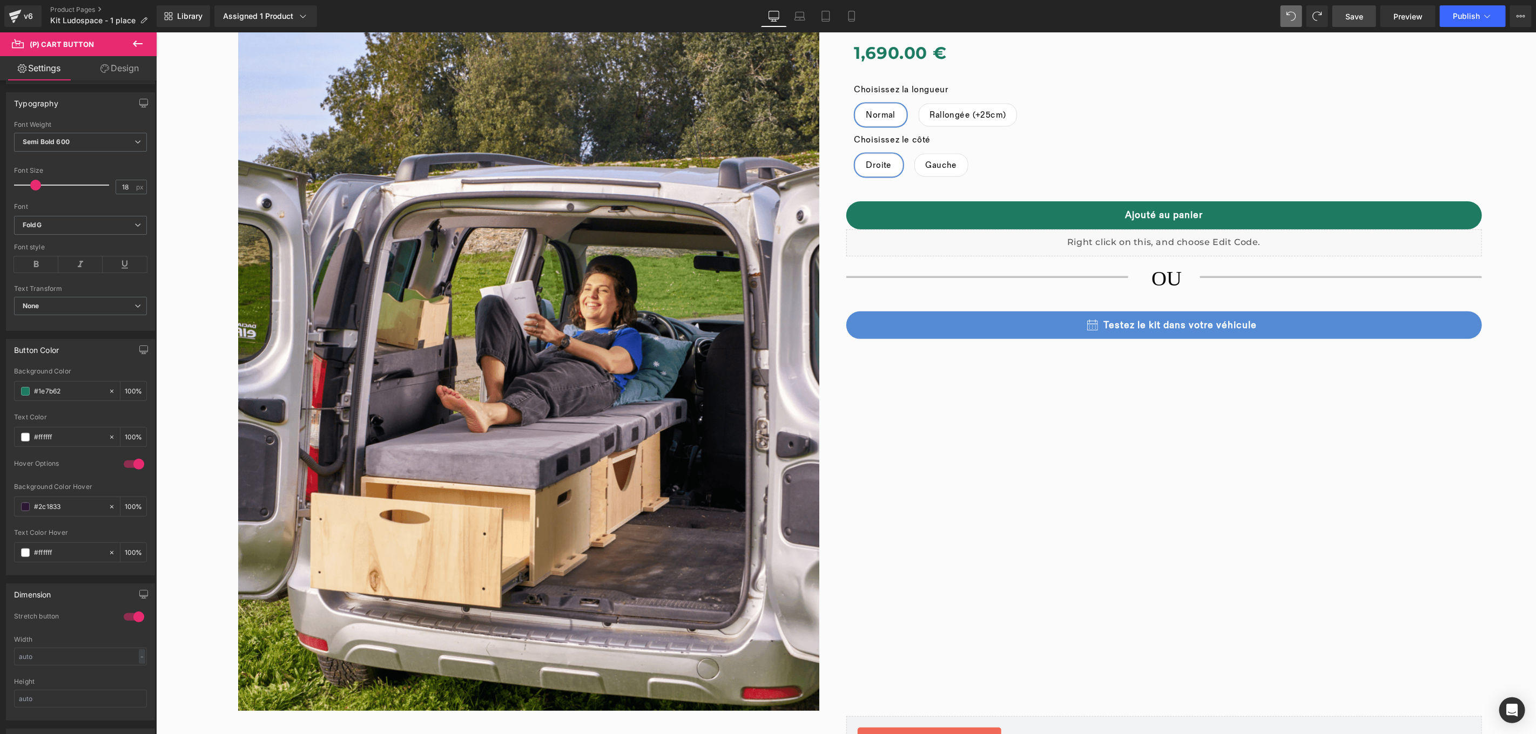
click at [1347, 14] on span "Save" at bounding box center [1354, 16] width 18 height 11
click at [1405, 22] on span "Preview" at bounding box center [1407, 16] width 29 height 11
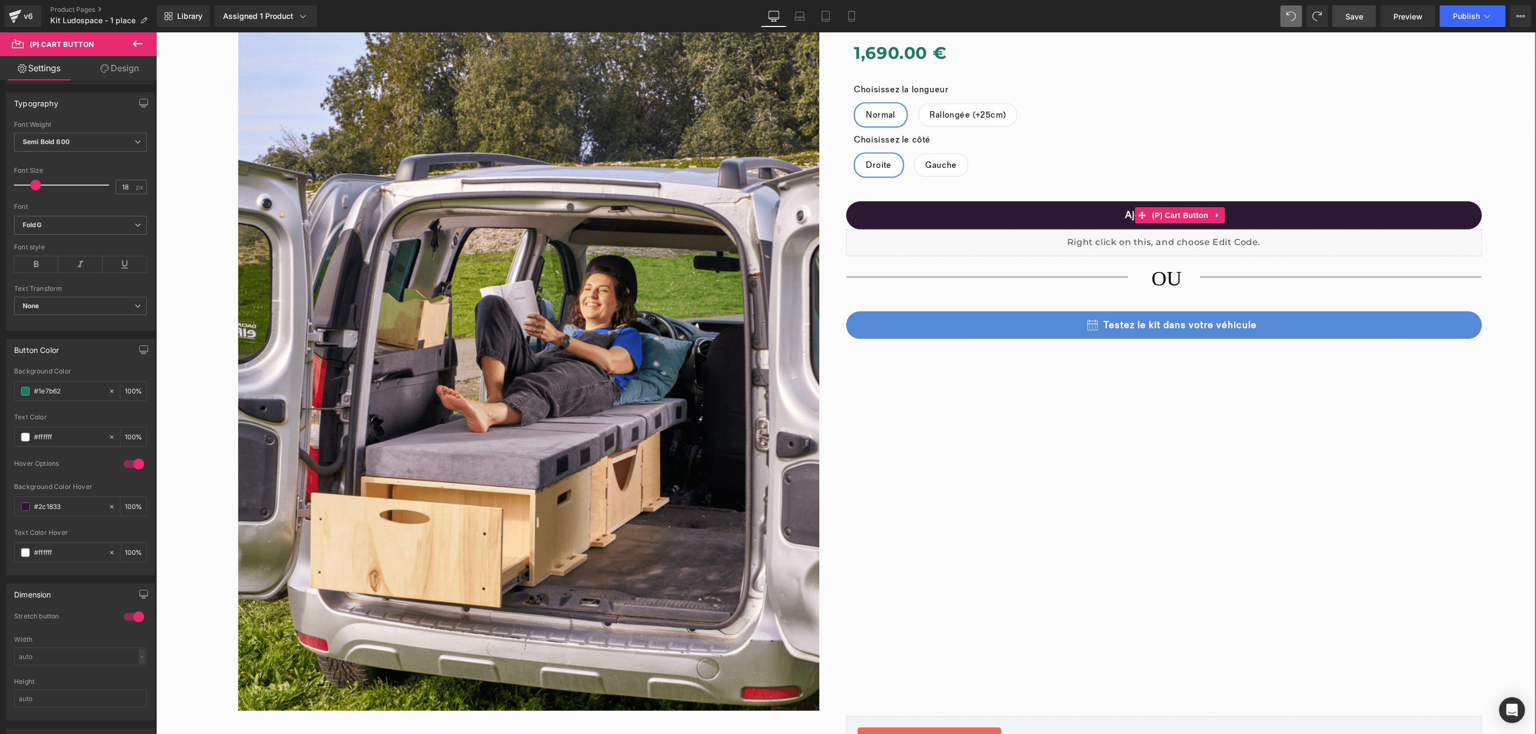
click at [1081, 211] on button "Ajouté au panier" at bounding box center [1164, 215] width 636 height 28
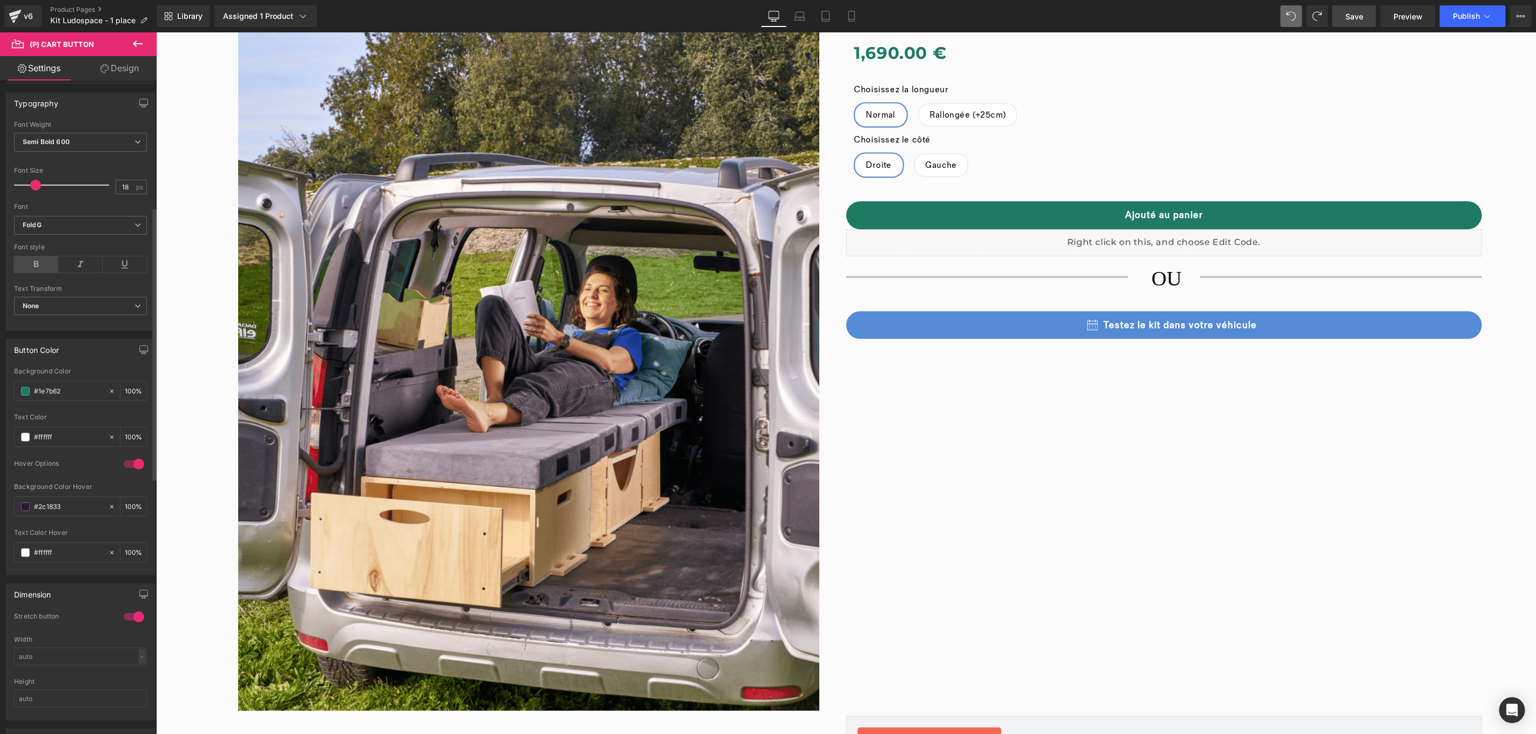
click at [37, 270] on icon at bounding box center [36, 264] width 44 height 16
click at [49, 303] on span "None" at bounding box center [80, 306] width 133 height 19
click at [48, 344] on div "Uppercase" at bounding box center [47, 341] width 34 height 8
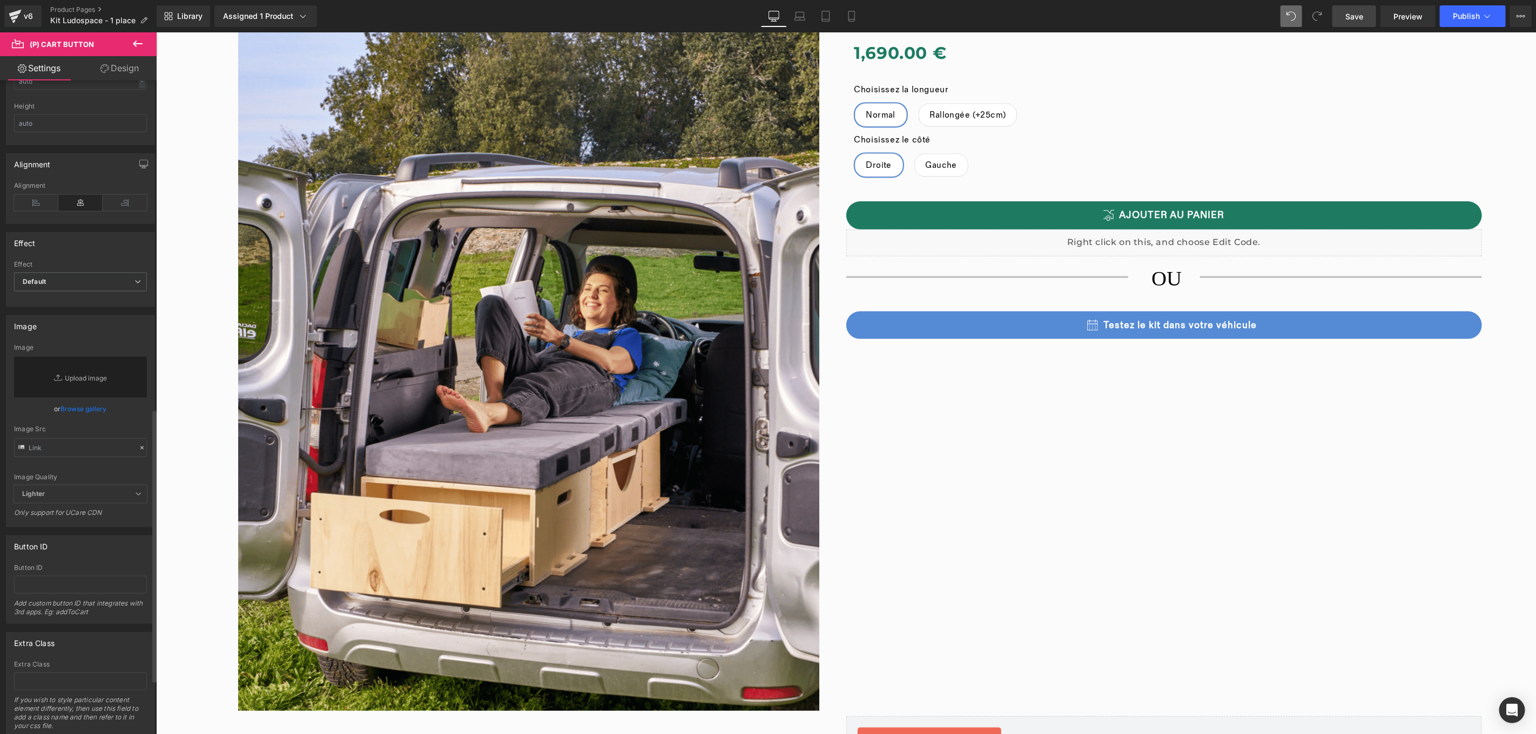
scroll to position [915, 0]
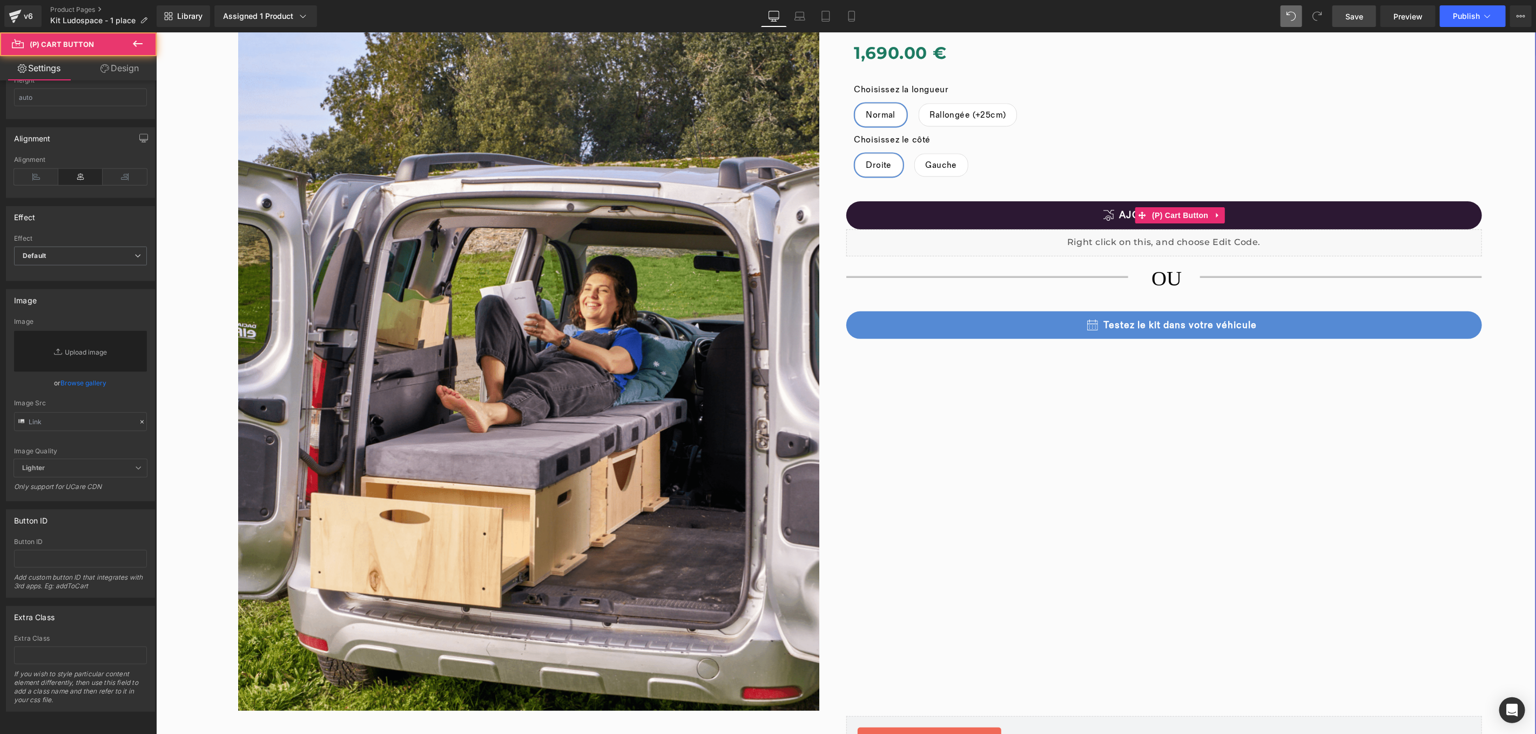
click at [1261, 203] on button "Ajouter au panier" at bounding box center [1164, 215] width 636 height 28
click at [1170, 206] on div "Ajouter au panier (P) Cart Button" at bounding box center [1164, 215] width 636 height 28
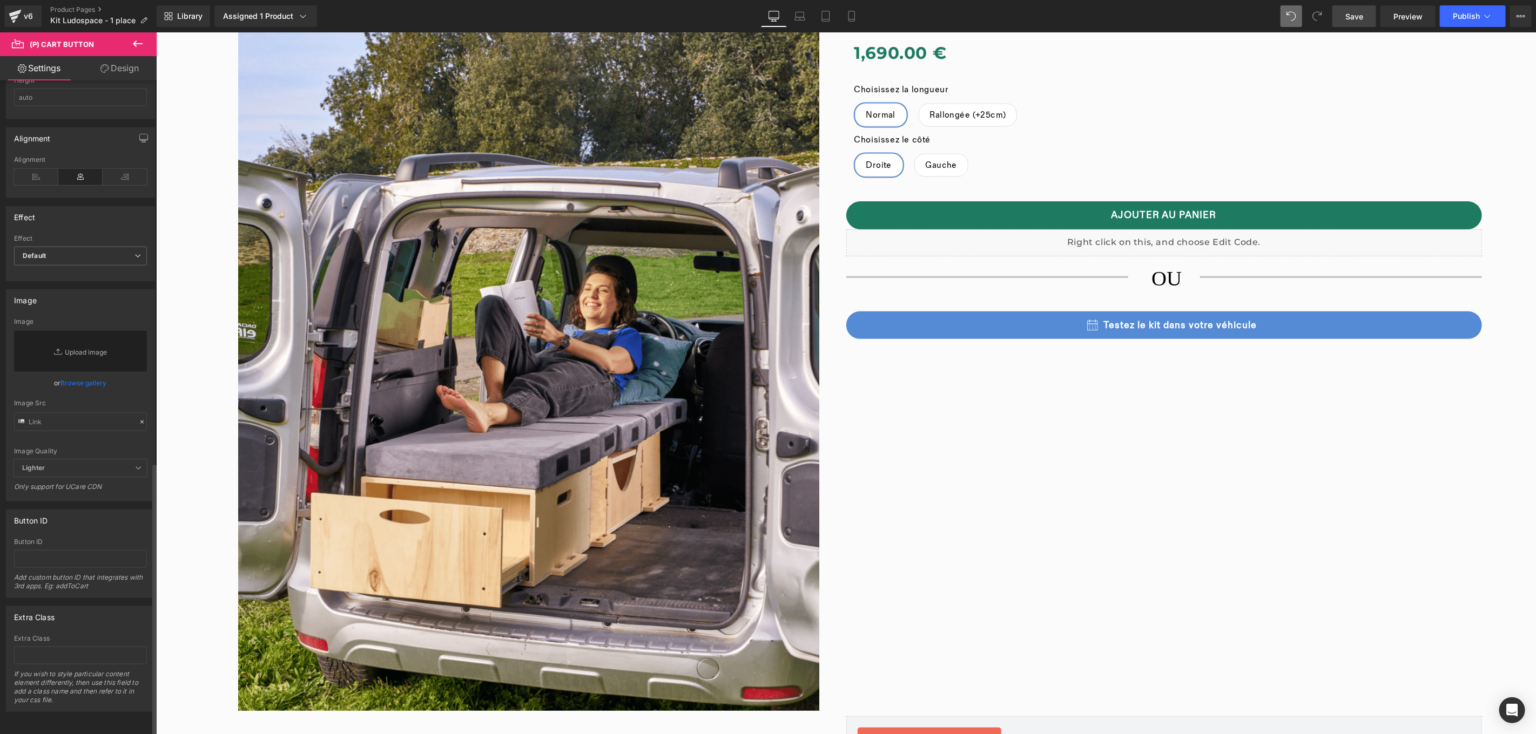
click at [128, 213] on div "Effect" at bounding box center [80, 217] width 148 height 21
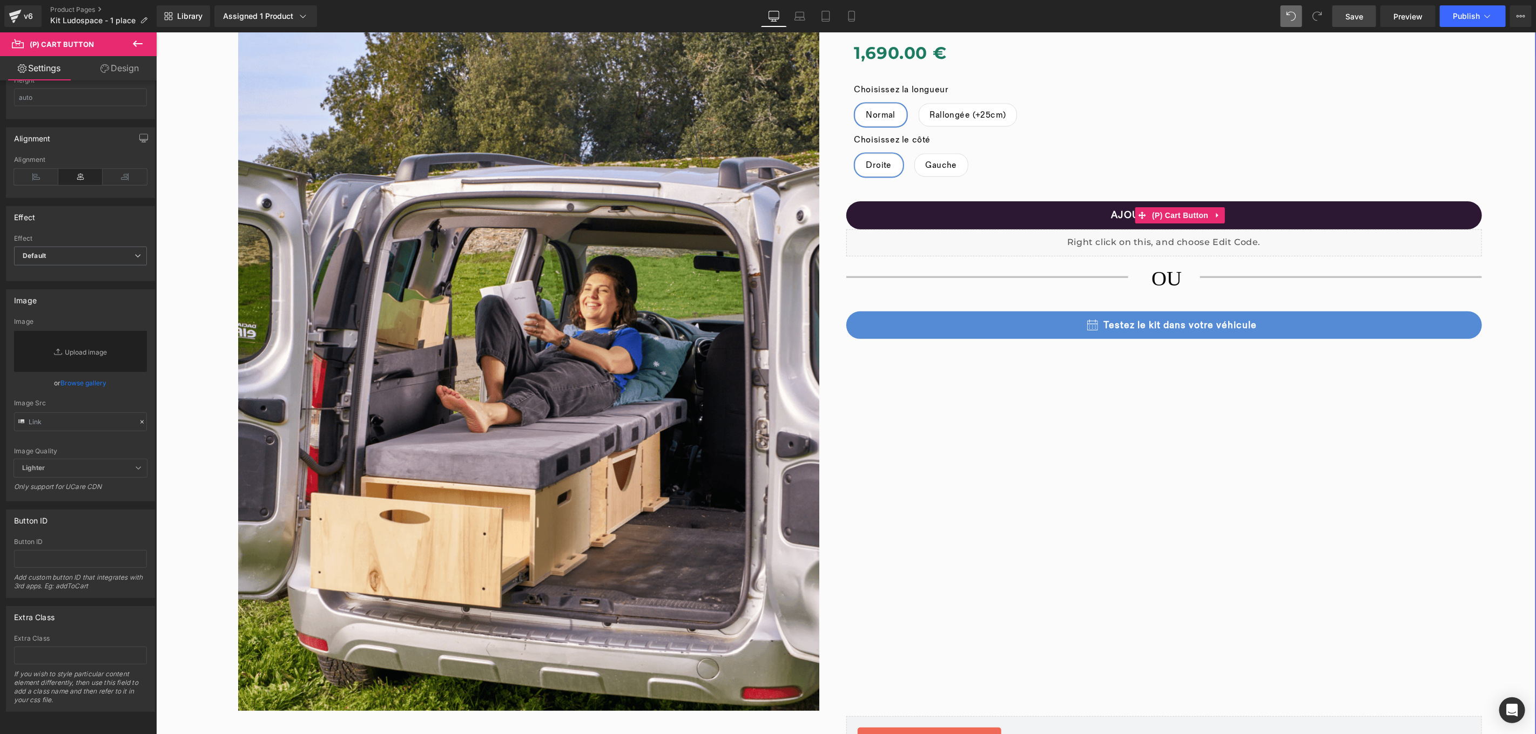
click at [1108, 218] on button "Ajouter au panier" at bounding box center [1164, 215] width 636 height 28
click at [1108, 218] on button "Ajouté au panier" at bounding box center [1164, 215] width 636 height 28
click at [1121, 213] on button "Ajouter au panier" at bounding box center [1164, 215] width 636 height 28
click at [1121, 214] on button "Ajouté au panier" at bounding box center [1164, 215] width 636 height 28
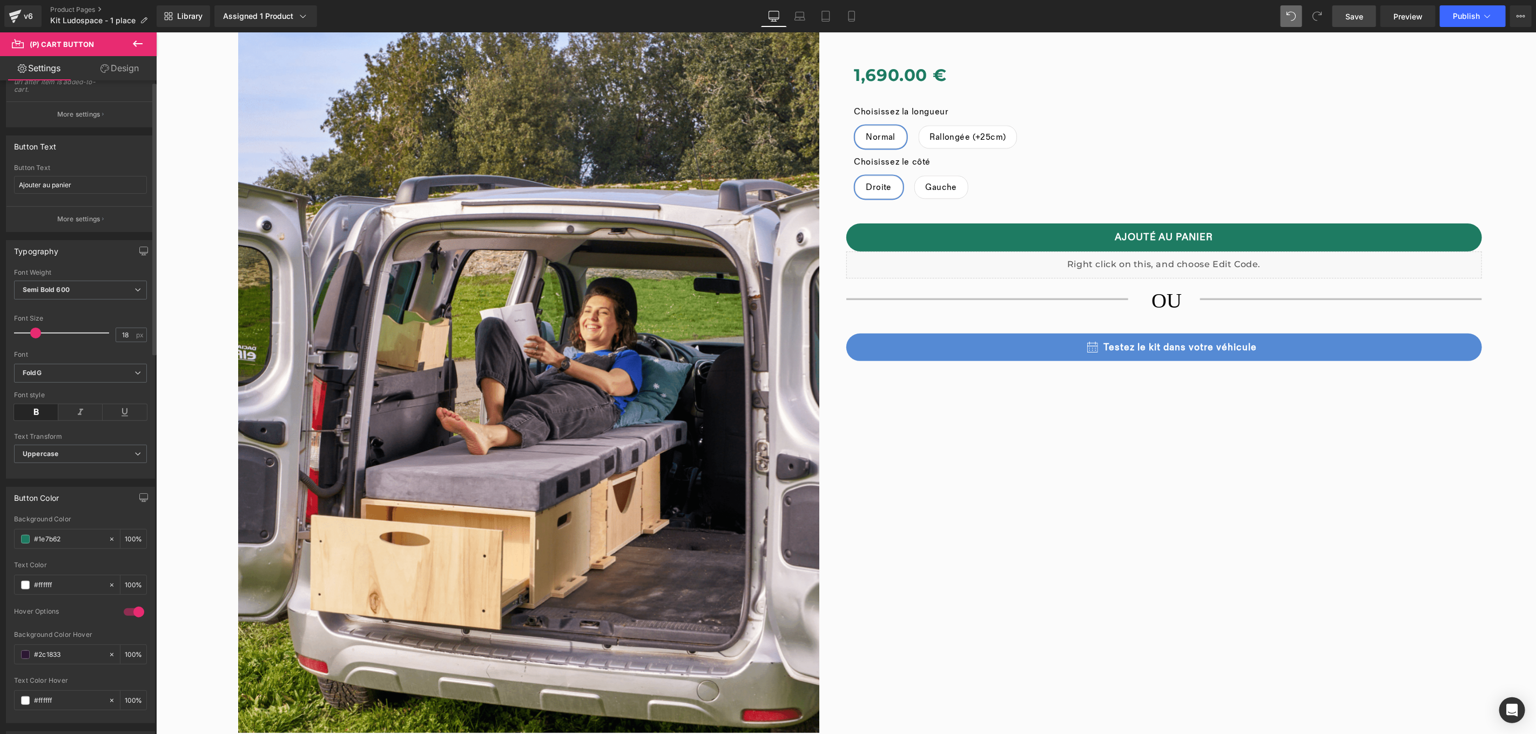
scroll to position [0, 0]
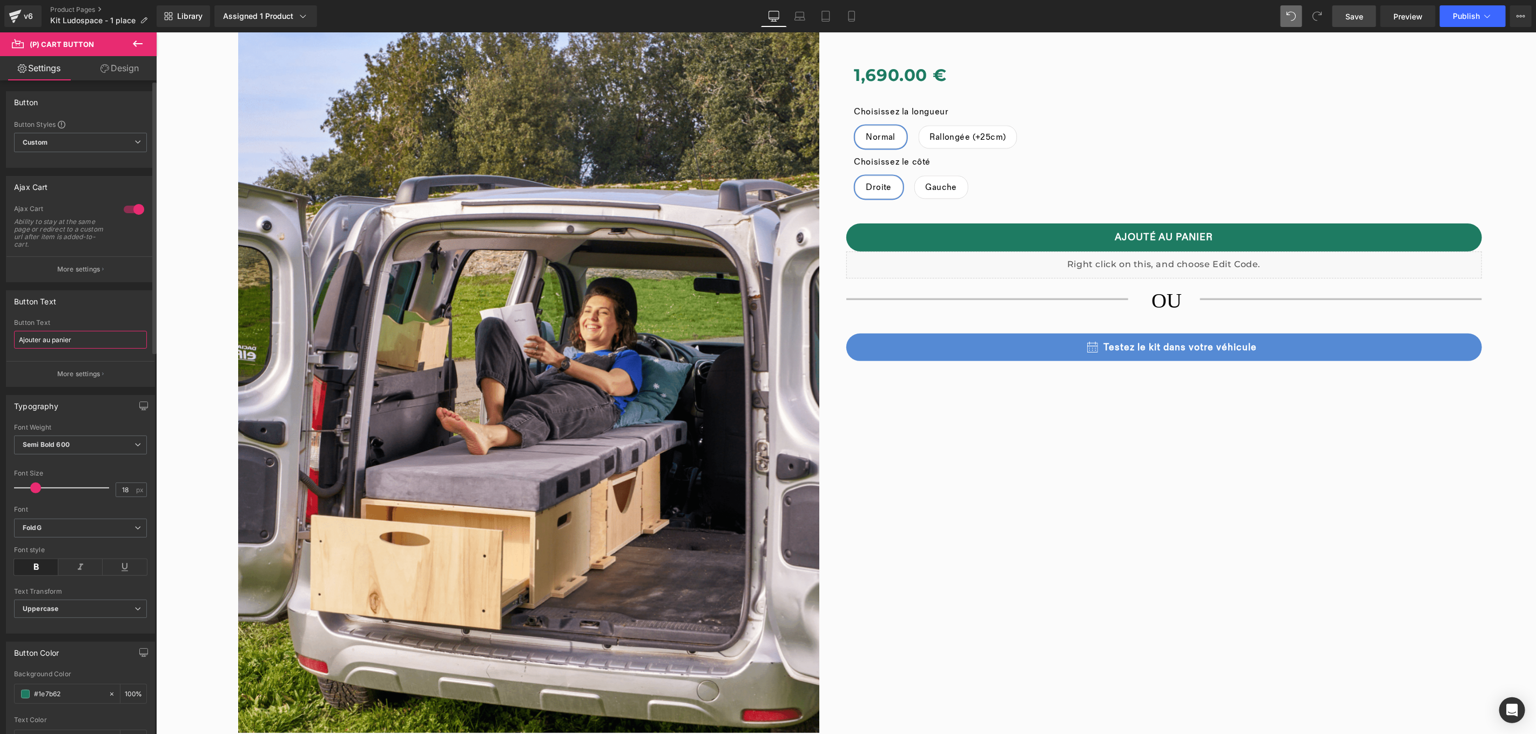
click at [91, 337] on input "Ajouter au panier" at bounding box center [80, 340] width 133 height 18
click at [42, 341] on input "Ajouter au panier" at bounding box center [80, 340] width 133 height 18
type input "Ajouter au panier"
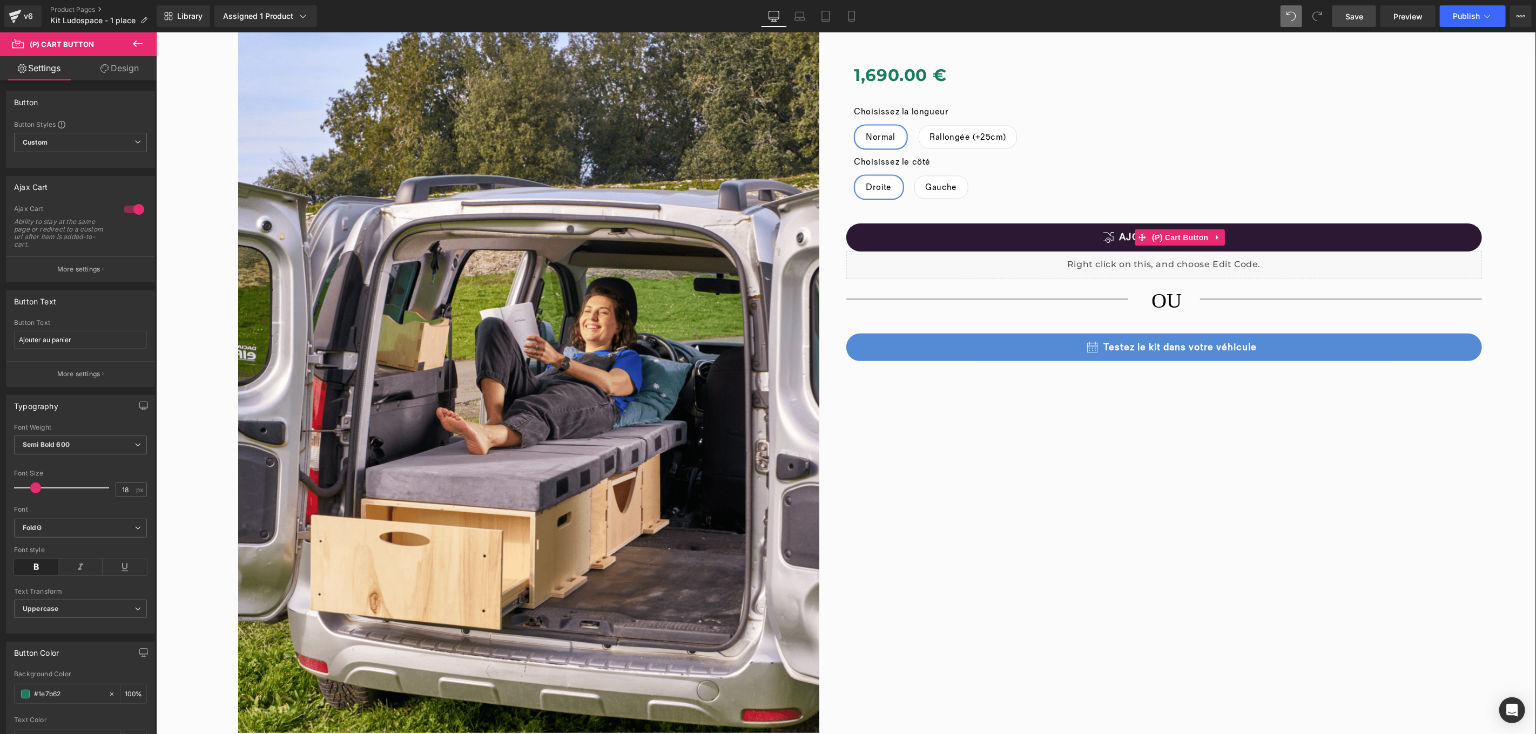
click at [1274, 237] on button "Ajouter au panier" at bounding box center [1164, 237] width 636 height 28
click at [1115, 239] on button "Ajouter au panier" at bounding box center [1164, 237] width 636 height 28
click at [1102, 241] on button "Ajouter au panier" at bounding box center [1164, 237] width 636 height 28
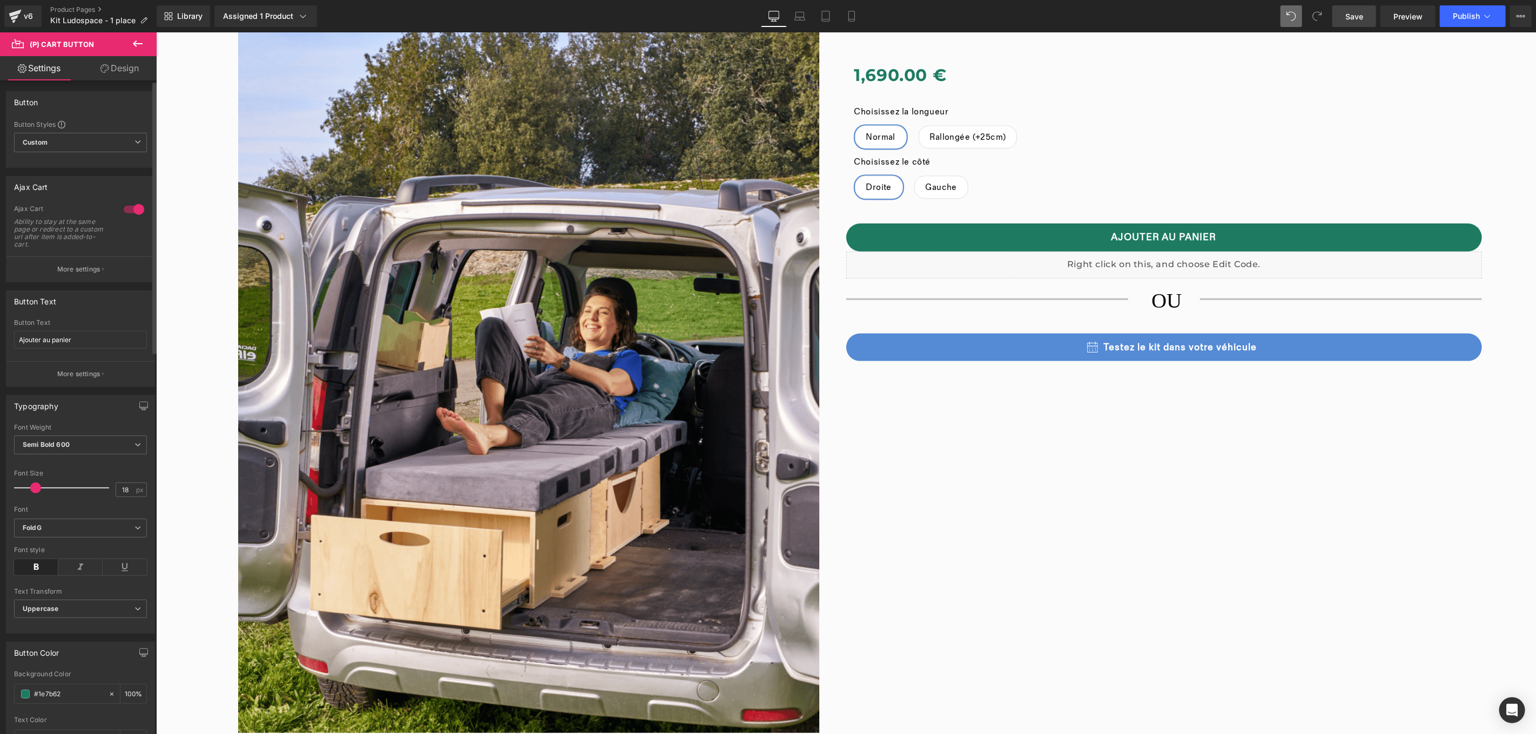
click at [72, 387] on div "Button Text Ajouter au panier Button Text Ajouter au panier More settings" at bounding box center [80, 338] width 149 height 97
click at [79, 378] on p "More settings" at bounding box center [78, 374] width 43 height 10
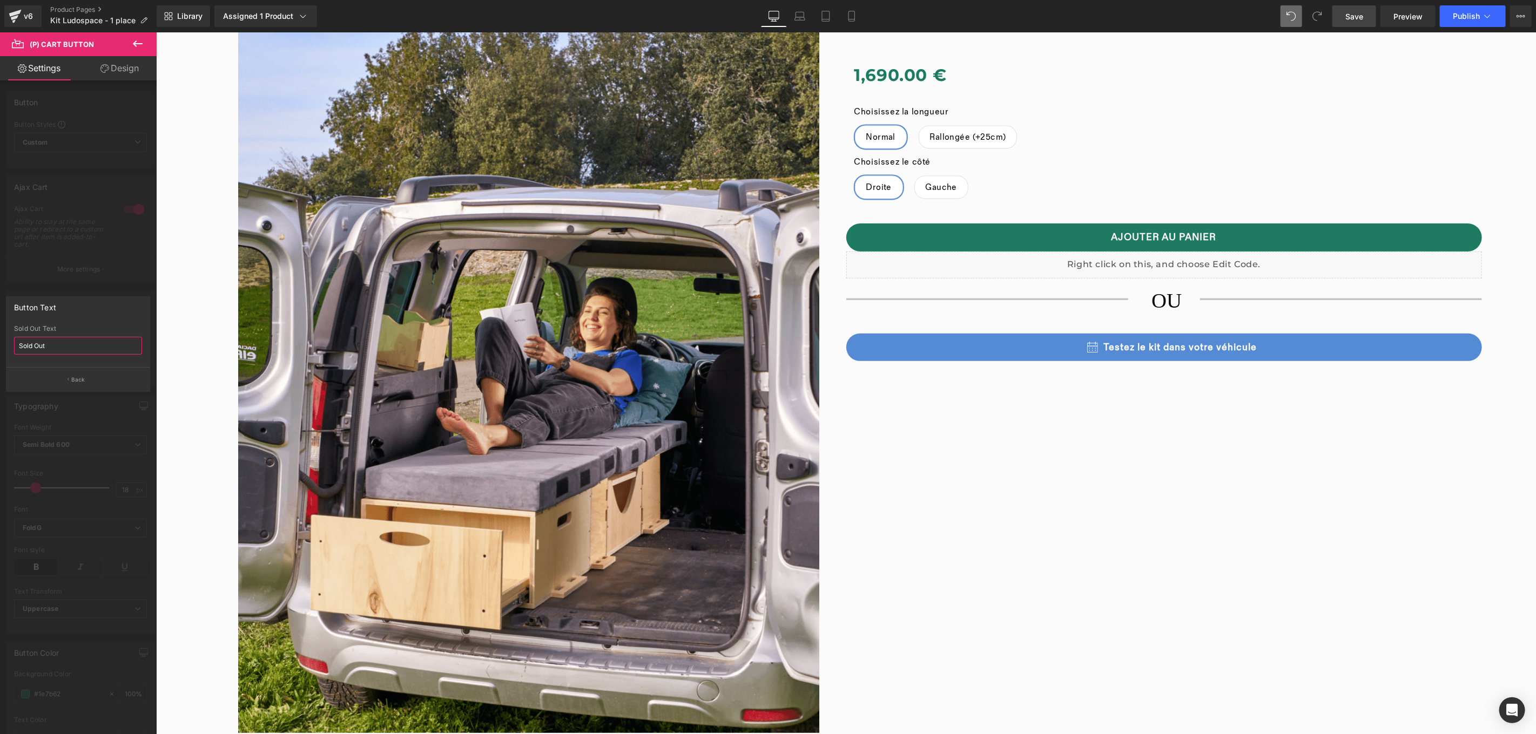
click at [73, 344] on input "Sold Out" at bounding box center [78, 346] width 128 height 18
type input "n"
type input "En rupture"
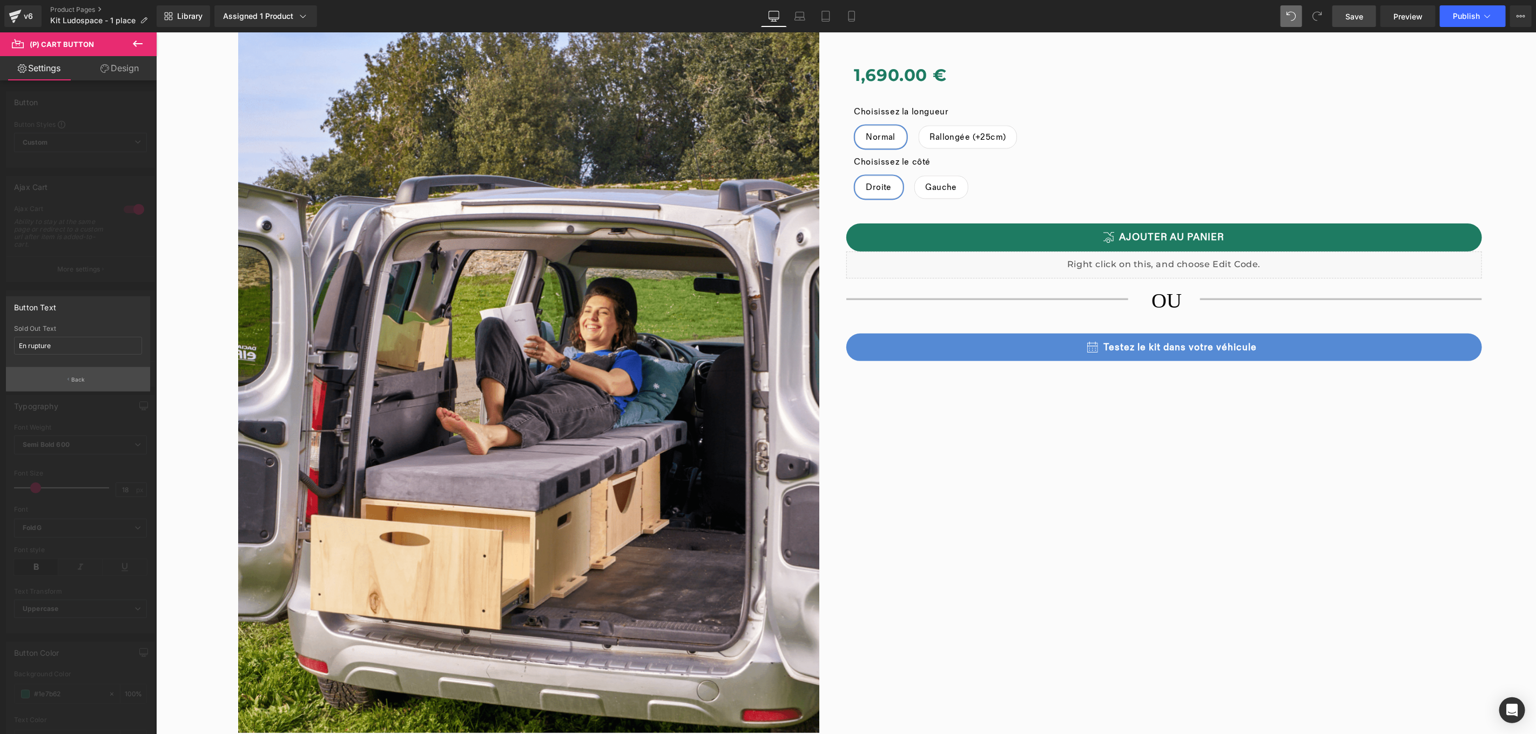
click at [83, 377] on p "Back" at bounding box center [78, 380] width 14 height 8
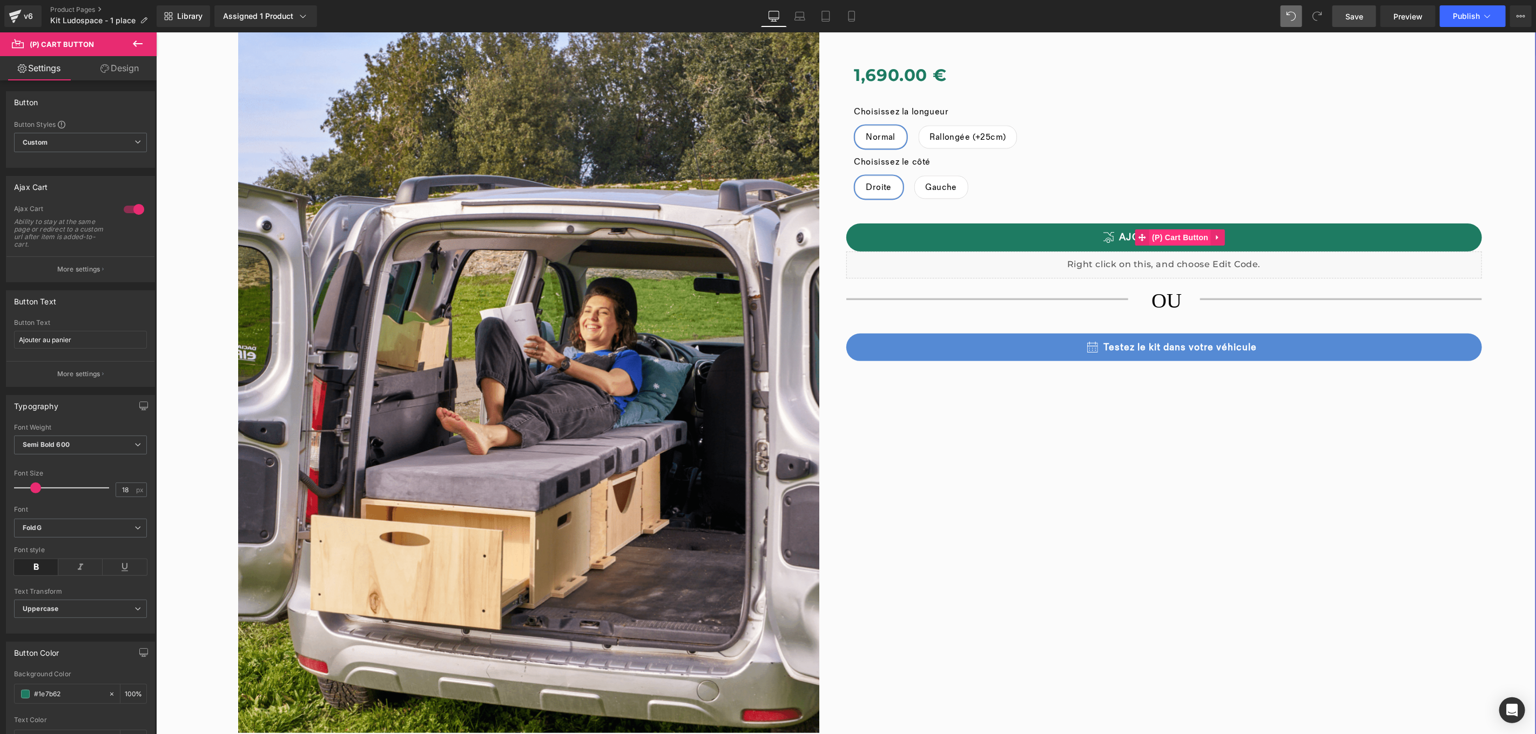
click at [1179, 234] on div "Ajouter au panier (P) Cart Button" at bounding box center [1164, 237] width 636 height 28
click at [1213, 240] on icon at bounding box center [1217, 237] width 8 height 8
click at [140, 42] on icon at bounding box center [137, 43] width 13 height 13
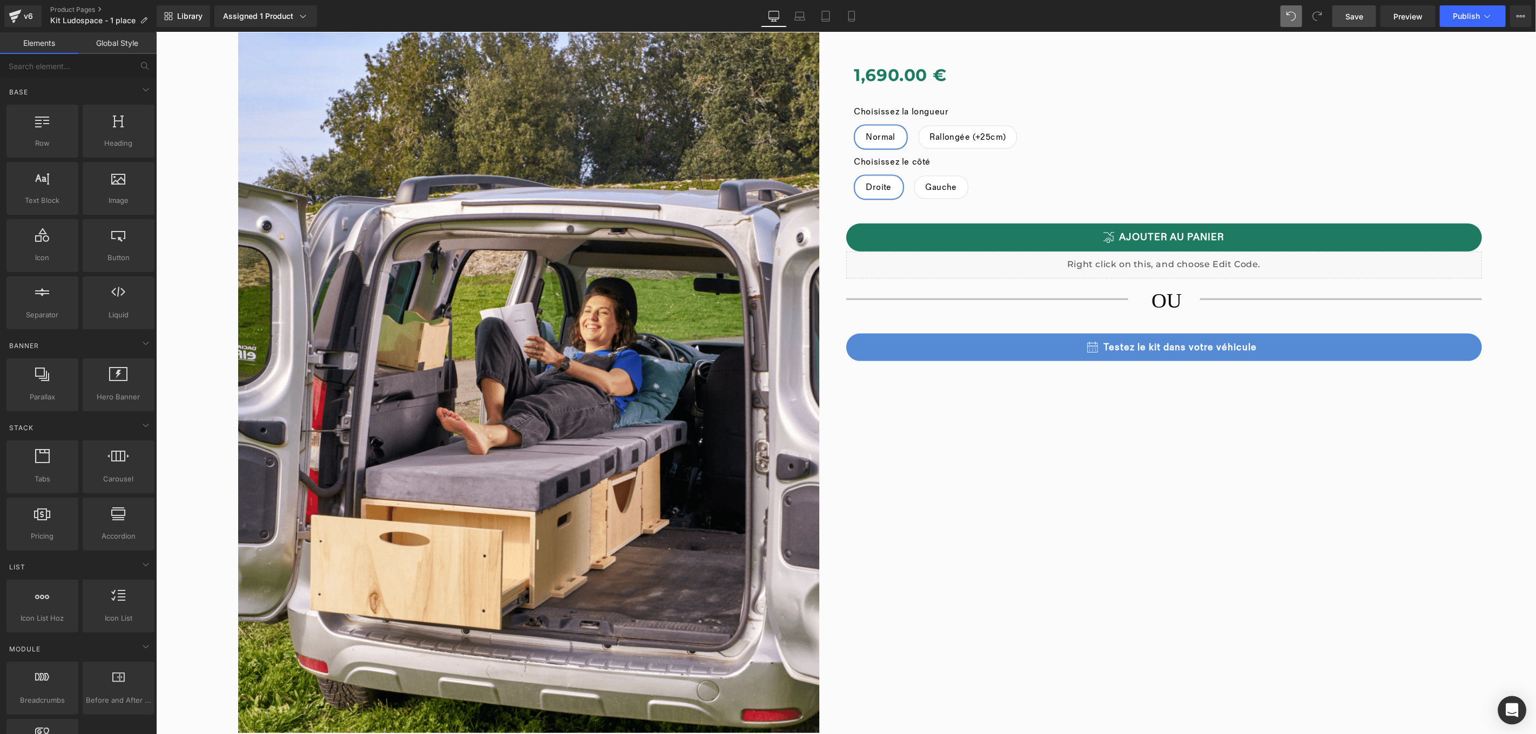
click at [1513, 710] on icon "Open Intercom Messenger" at bounding box center [1511, 711] width 12 height 14
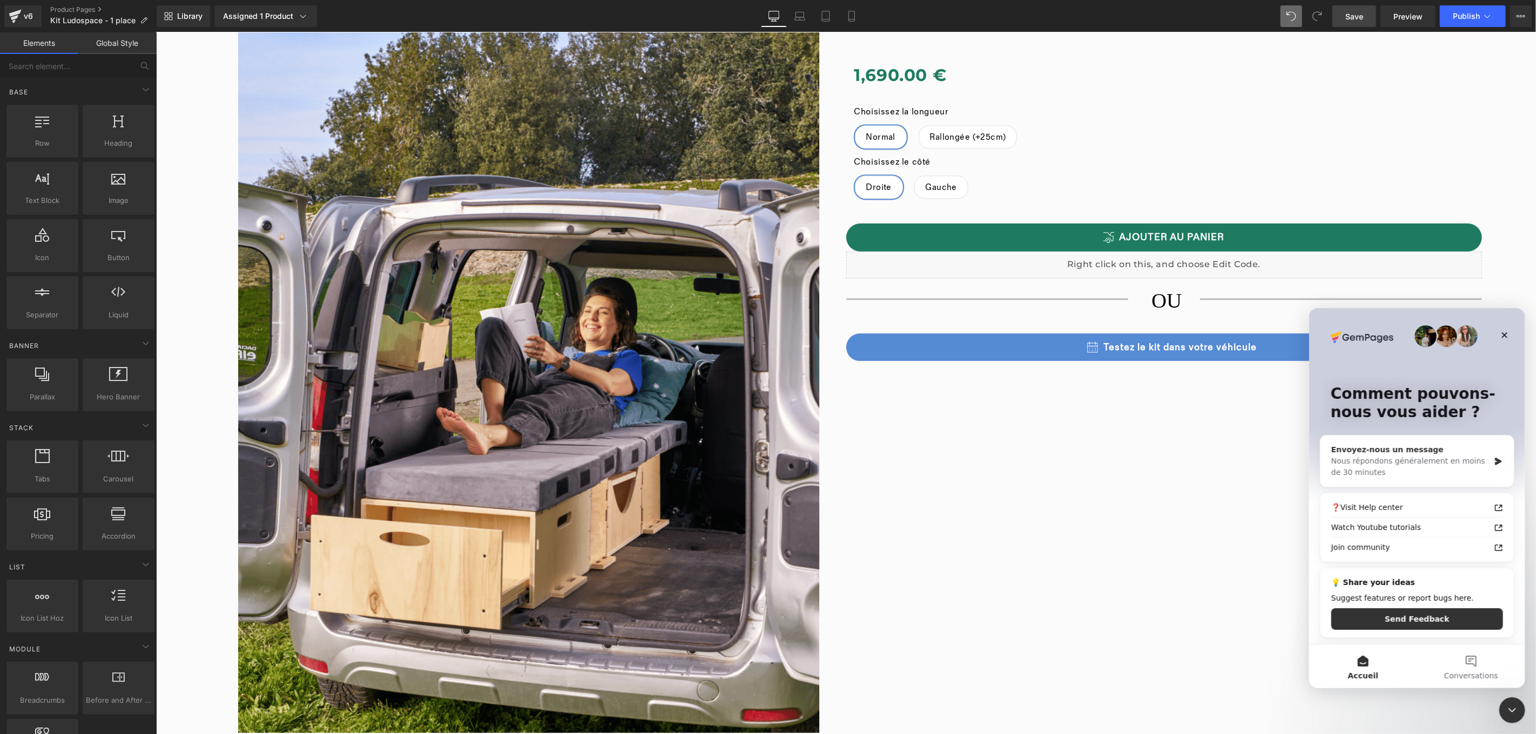
click at [1389, 447] on div "Envoyez-nous un message" at bounding box center [1409, 449] width 158 height 11
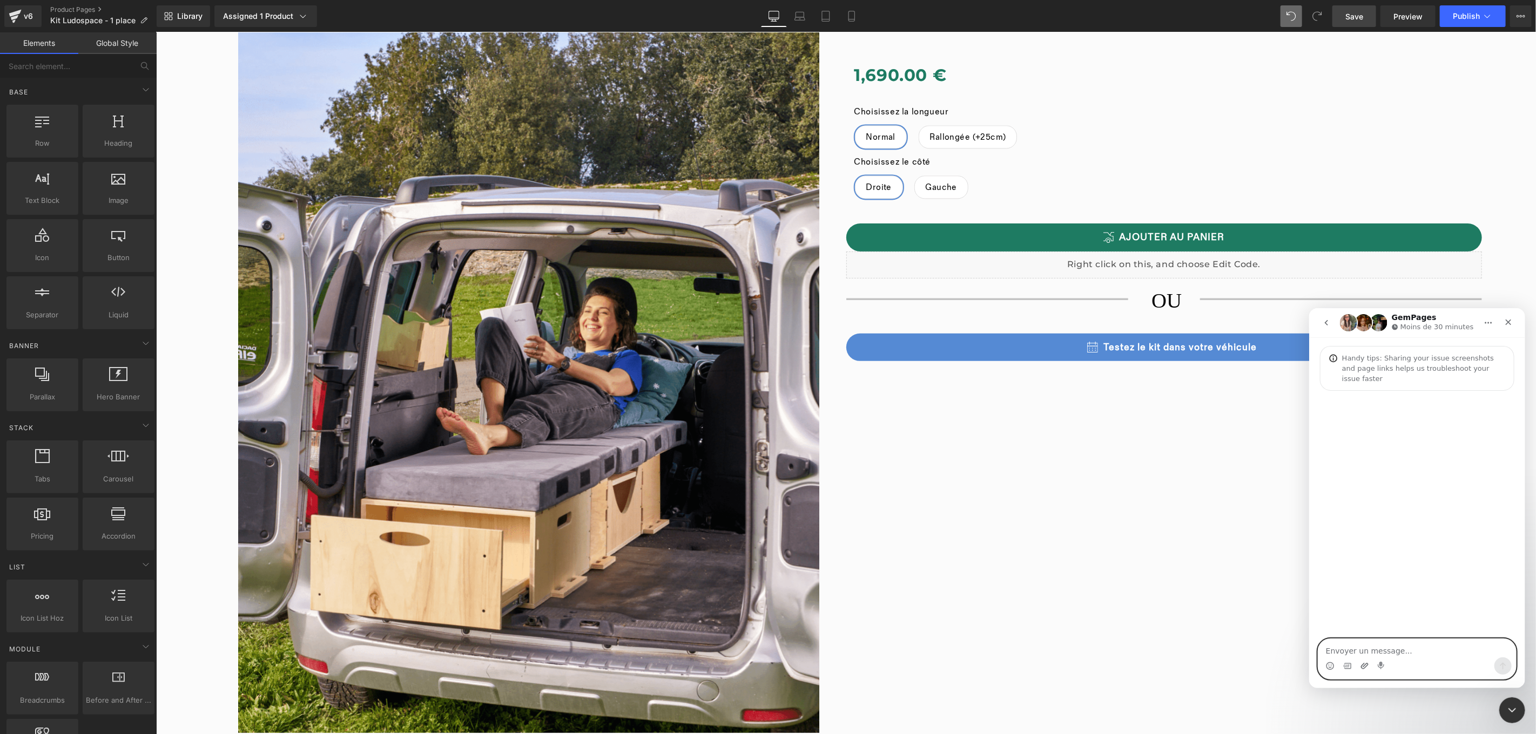
click at [1368, 667] on icon "Télécharger la pièce jointe" at bounding box center [1364, 665] width 9 height 9
click at [1506, 668] on icon "Envoyer un message…" at bounding box center [1502, 665] width 9 height 9
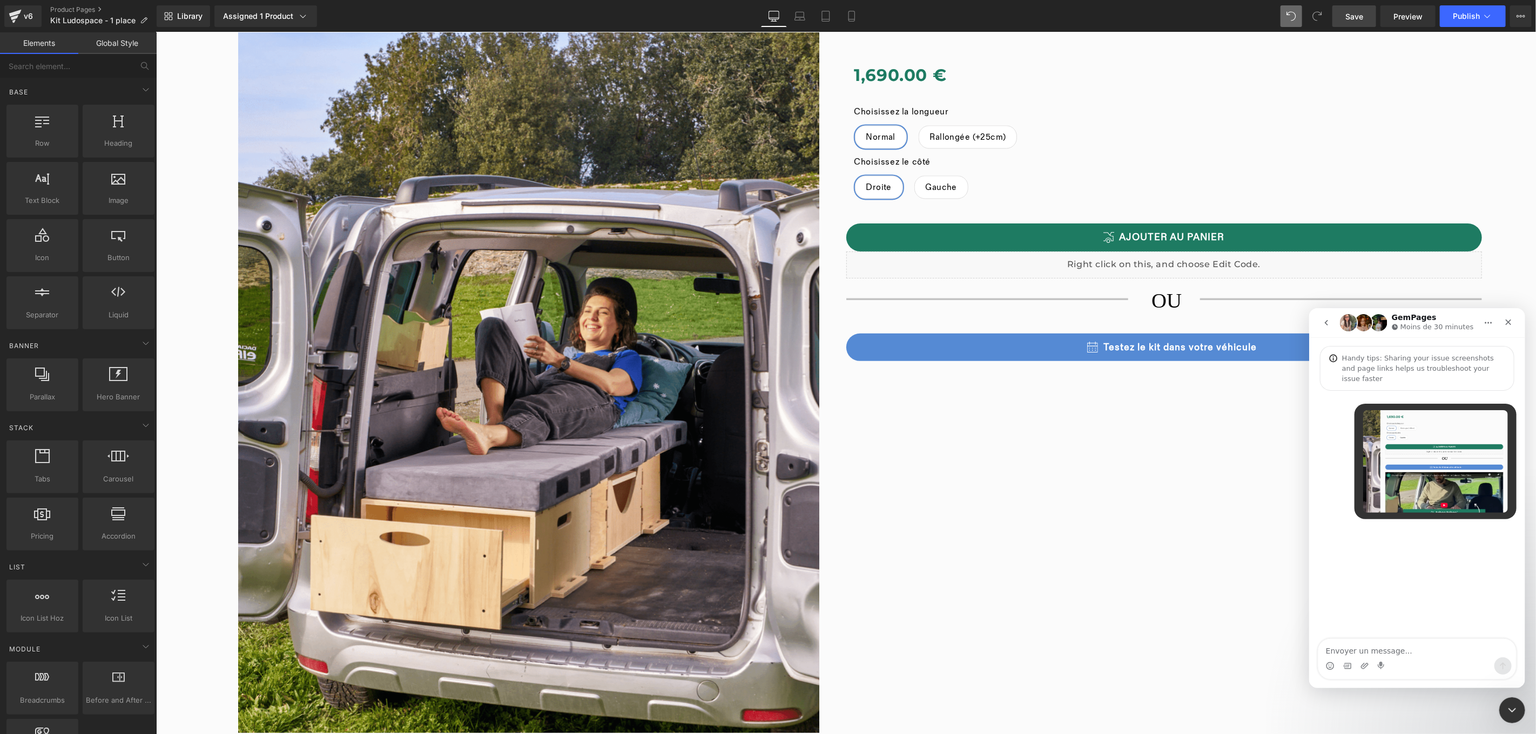
click at [1425, 659] on div "Intercom Messenger" at bounding box center [1416, 665] width 198 height 17
click at [1425, 654] on textarea "Envoyer un message..." at bounding box center [1416, 648] width 198 height 18
click at [1356, 638] on textarea "J'ai un sicuis de rendu entre mon gempage et le rendu shopify" at bounding box center [1416, 642] width 198 height 29
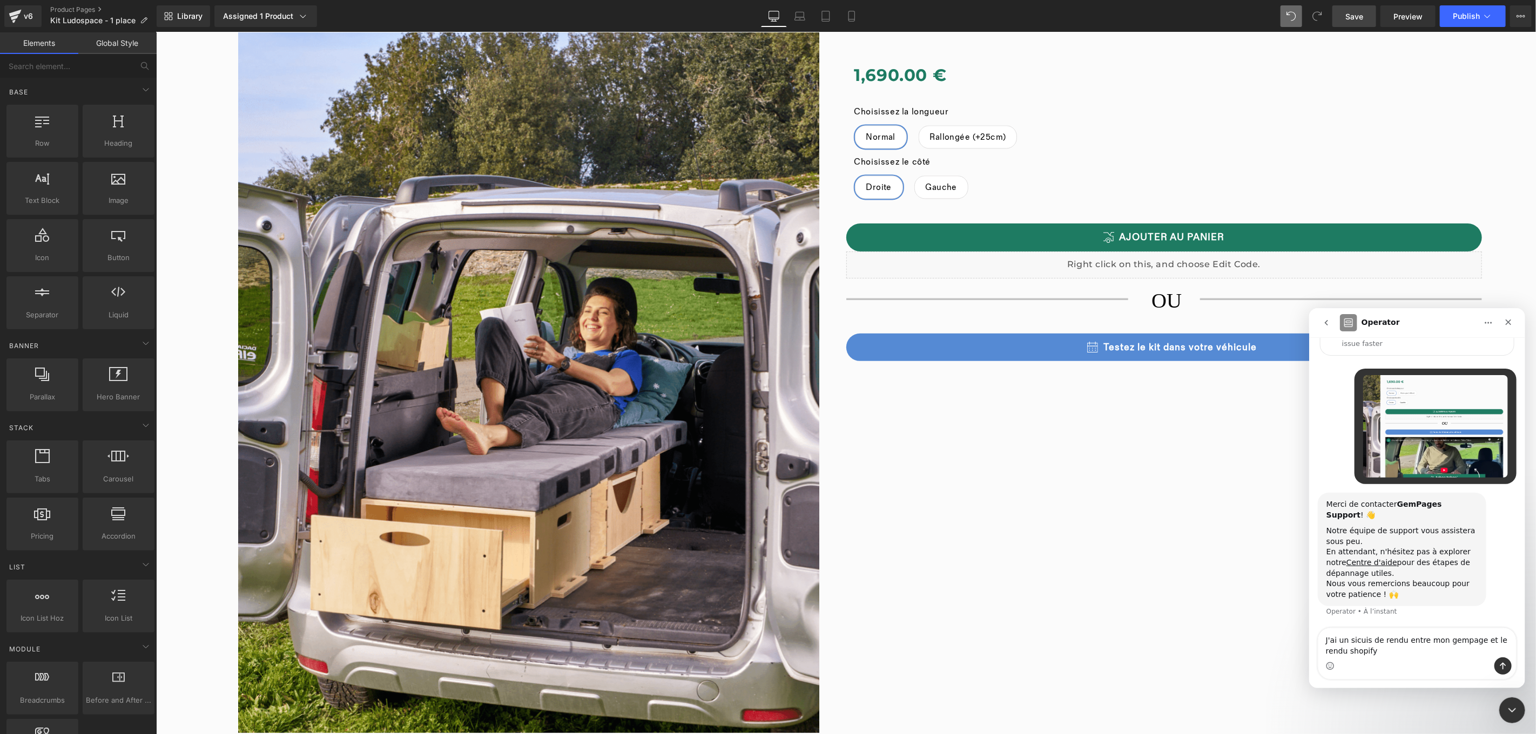
scroll to position [36, 0]
click at [1422, 647] on textarea "J'ai un soucis de rendu entre mon gempage et le rendu shopify" at bounding box center [1416, 642] width 198 height 29
type textarea "J'ai un soucis de rendu entre mon gempage et le rendu shopify"
click at [1502, 659] on button "Envoyer un message…" at bounding box center [1501, 665] width 17 height 17
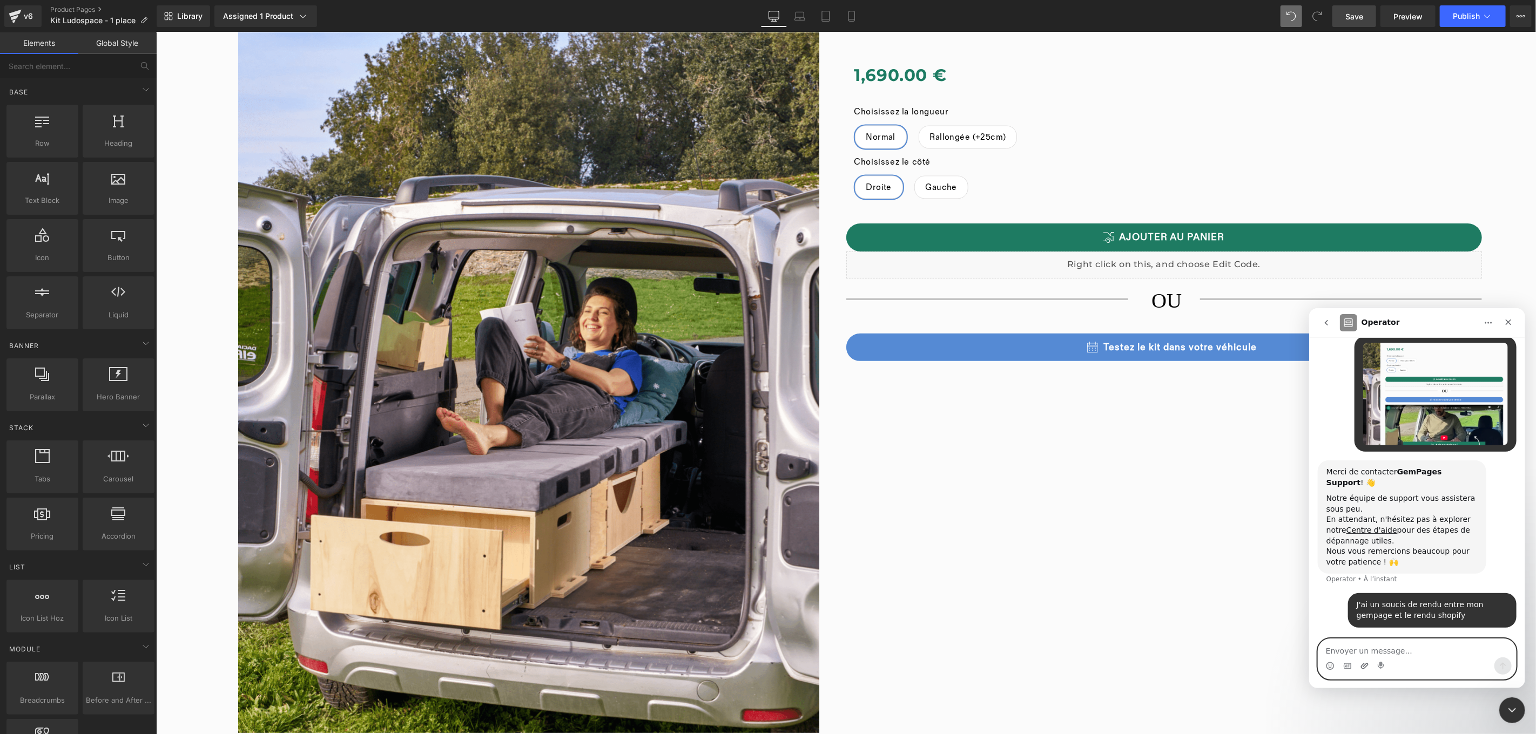
click at [1365, 669] on icon "Télécharger la pièce jointe" at bounding box center [1364, 665] width 9 height 9
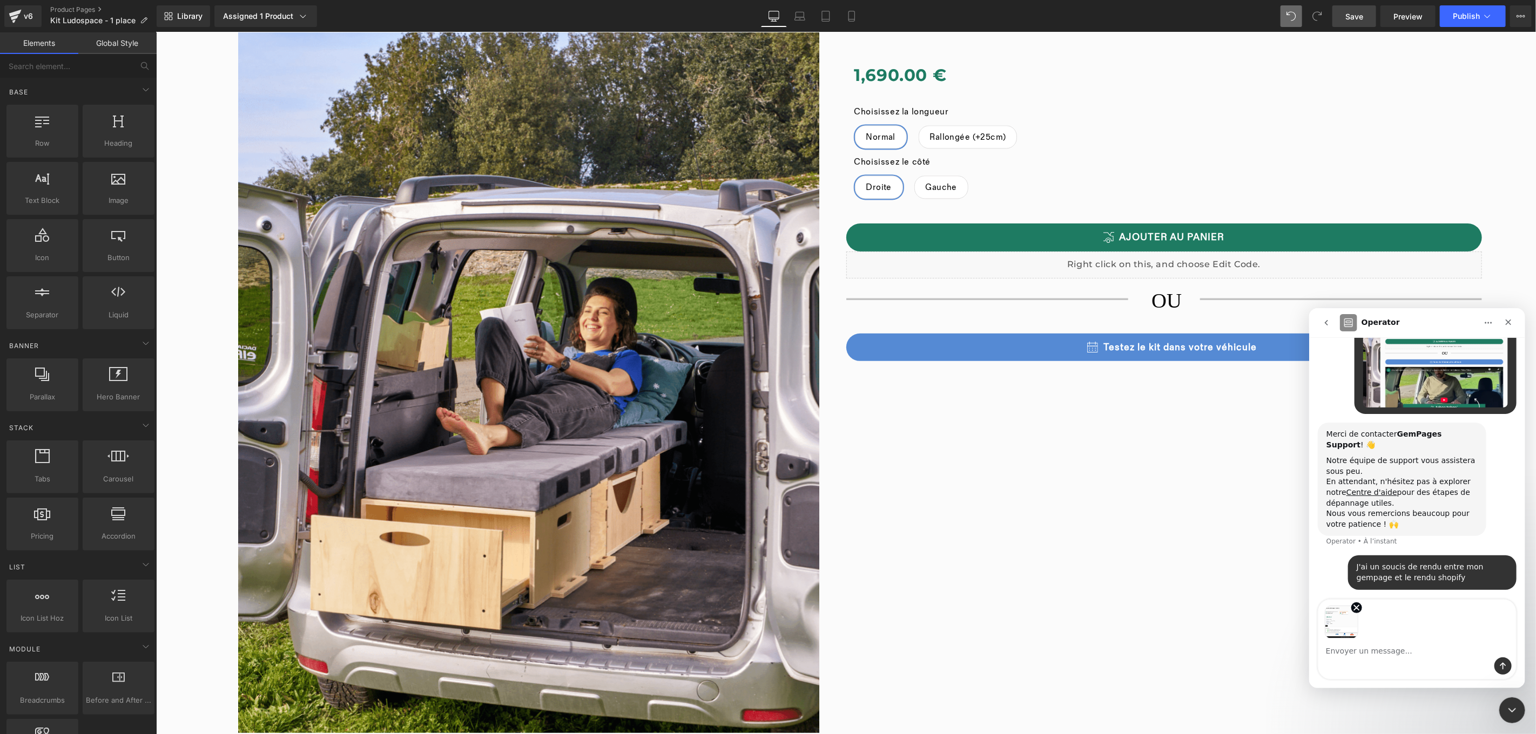
scroll to position [106, 0]
click at [1501, 661] on icon "Envoyer un message…" at bounding box center [1502, 665] width 9 height 9
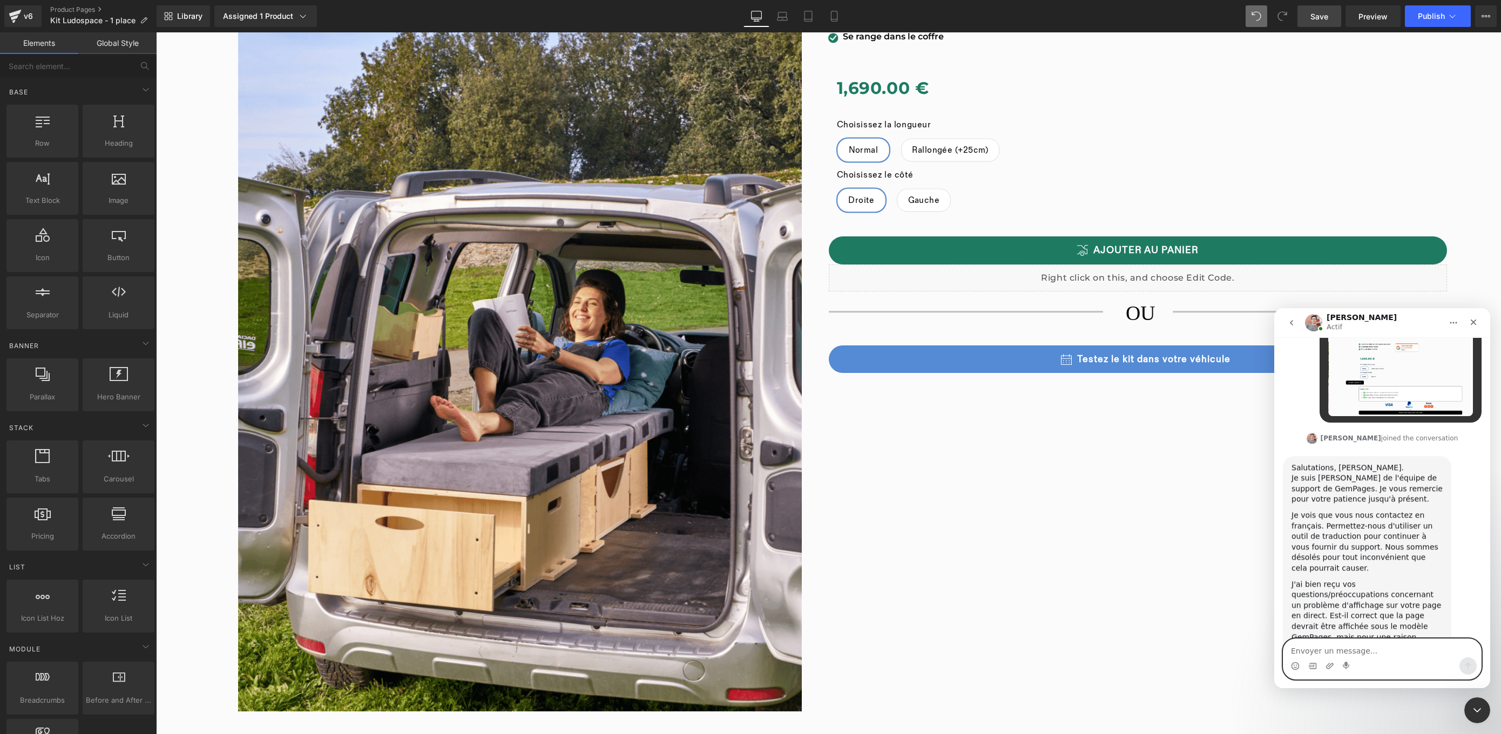
scroll to position [405, 0]
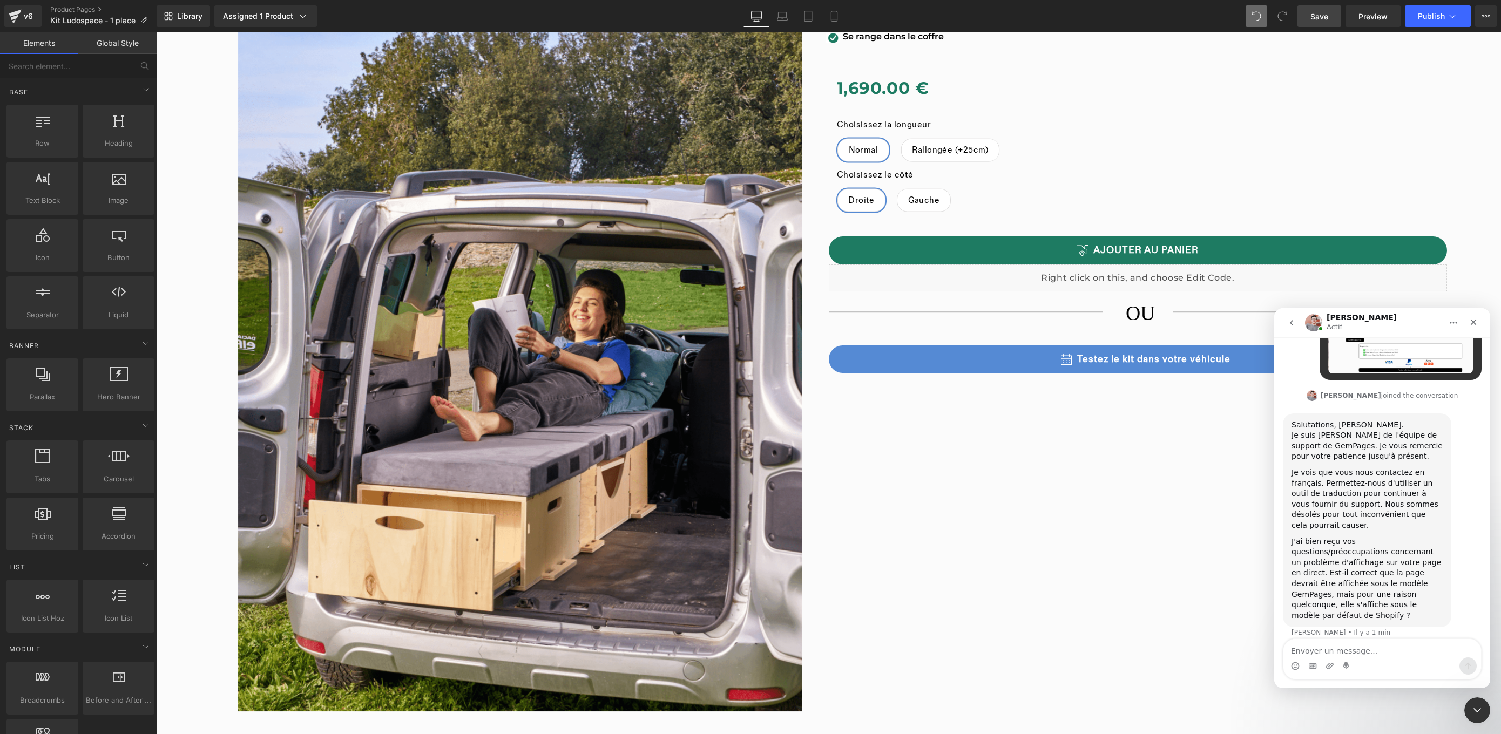
click at [1388, 664] on div "Intercom Messenger" at bounding box center [1382, 666] width 198 height 17
click at [1381, 654] on textarea "Envoyer un message..." at bounding box center [1382, 648] width 198 height 18
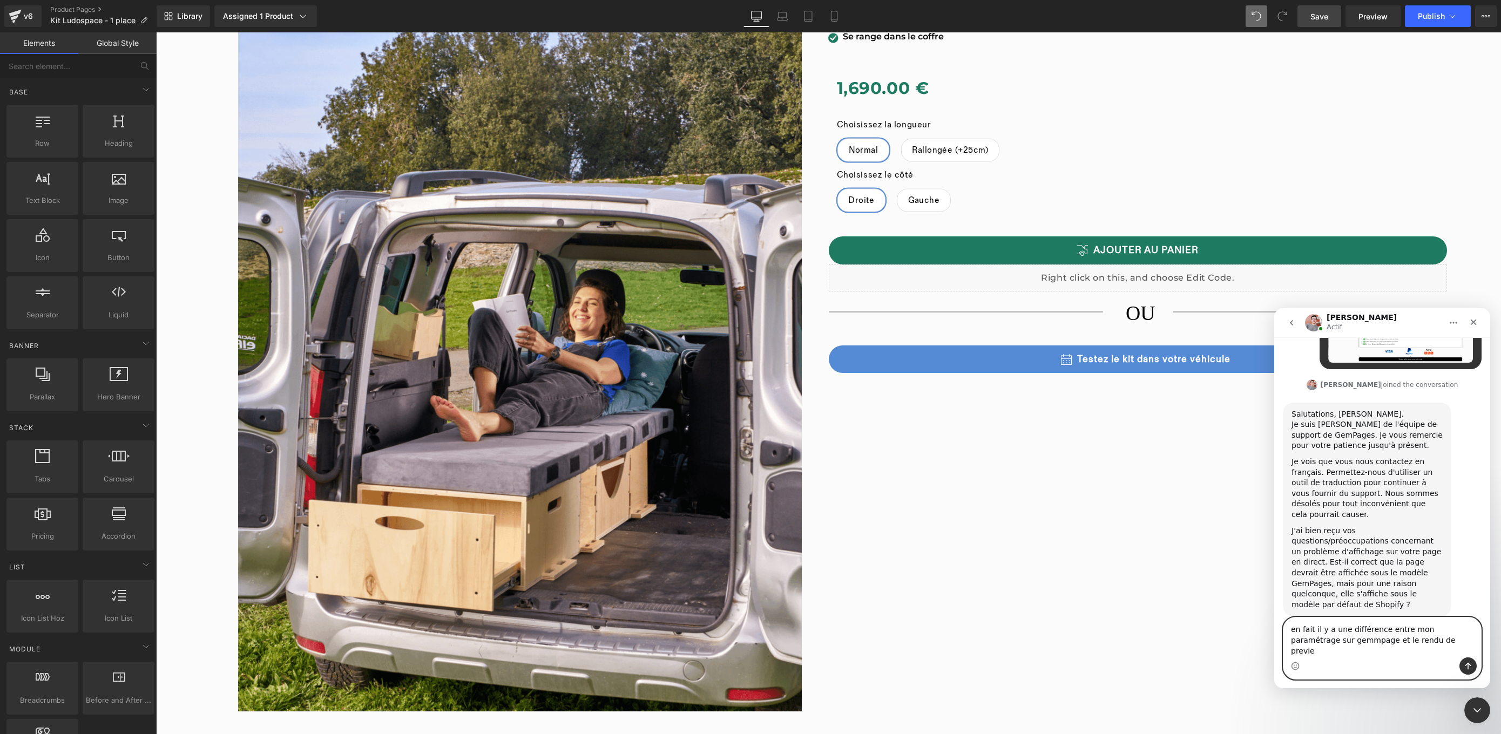
type textarea "en fait il y a une différence entre mon paramétrage sur gemmpage et le rendu de…"
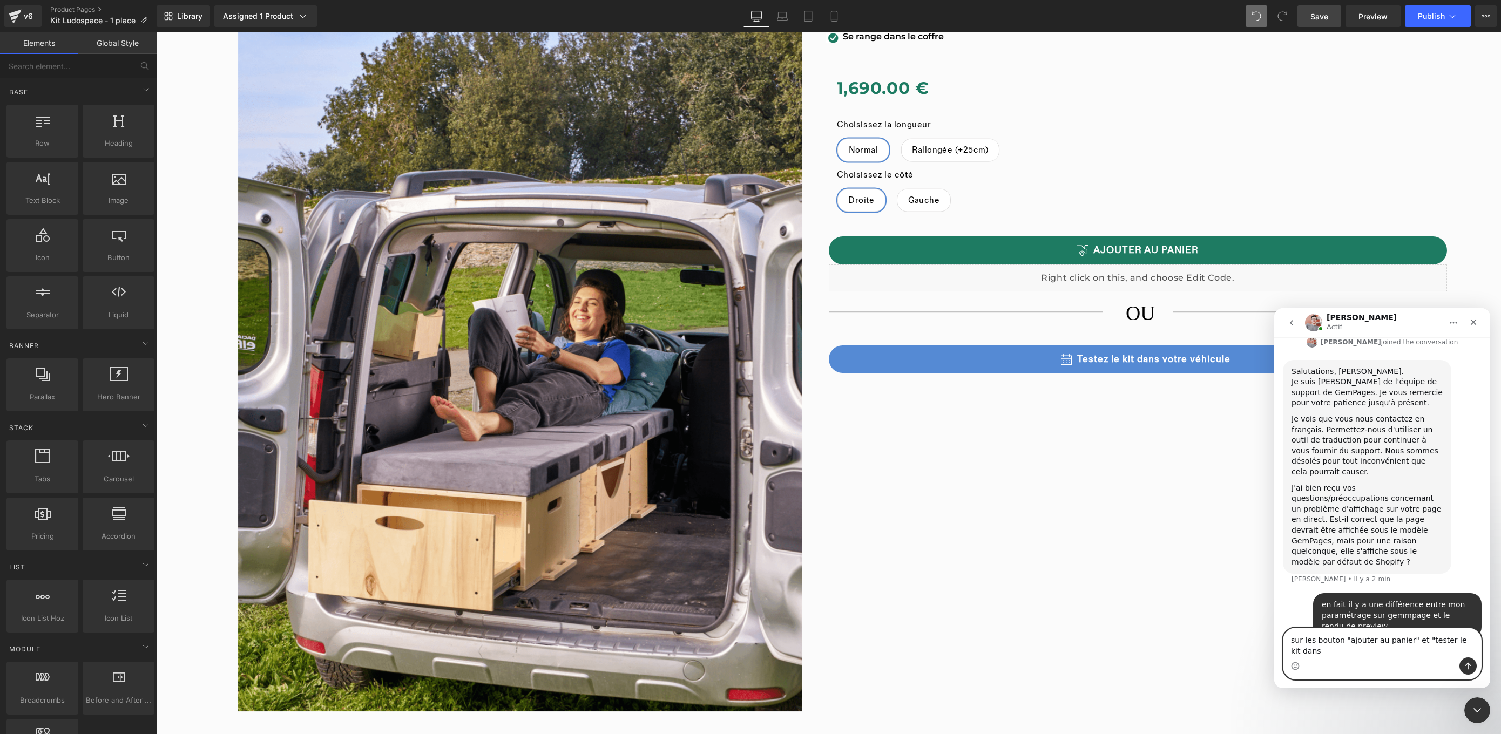
scroll to position [470, 0]
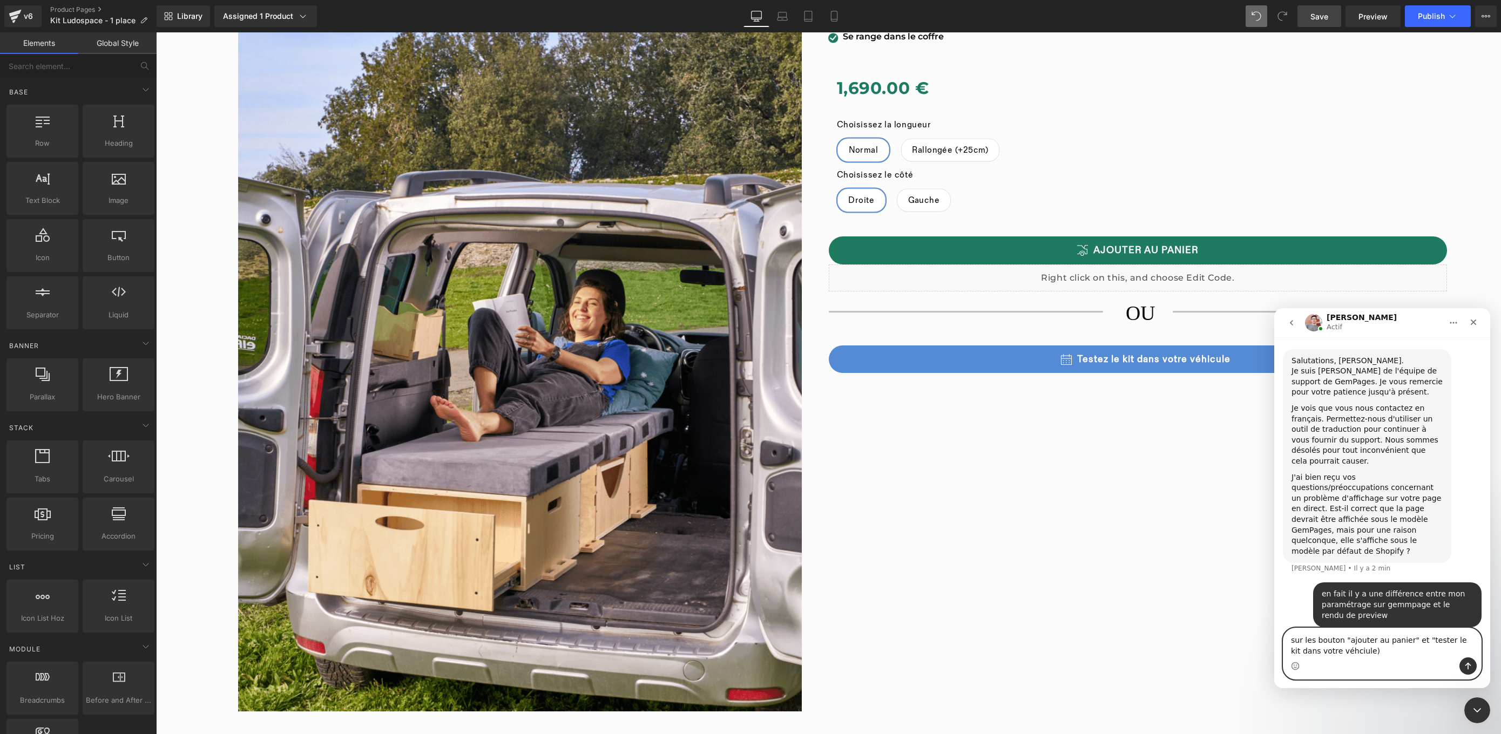
click at [1344, 647] on textarea "sur les bouton "ajouter au panier" et "tester le kit dans votre véhciule)" at bounding box center [1382, 642] width 198 height 29
type textarea "sur les bouton "ajouter au panier" et "tester le kit dans votre véhicule)"
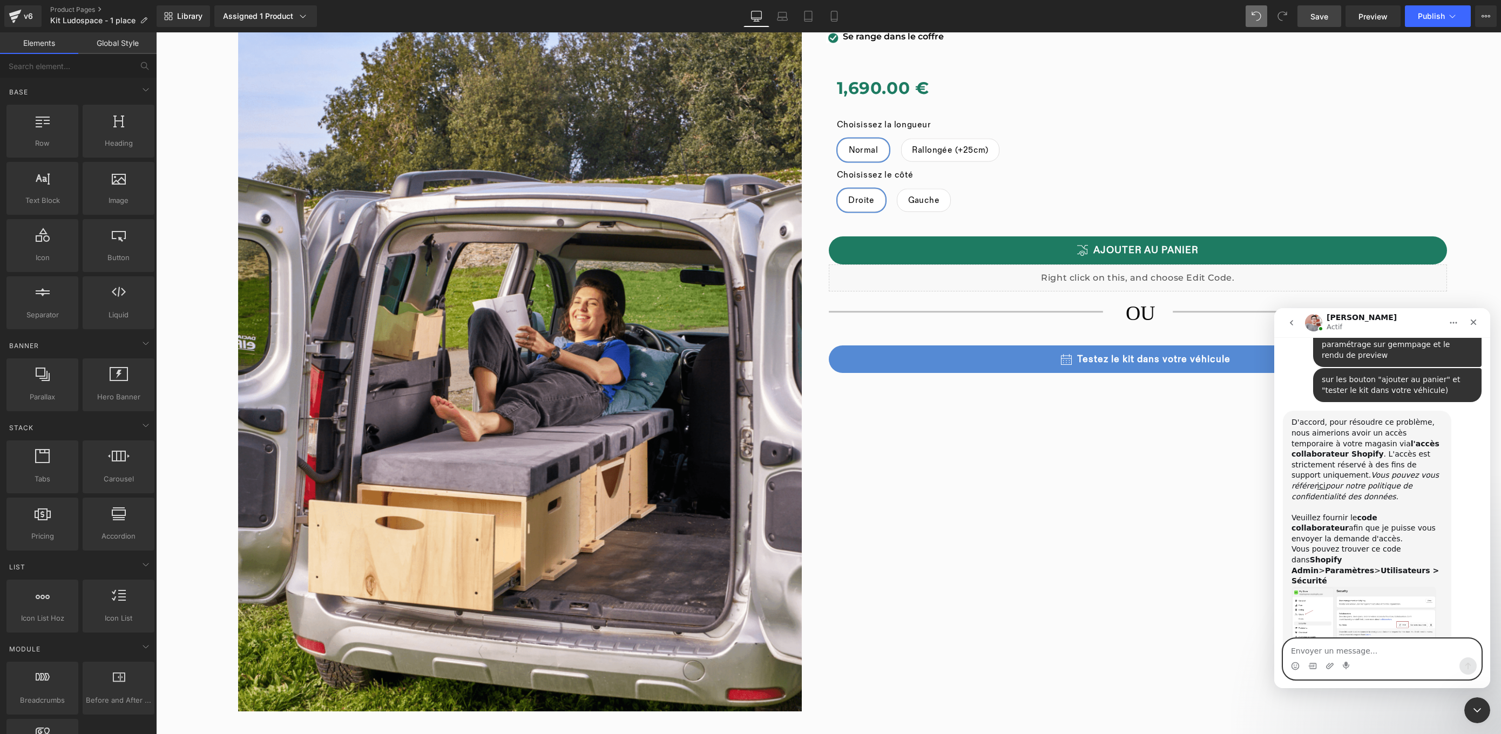
scroll to position [747, 0]
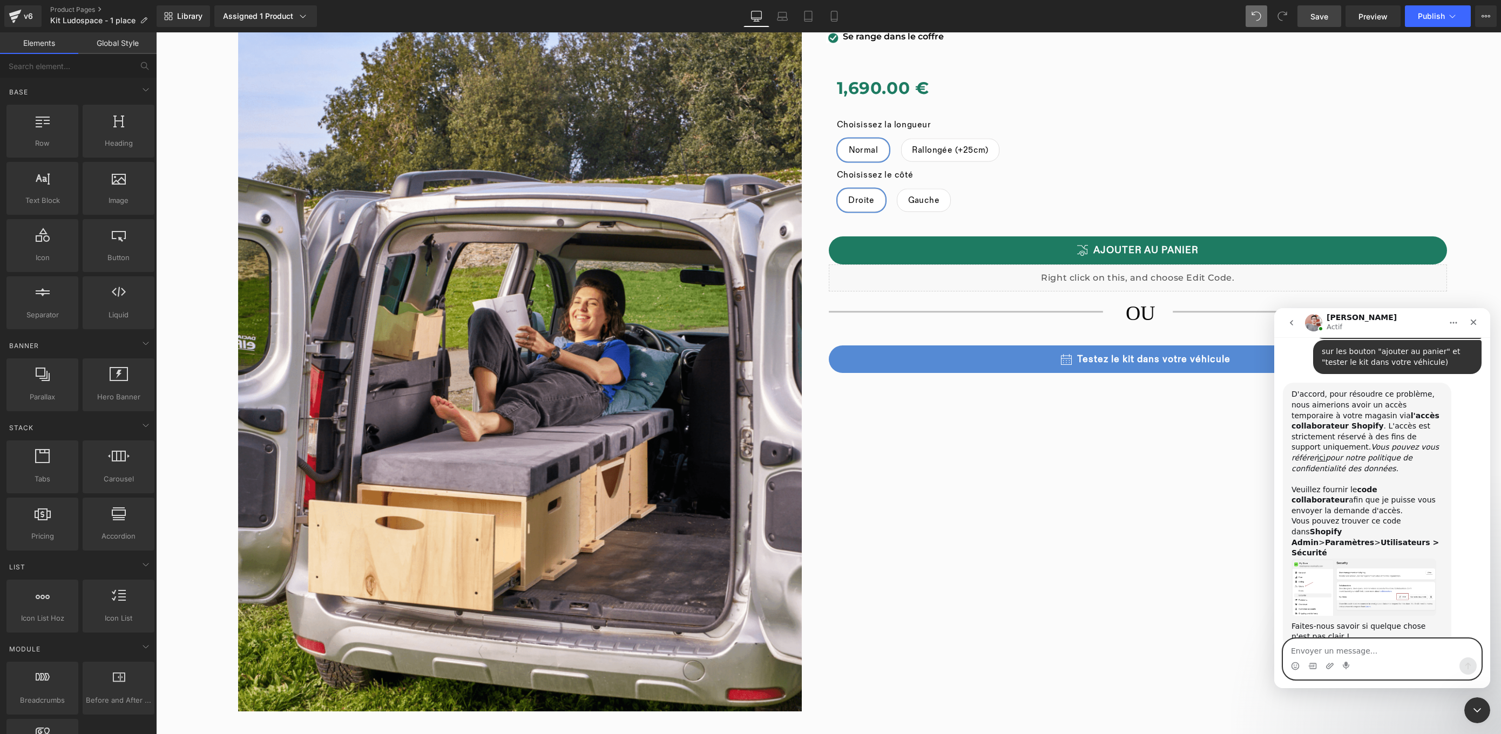
click at [1400, 649] on textarea "Envoyer un message..." at bounding box center [1382, 648] width 198 height 18
type textarea "3229"
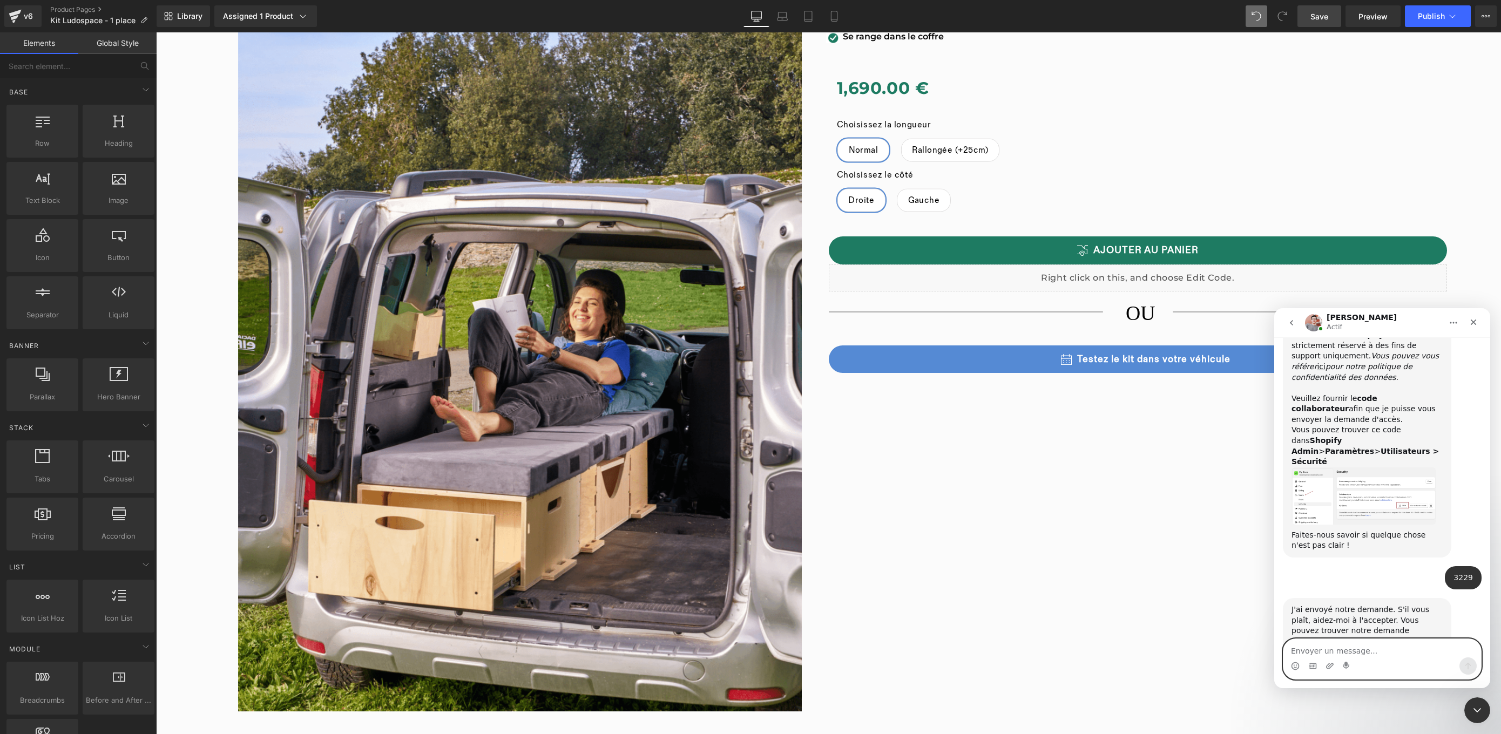
scroll to position [975, 0]
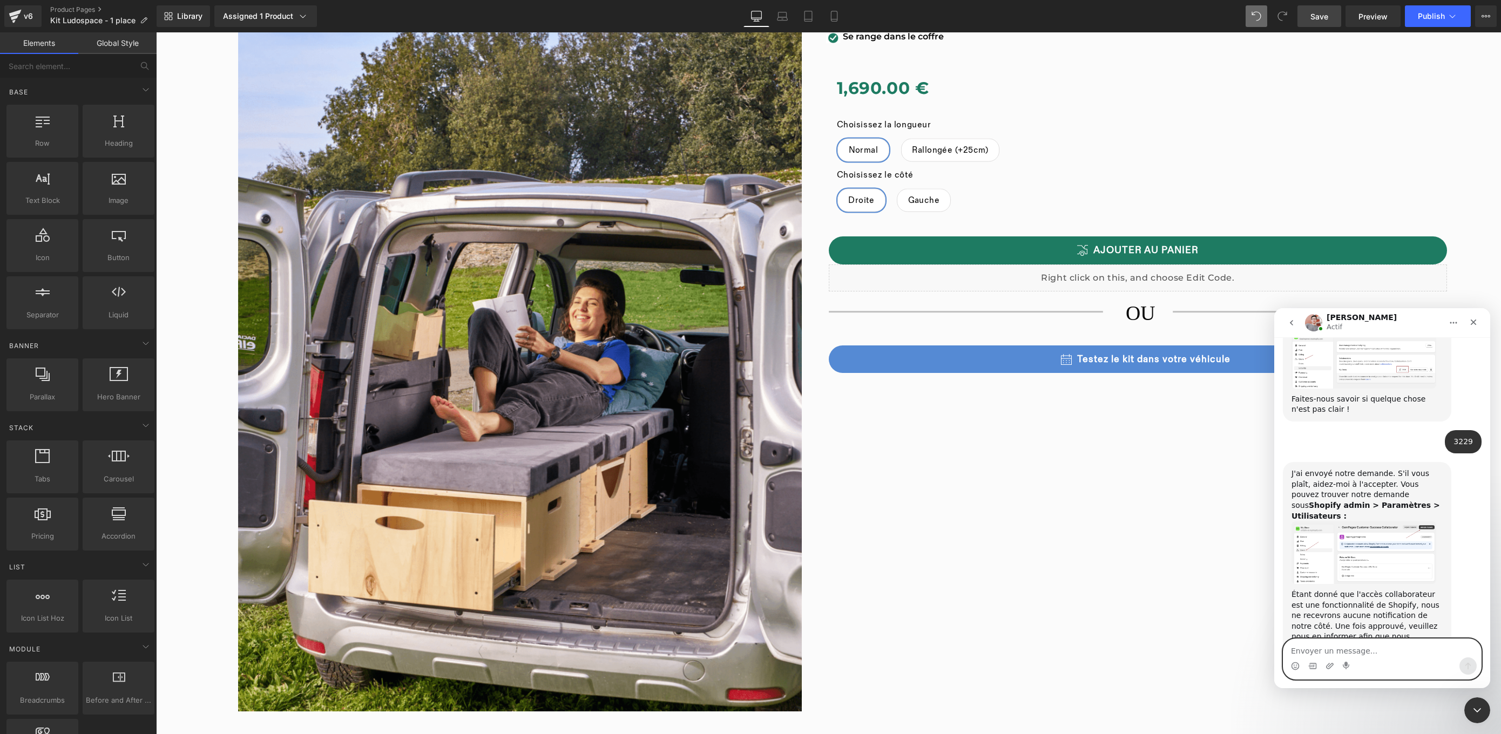
click at [1389, 650] on textarea "Envoyer un message..." at bounding box center [1382, 648] width 198 height 18
type textarea "done !"
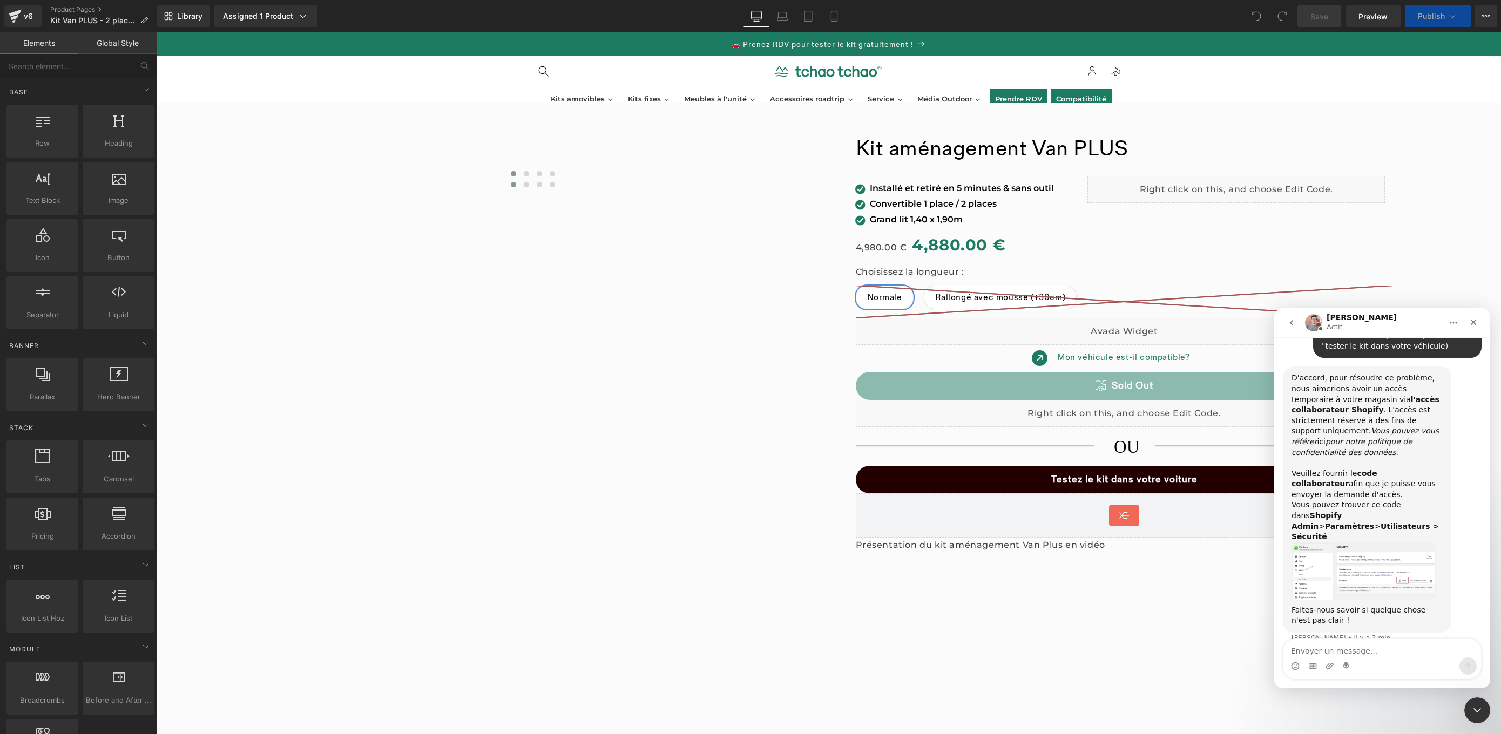
scroll to position [779, 0]
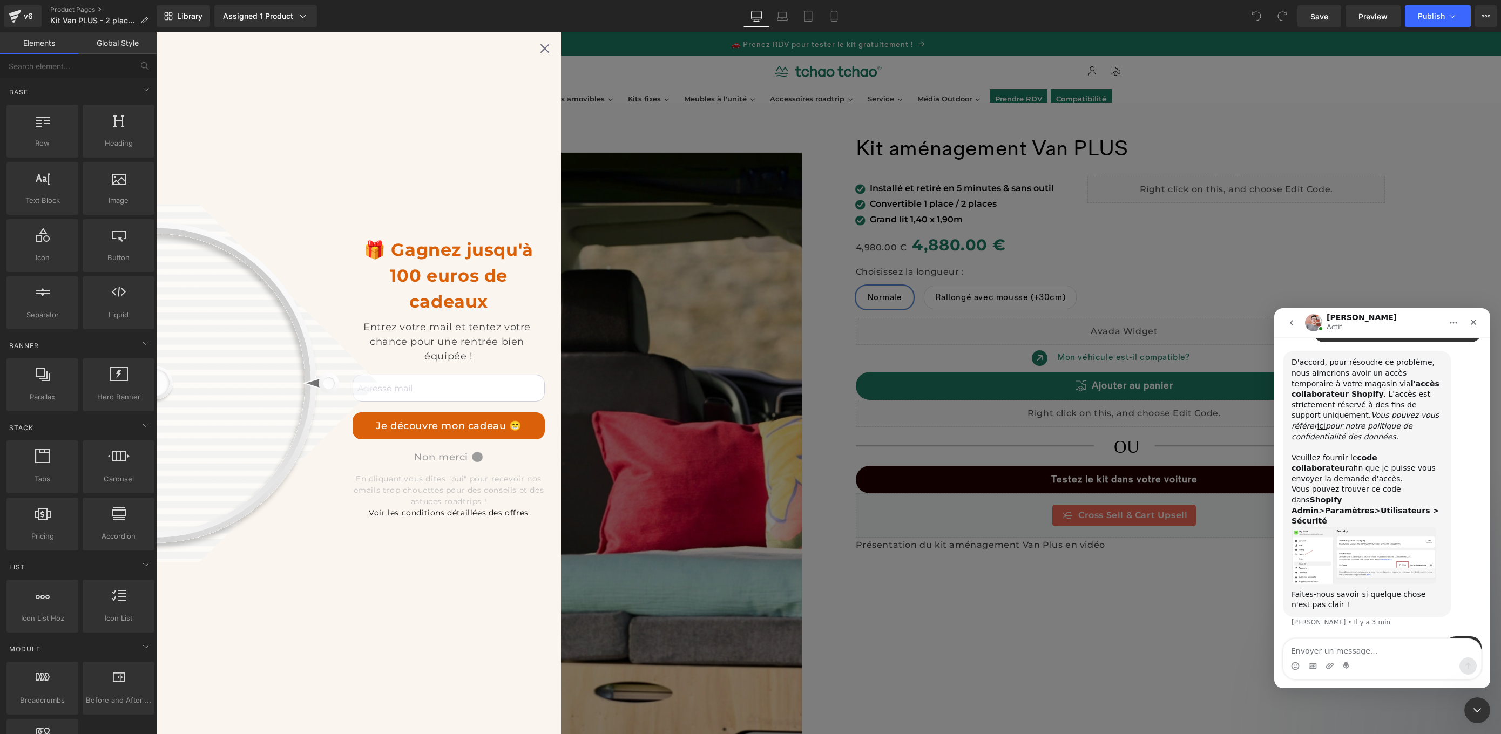
click at [550, 49] on div at bounding box center [750, 351] width 1501 height 702
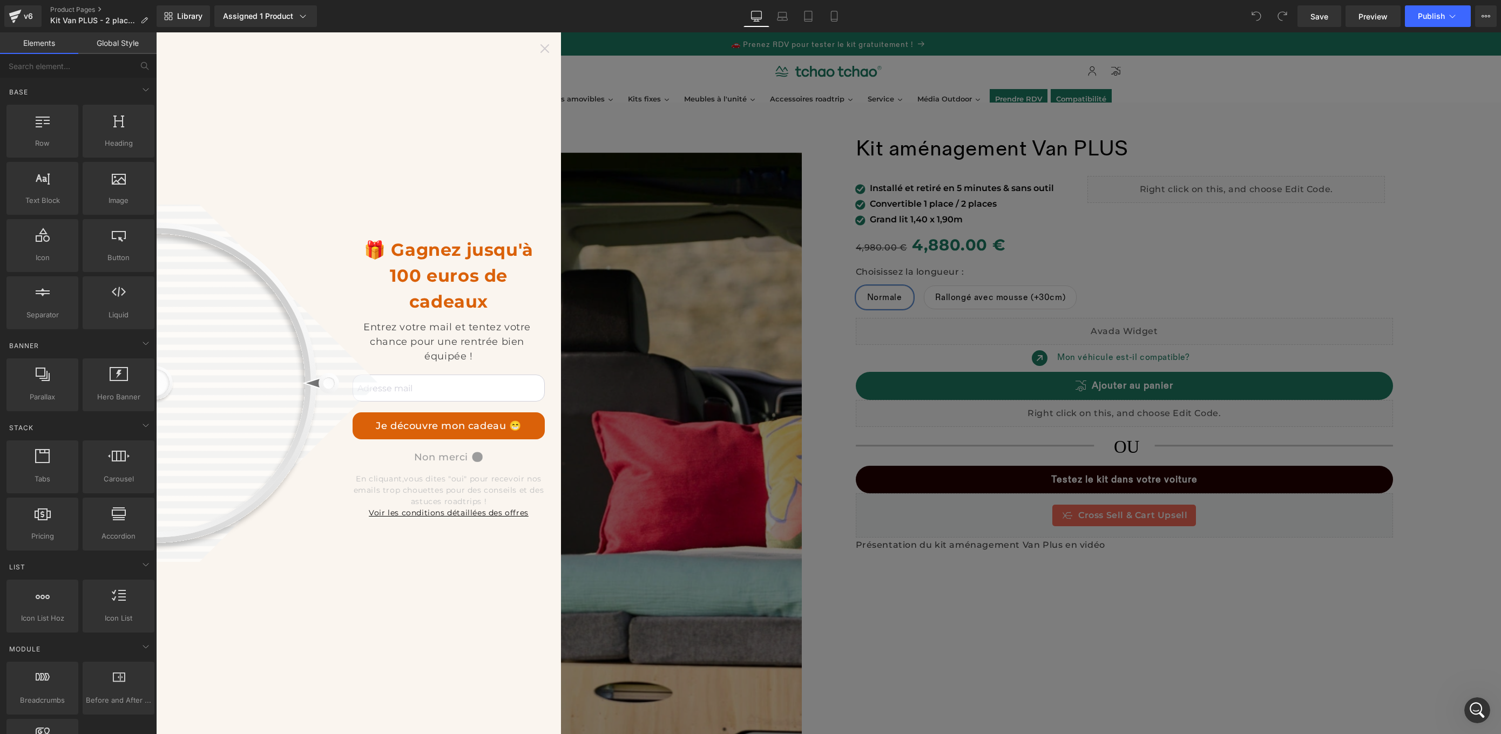
click at [546, 50] on icon at bounding box center [544, 48] width 9 height 9
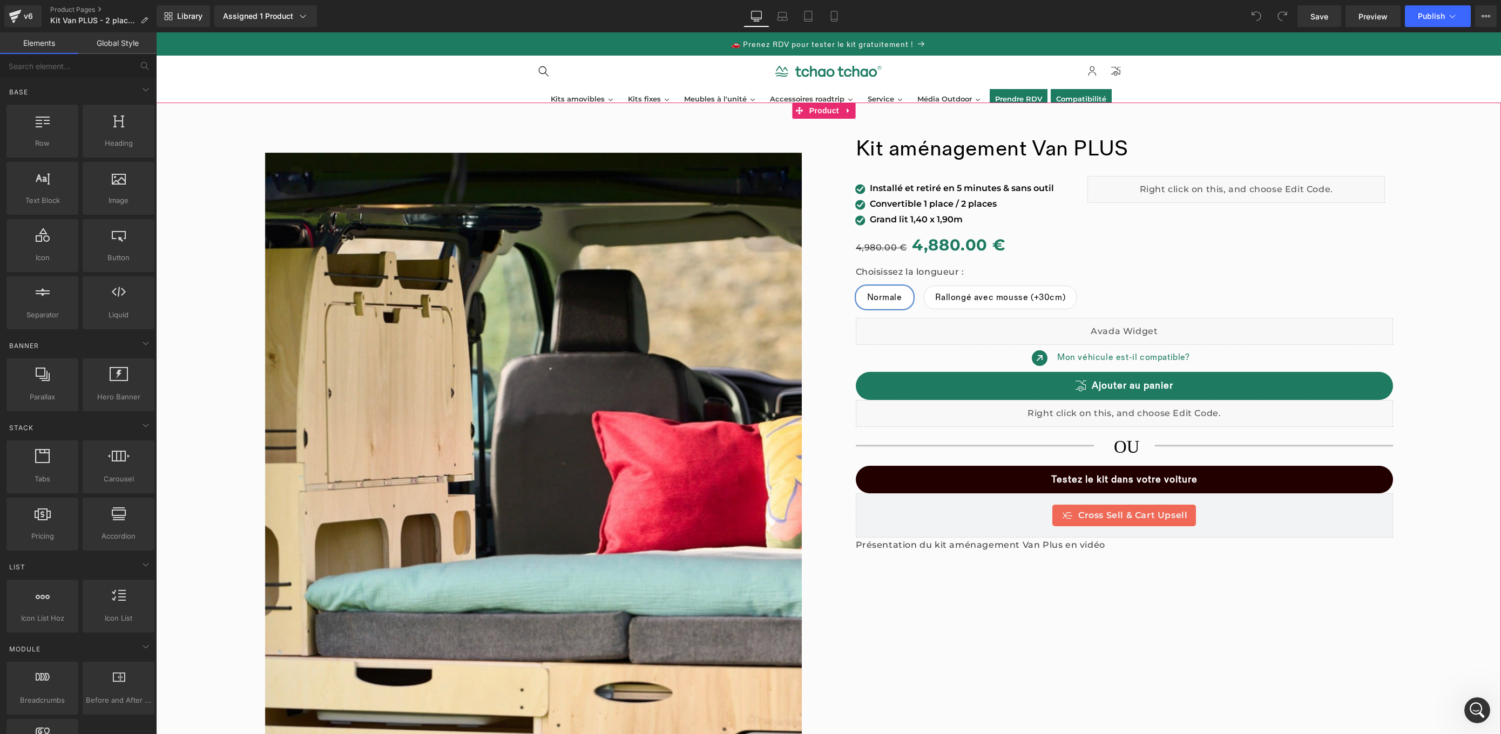
scroll to position [821, 0]
click at [783, 13] on icon at bounding box center [782, 16] width 11 height 11
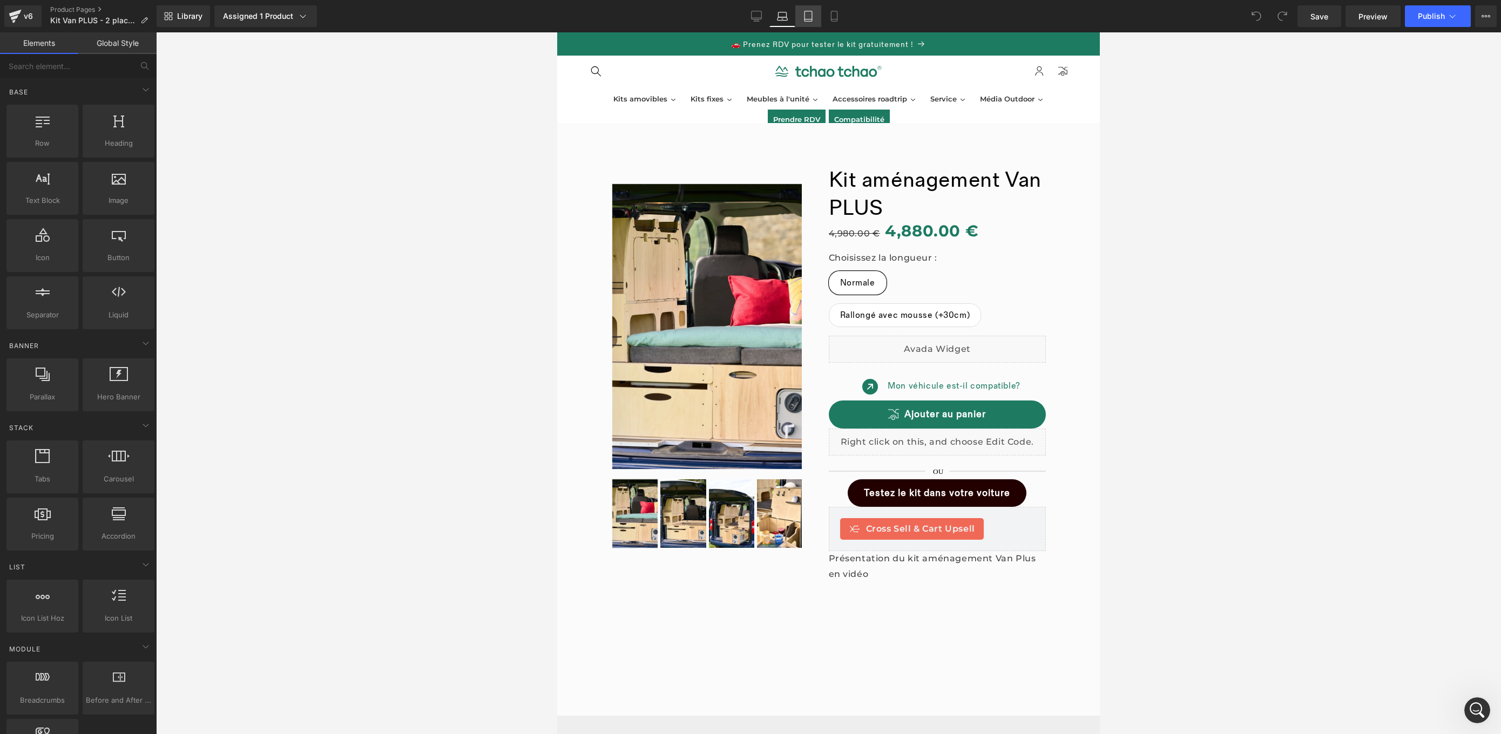
click at [811, 15] on icon at bounding box center [808, 16] width 11 height 11
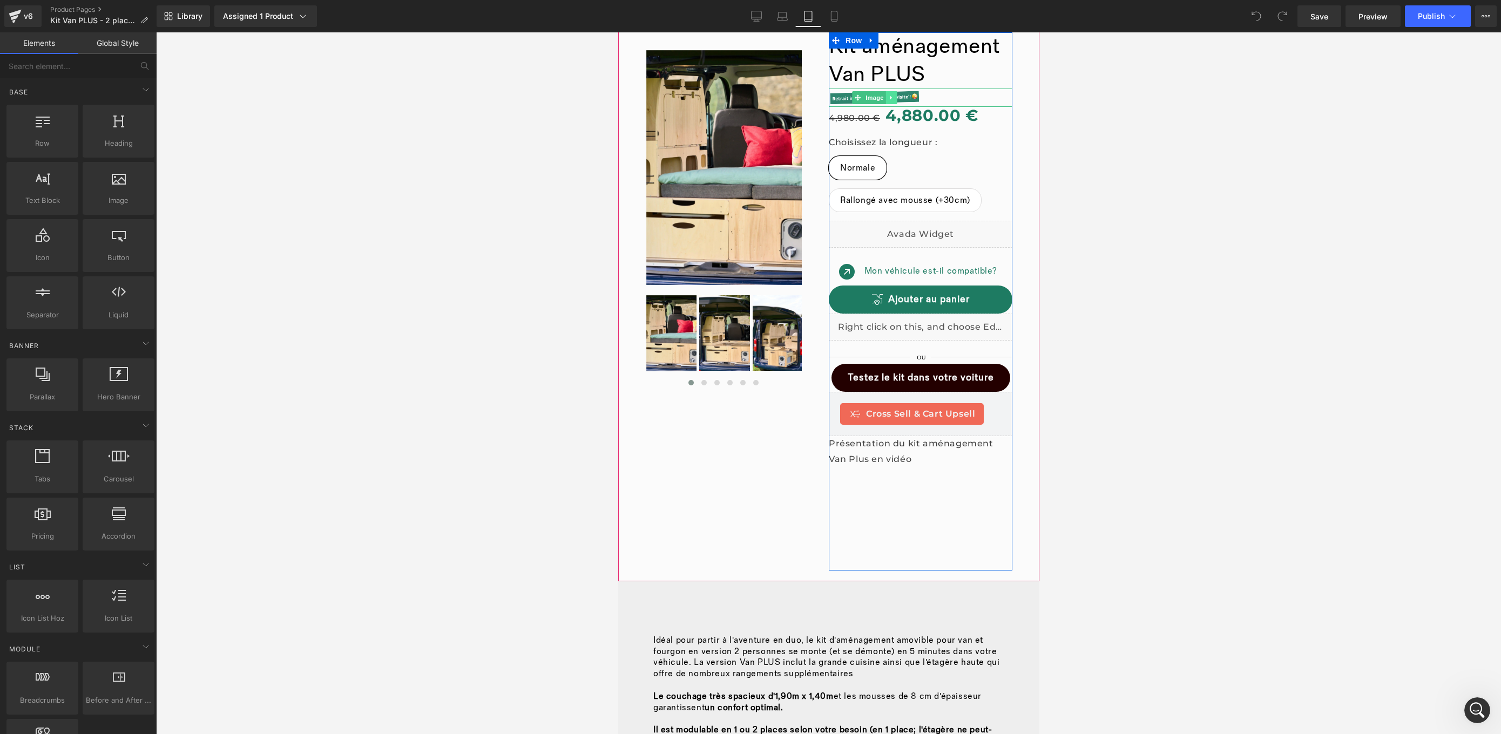
click at [888, 99] on icon at bounding box center [891, 97] width 6 height 6
click at [894, 100] on icon at bounding box center [897, 97] width 6 height 6
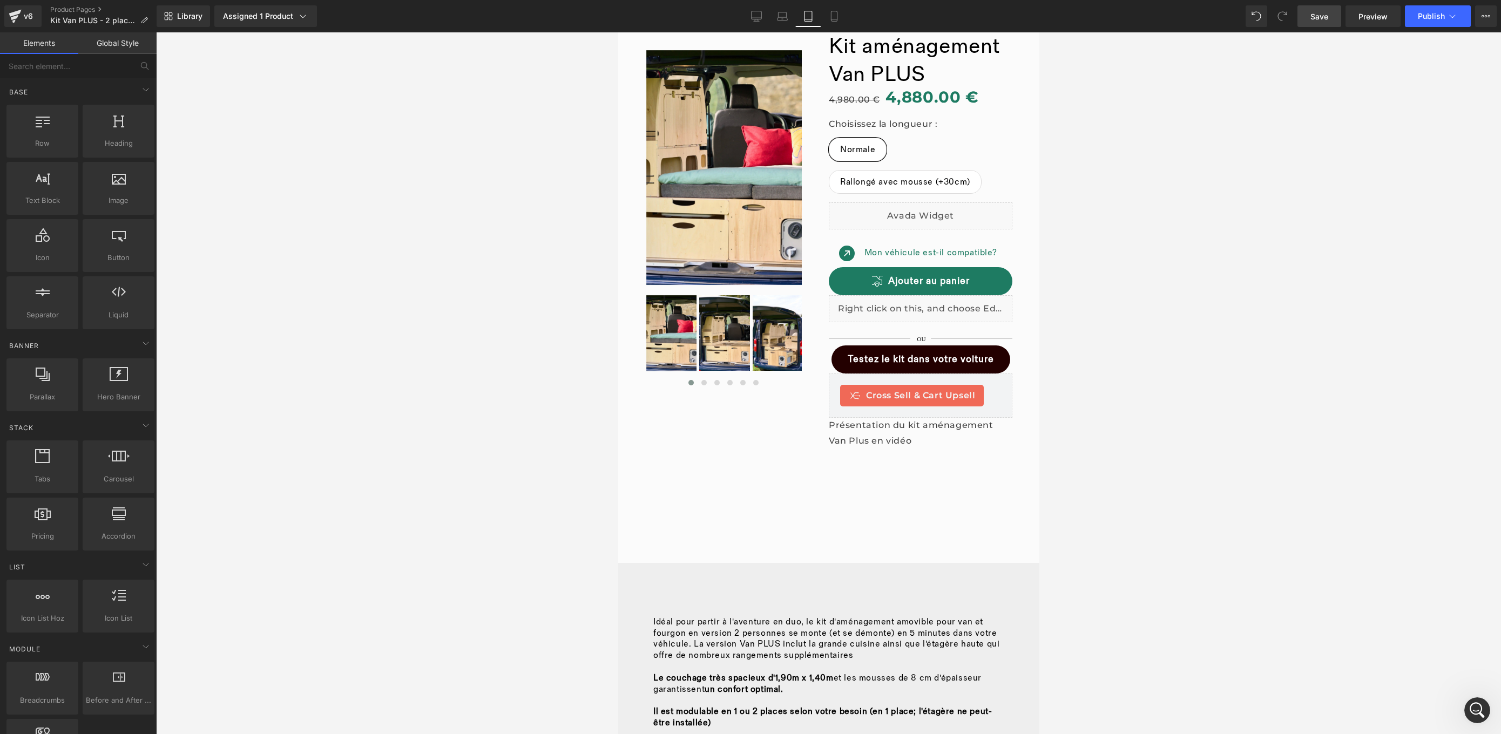
click at [1320, 15] on span "Save" at bounding box center [1319, 16] width 18 height 11
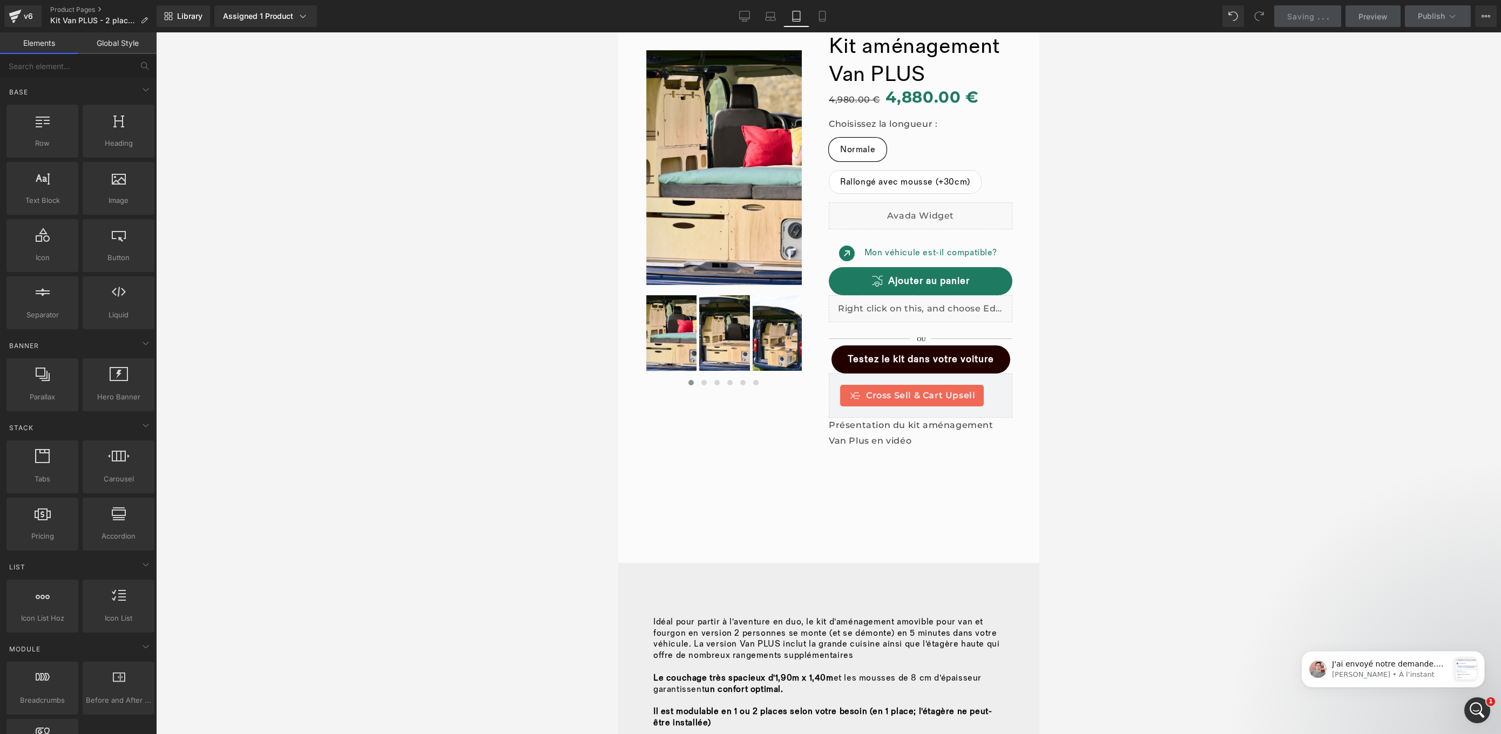
scroll to position [975, 0]
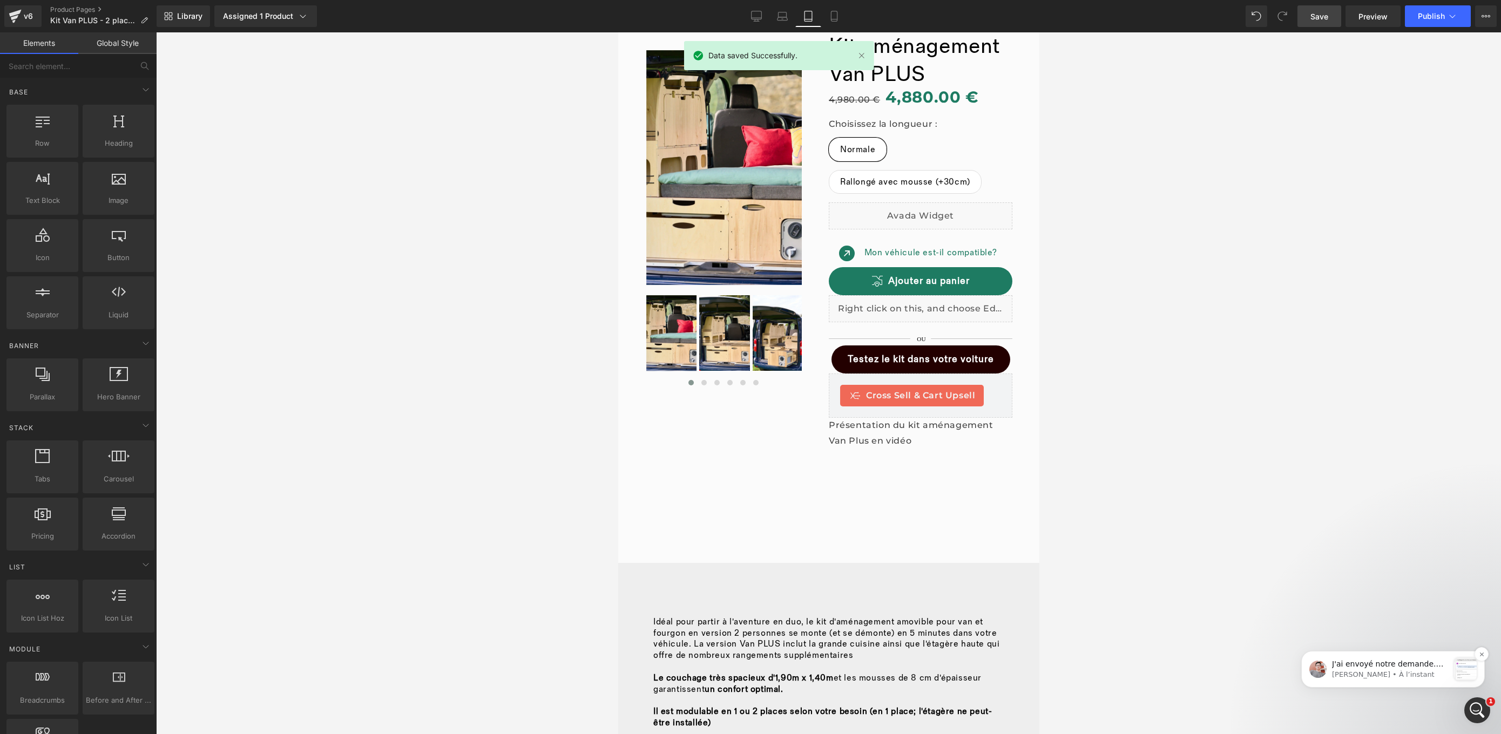
click at [1456, 671] on div "message notification from Harry, À l’instant. J'ai envoyé notre demande. S'il v…" at bounding box center [1465, 669] width 23 height 23
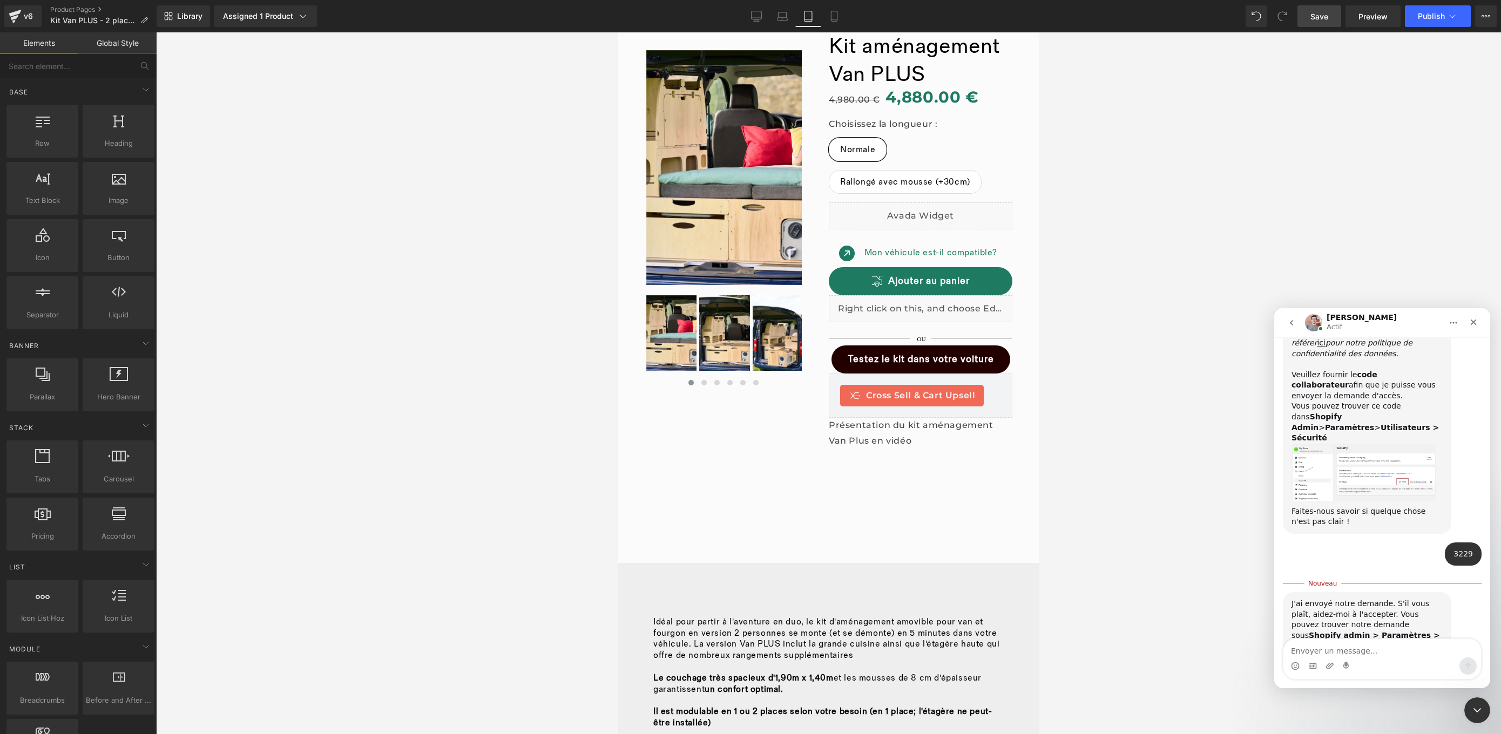
scroll to position [992, 0]
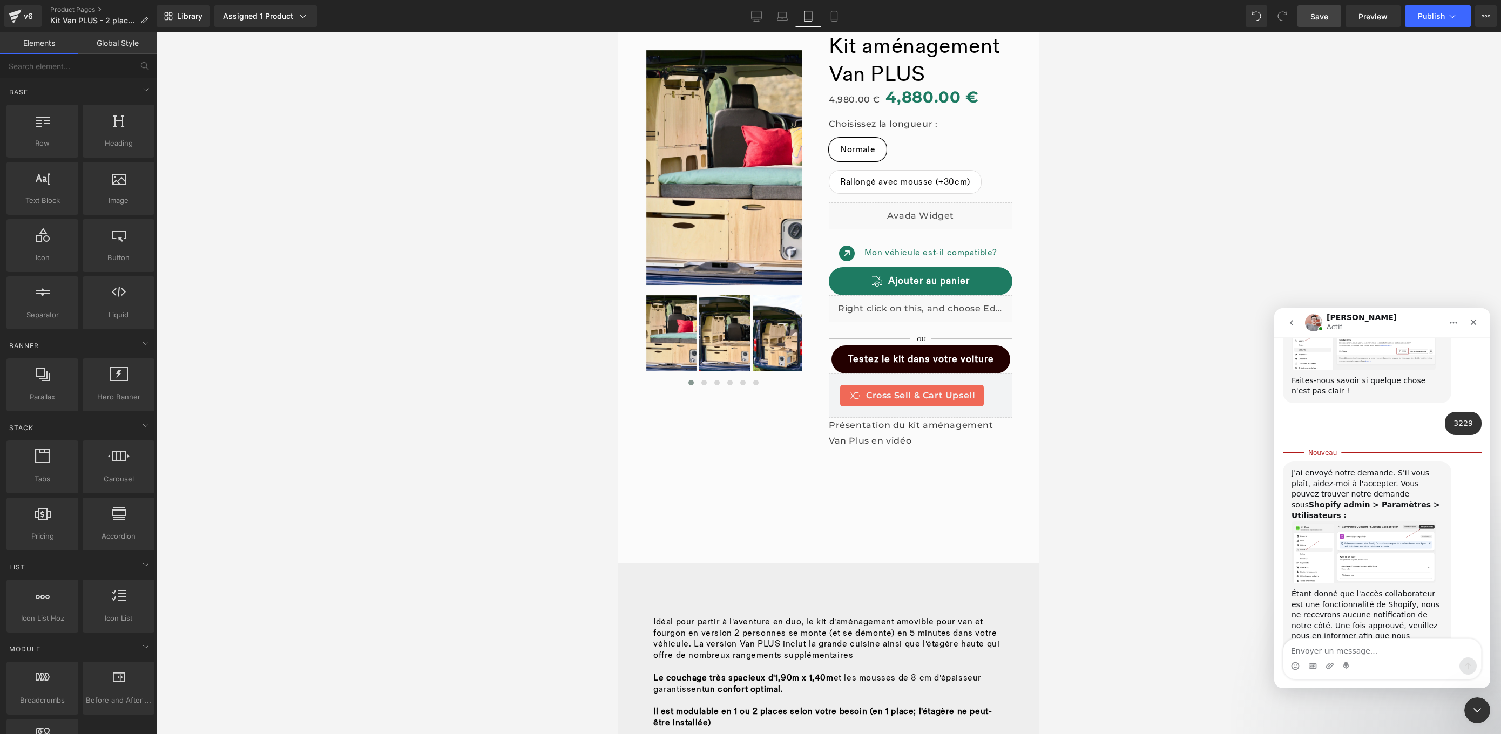
click at [1362, 523] on img "Harry dit…" at bounding box center [1364, 552] width 145 height 63
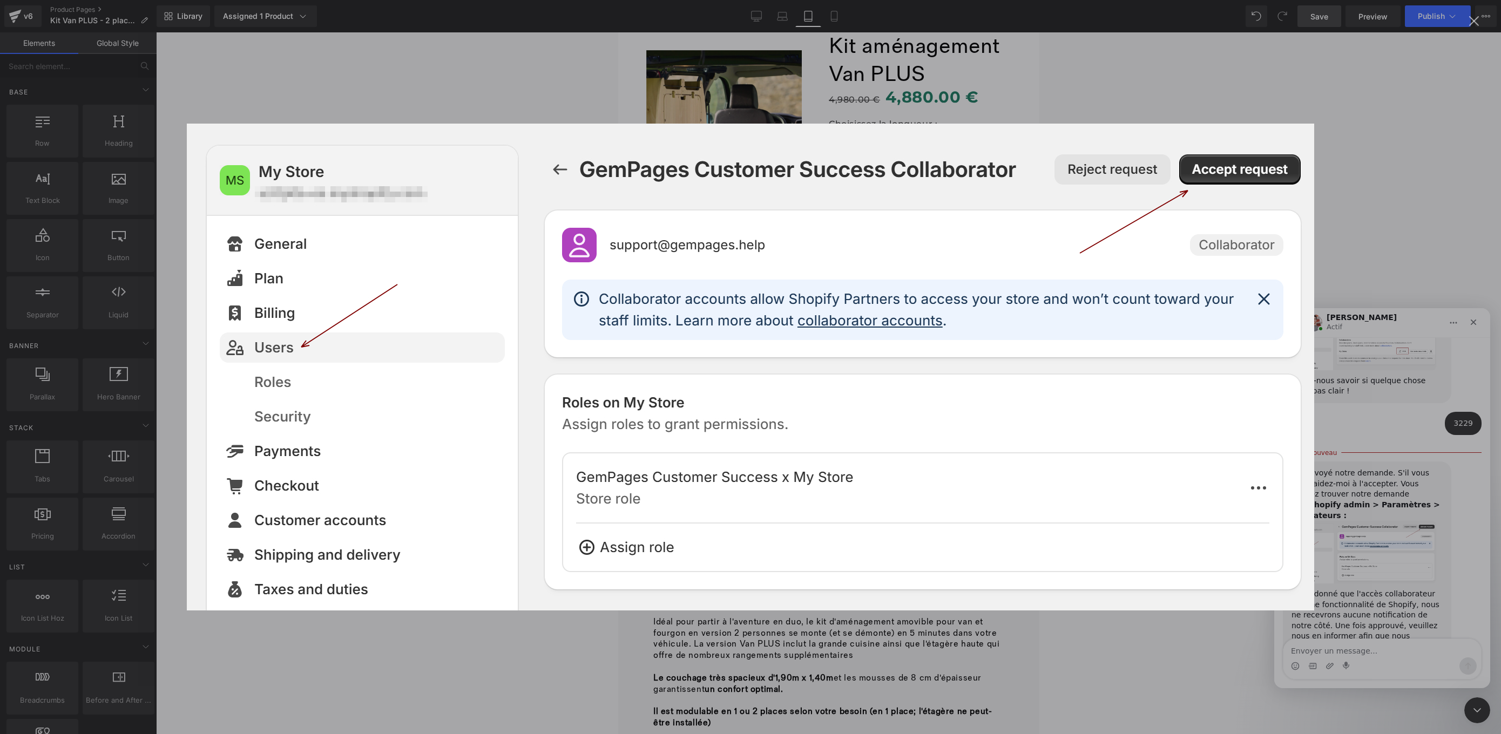
click at [1168, 64] on div "Intercom Messenger" at bounding box center [750, 367] width 1501 height 734
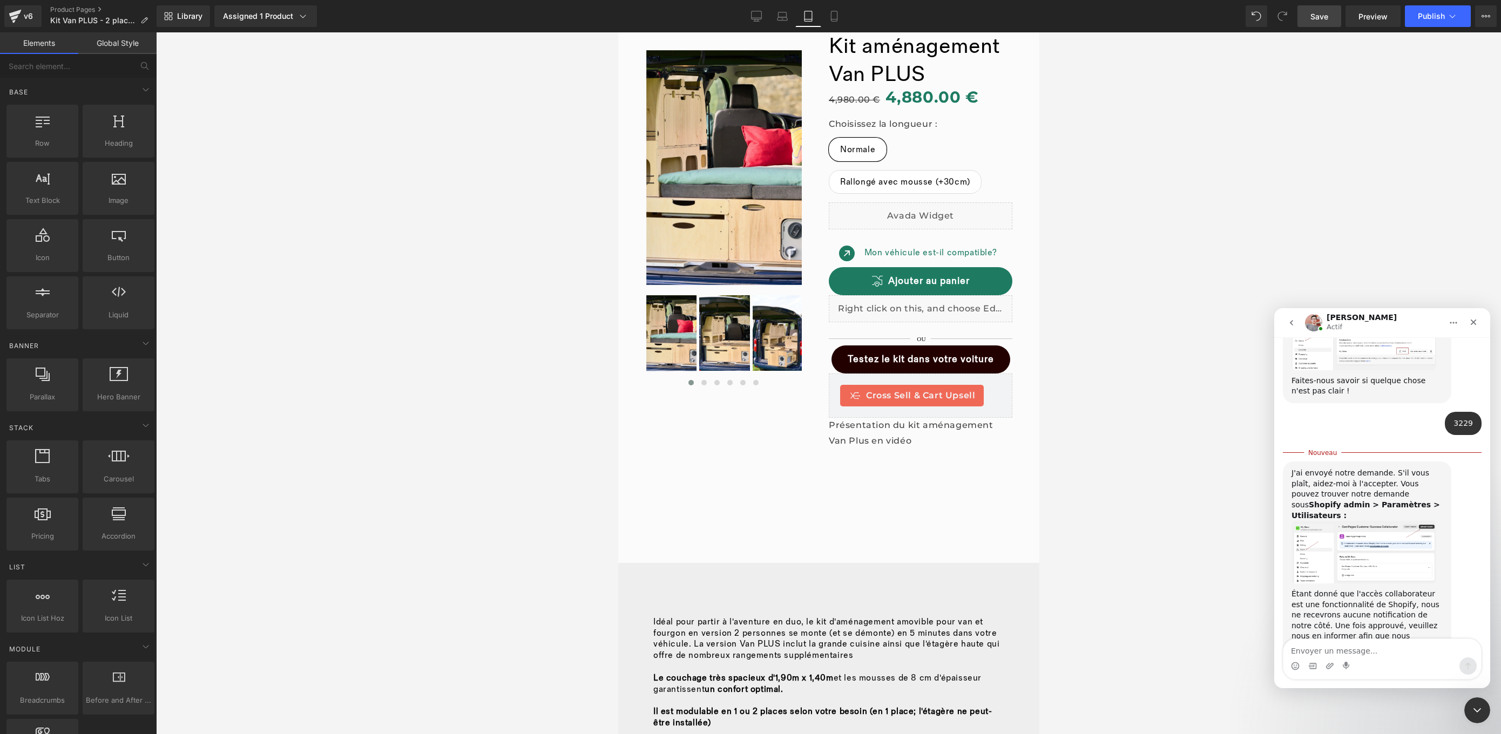
click at [1367, 15] on div at bounding box center [750, 351] width 1501 height 702
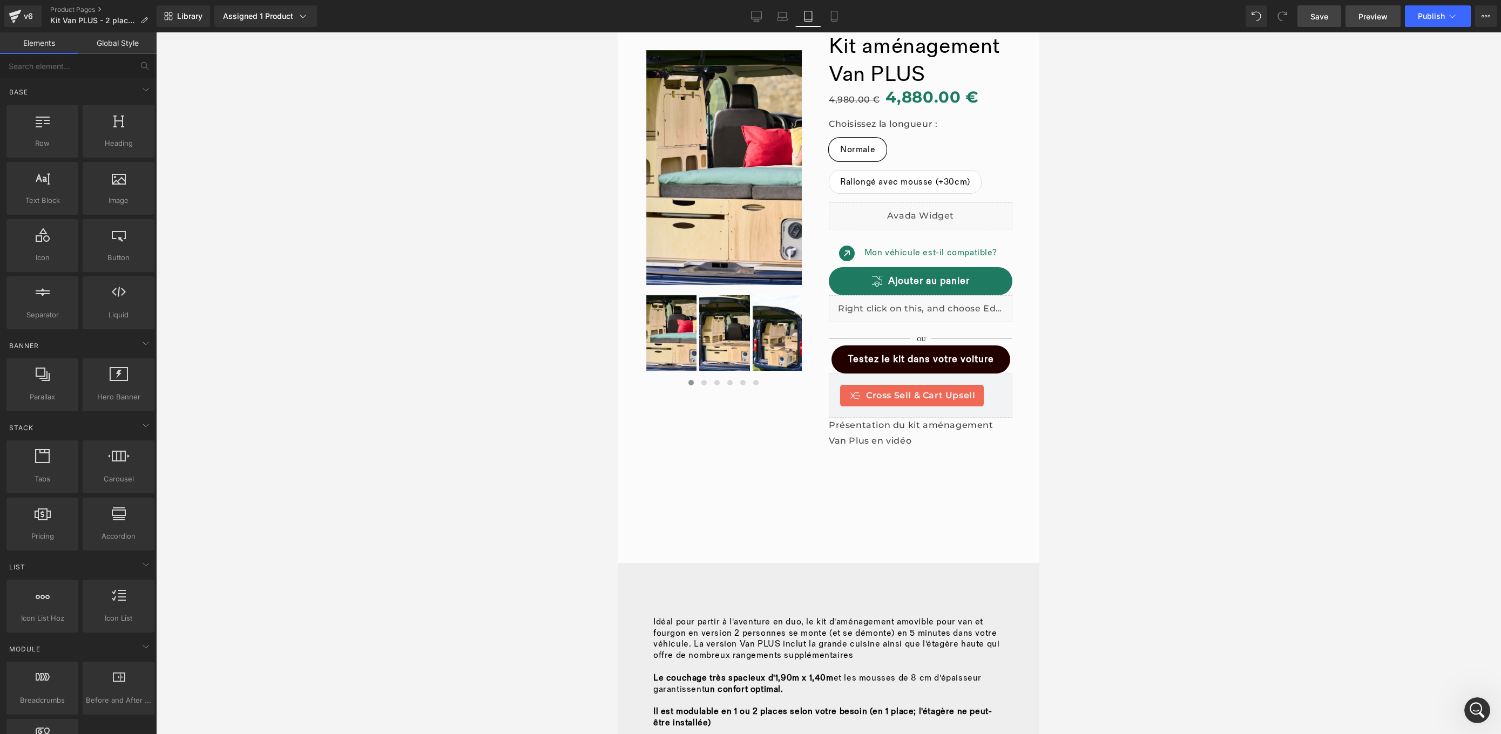
click at [1369, 20] on span "Preview" at bounding box center [1372, 16] width 29 height 11
